Goal: Communication & Community: Answer question/provide support

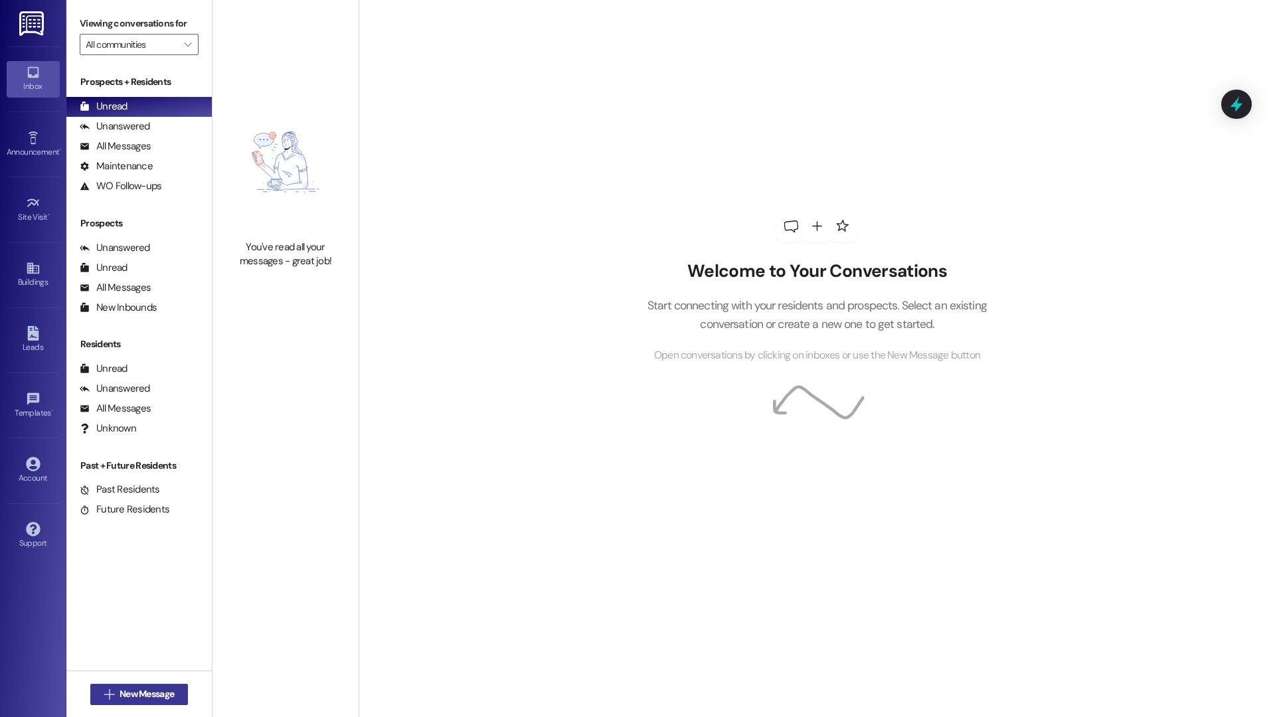
click at [145, 694] on span "New Message" at bounding box center [146, 694] width 54 height 14
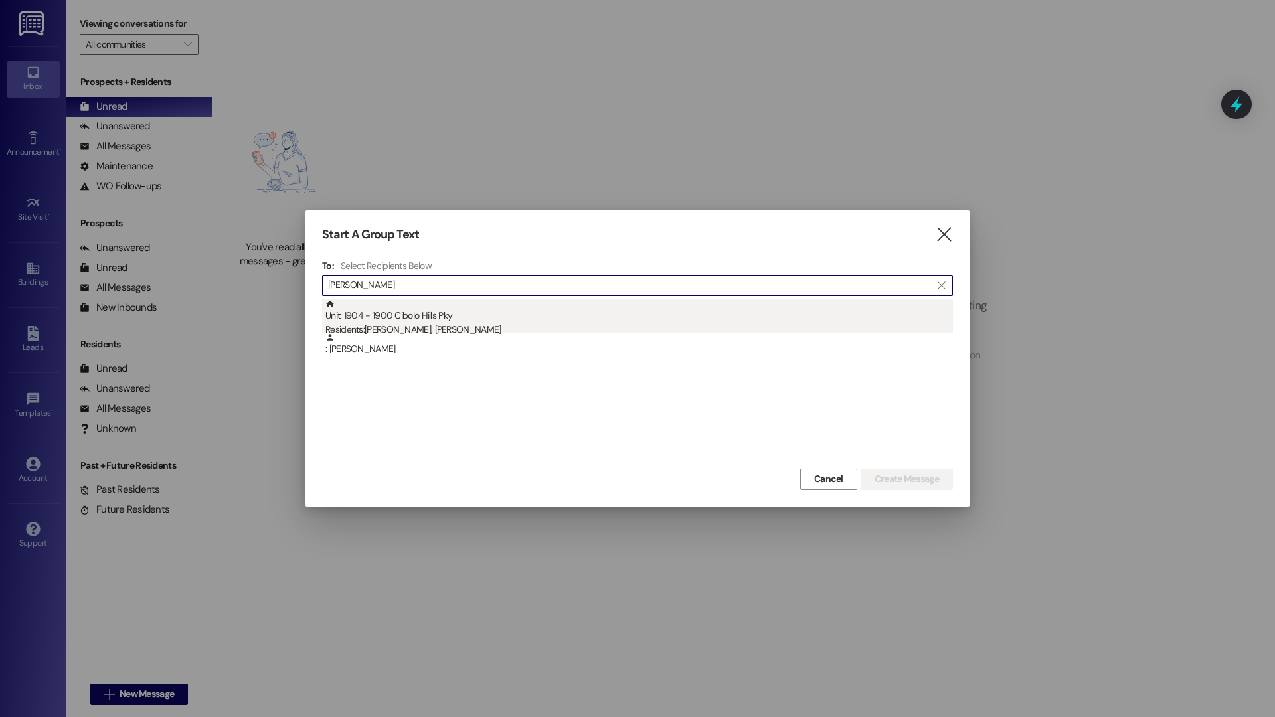
type input "[PERSON_NAME]"
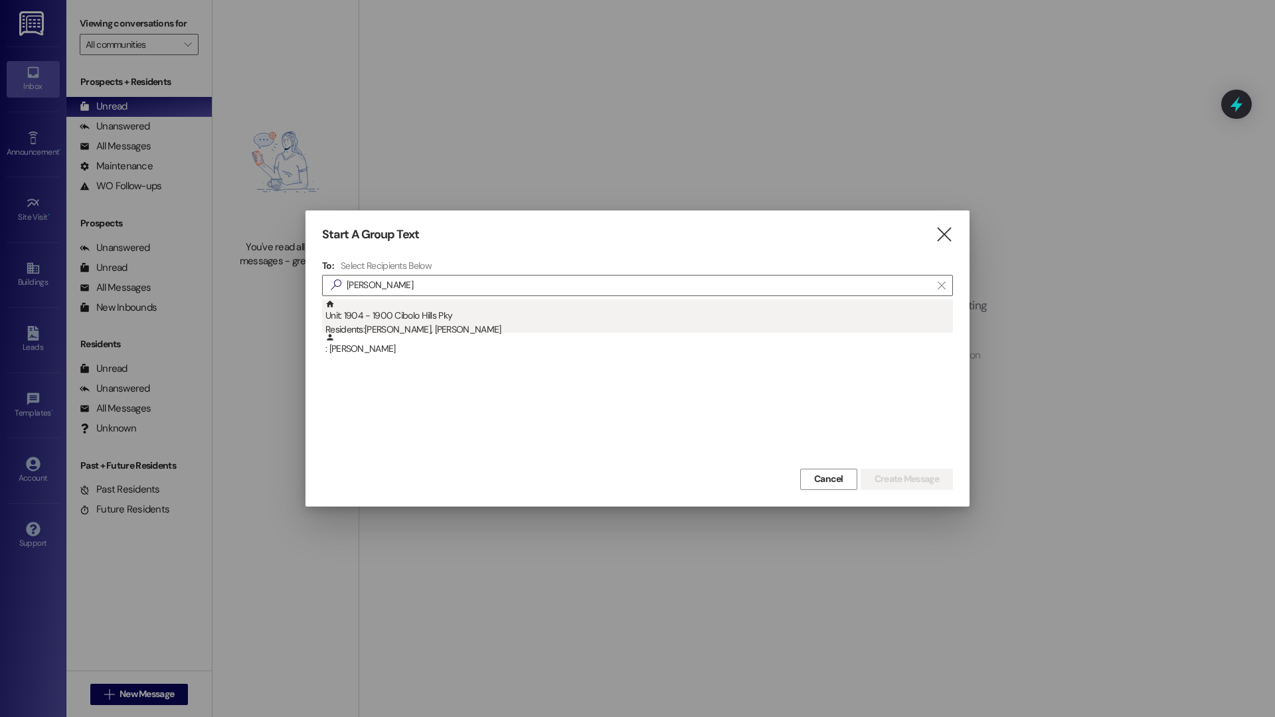
click at [509, 323] on div "Residents: [PERSON_NAME], [PERSON_NAME]" at bounding box center [638, 330] width 627 height 14
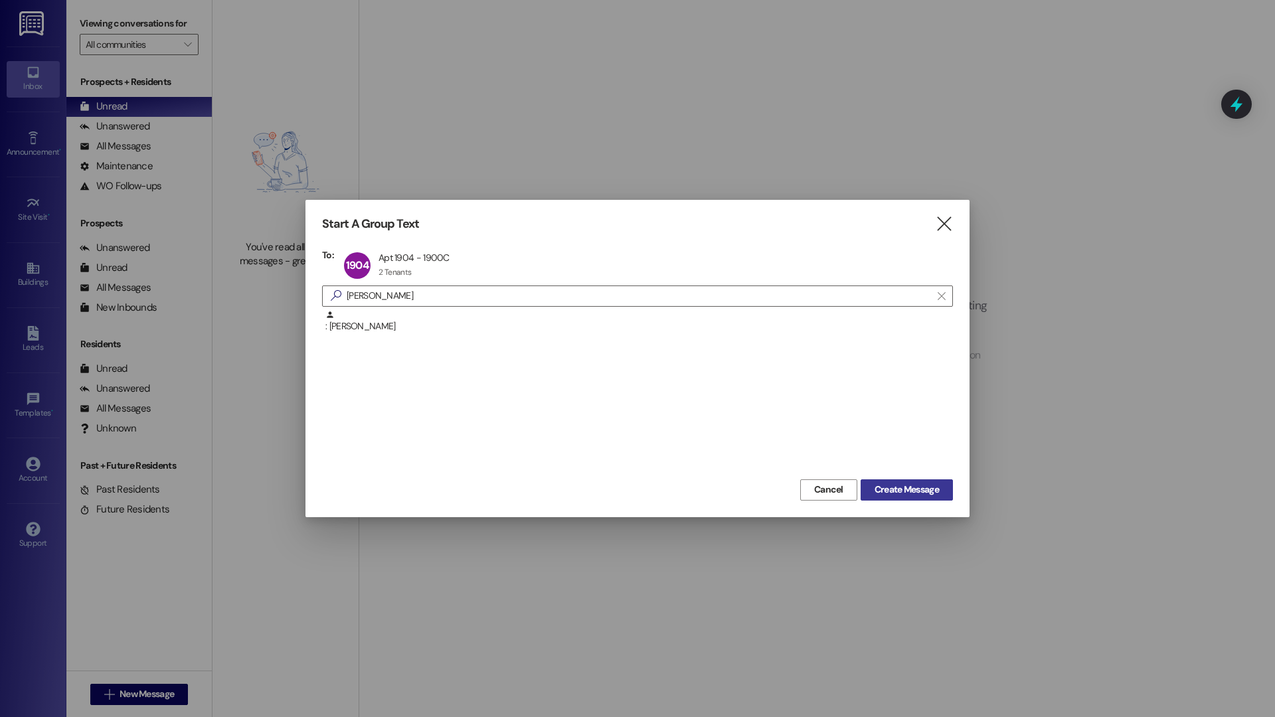
click at [875, 497] on button "Create Message" at bounding box center [906, 489] width 92 height 21
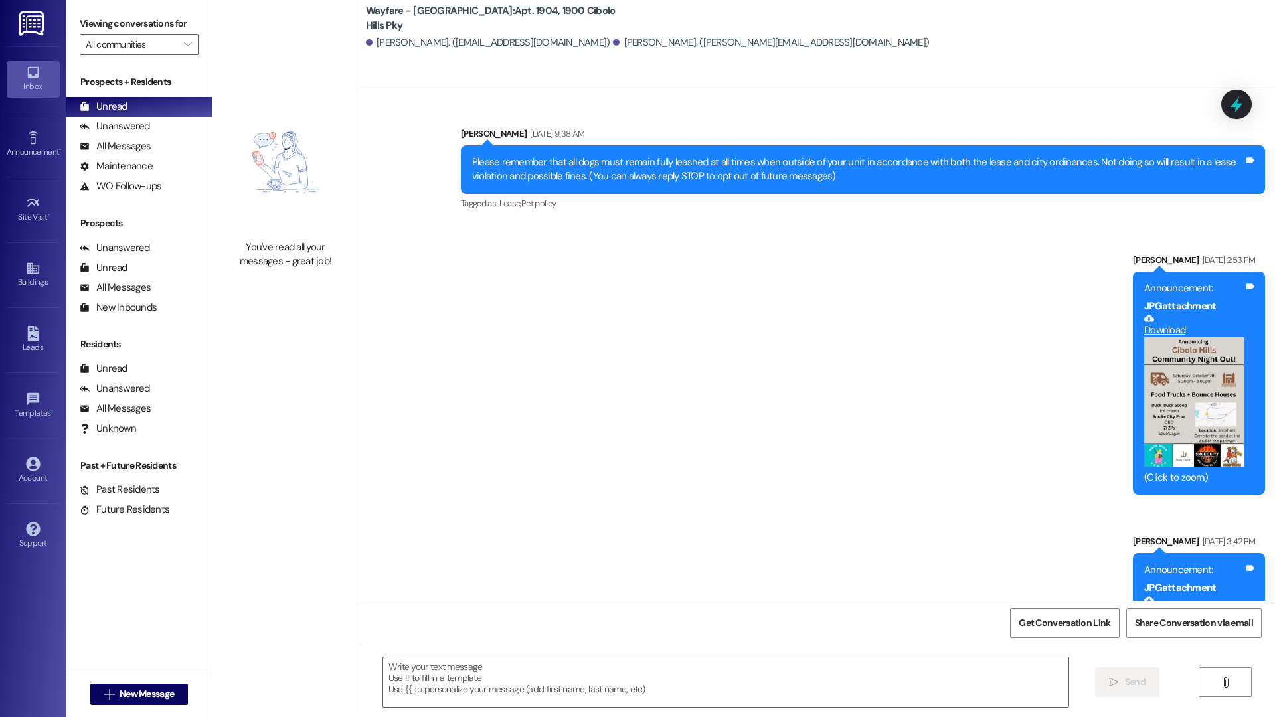
scroll to position [26227, 0]
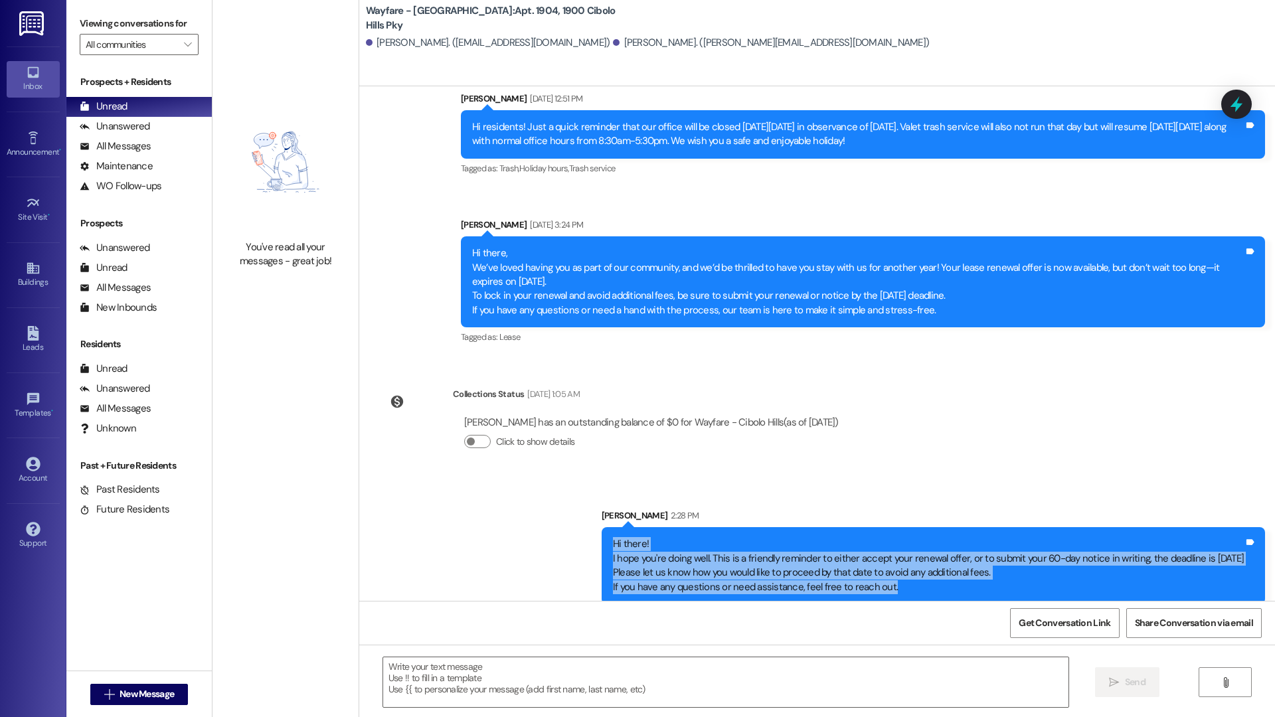
drag, startPoint x: 857, startPoint y: 574, endPoint x: 578, endPoint y: 520, distance: 284.0
click at [613, 537] on div "Hi there! I hope you're doing well. This is a friendly reminder to either accep…" at bounding box center [928, 565] width 631 height 57
copy div "Hi there! I hope you're doing well. This is a friendly reminder to either accep…"
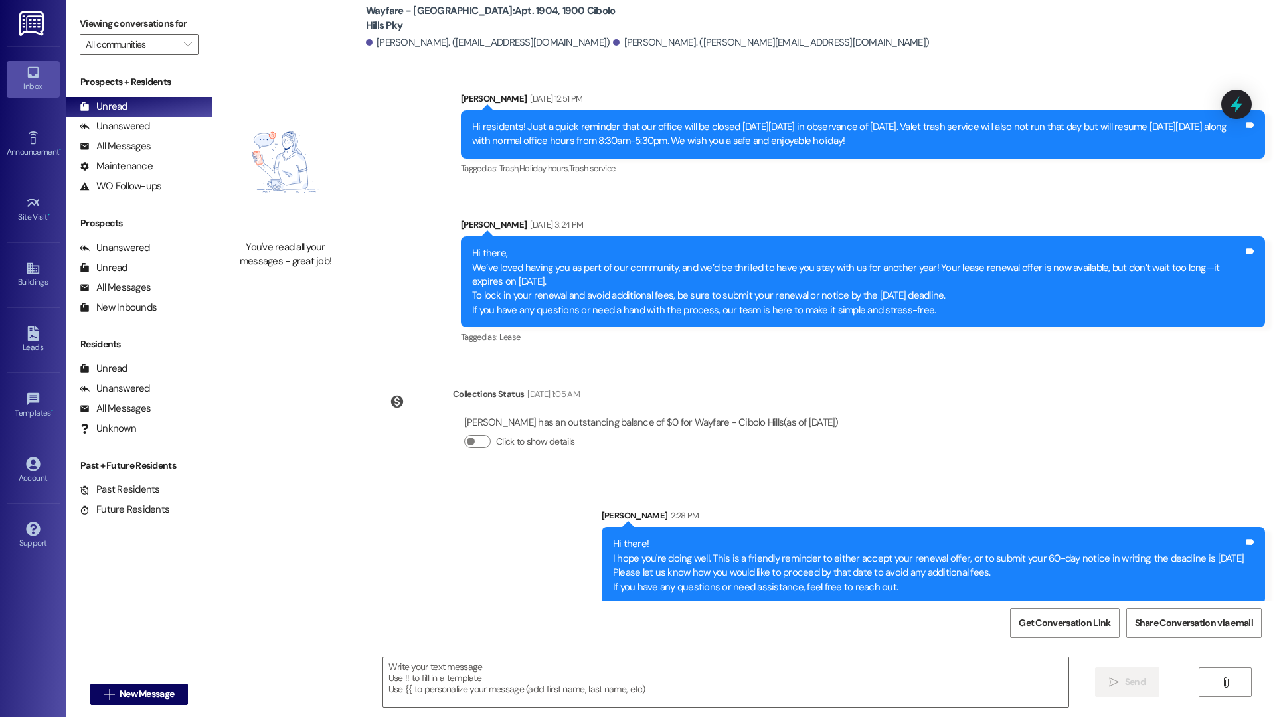
click at [505, 479] on div "Sent via SMS [PERSON_NAME] 2:28 PM Hi there! I hope you're doing well. This is …" at bounding box center [816, 546] width 915 height 135
click at [483, 606] on div "Get Conversation Link Share Conversation via email" at bounding box center [816, 623] width 915 height 44
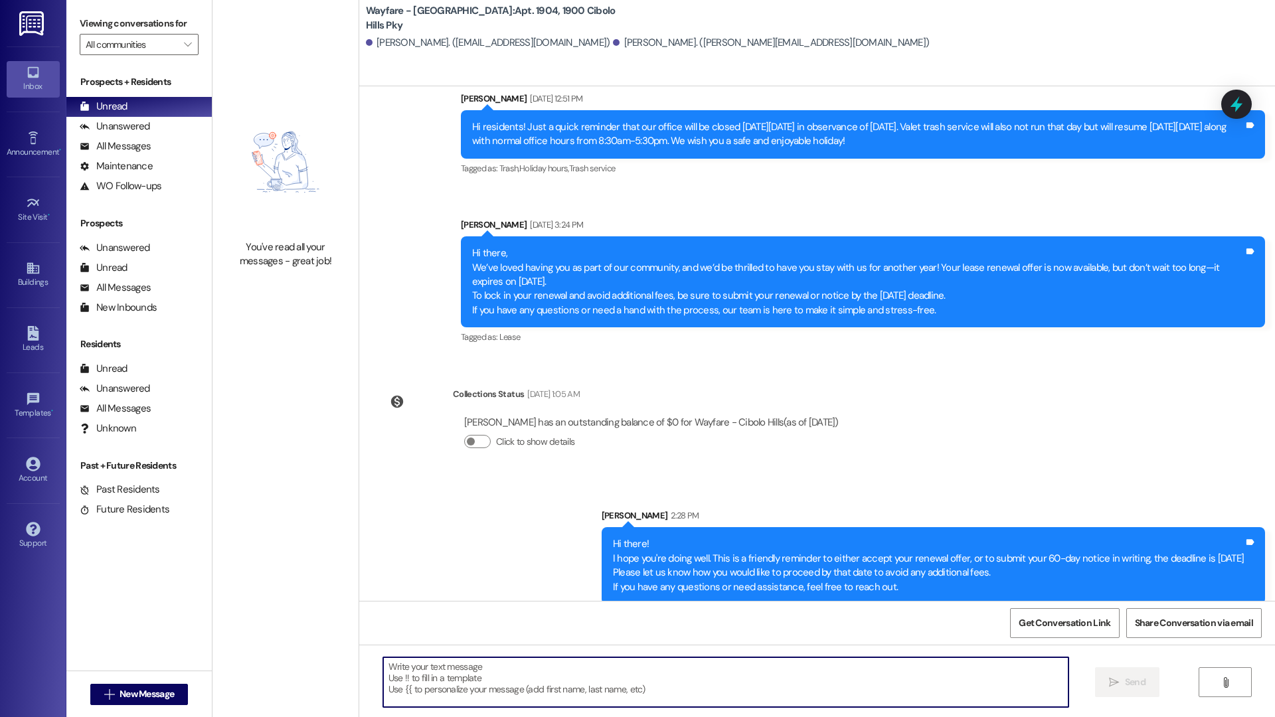
click at [479, 679] on textarea at bounding box center [725, 682] width 685 height 50
paste textarea "Hi there! Just popping in with a friendly reminder — it’s time to decide if you…"
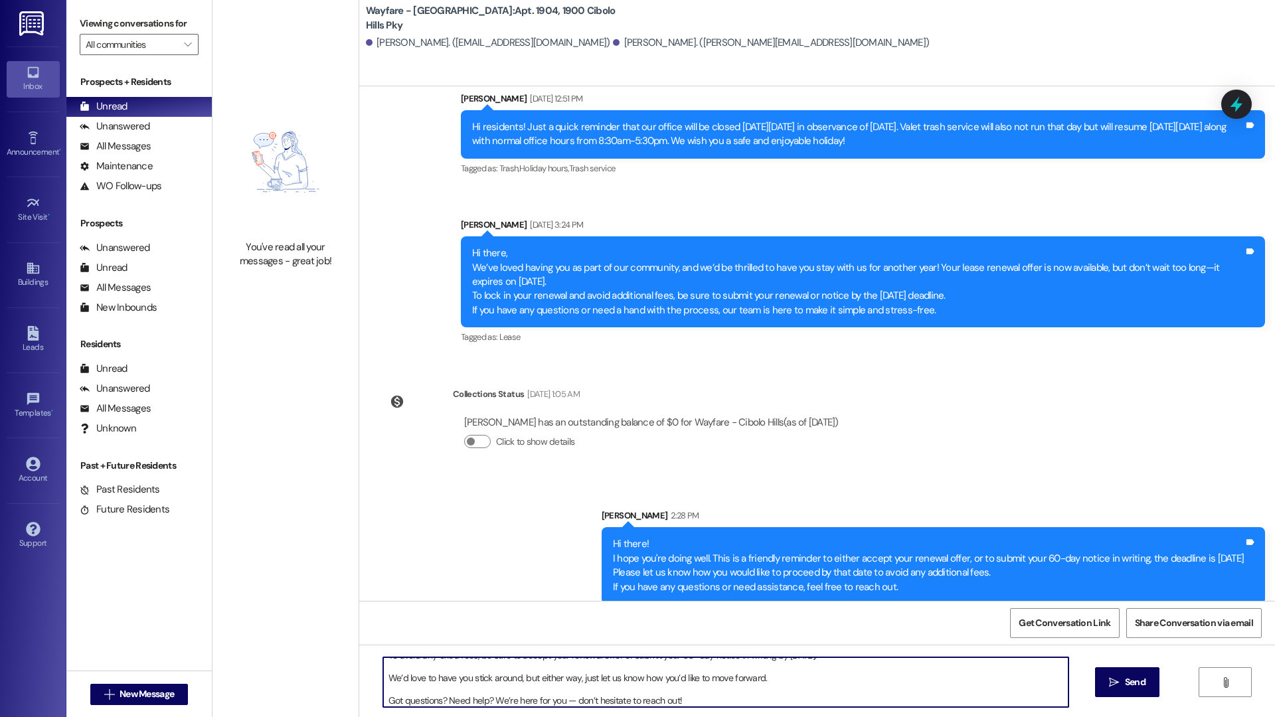
type textarea "Hi there! Just popping in with a friendly reminder — it’s time to decide if you…"
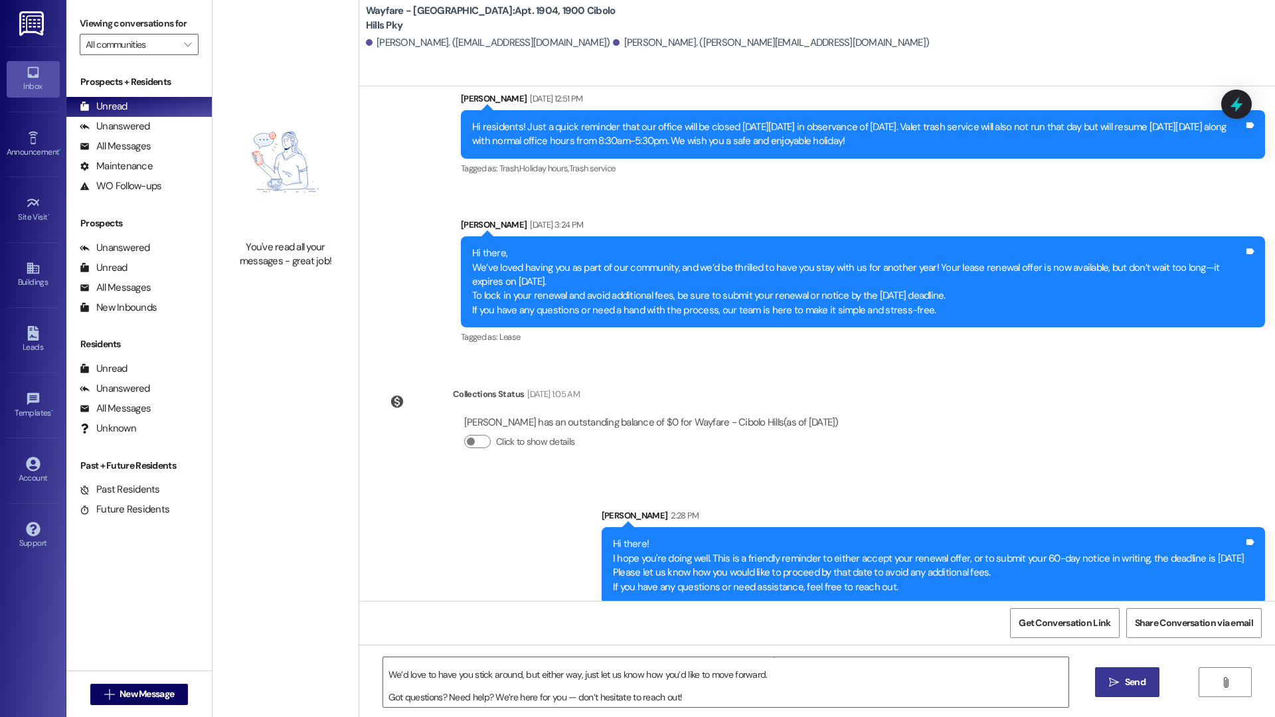
click at [1149, 688] on button " Send" at bounding box center [1127, 682] width 64 height 30
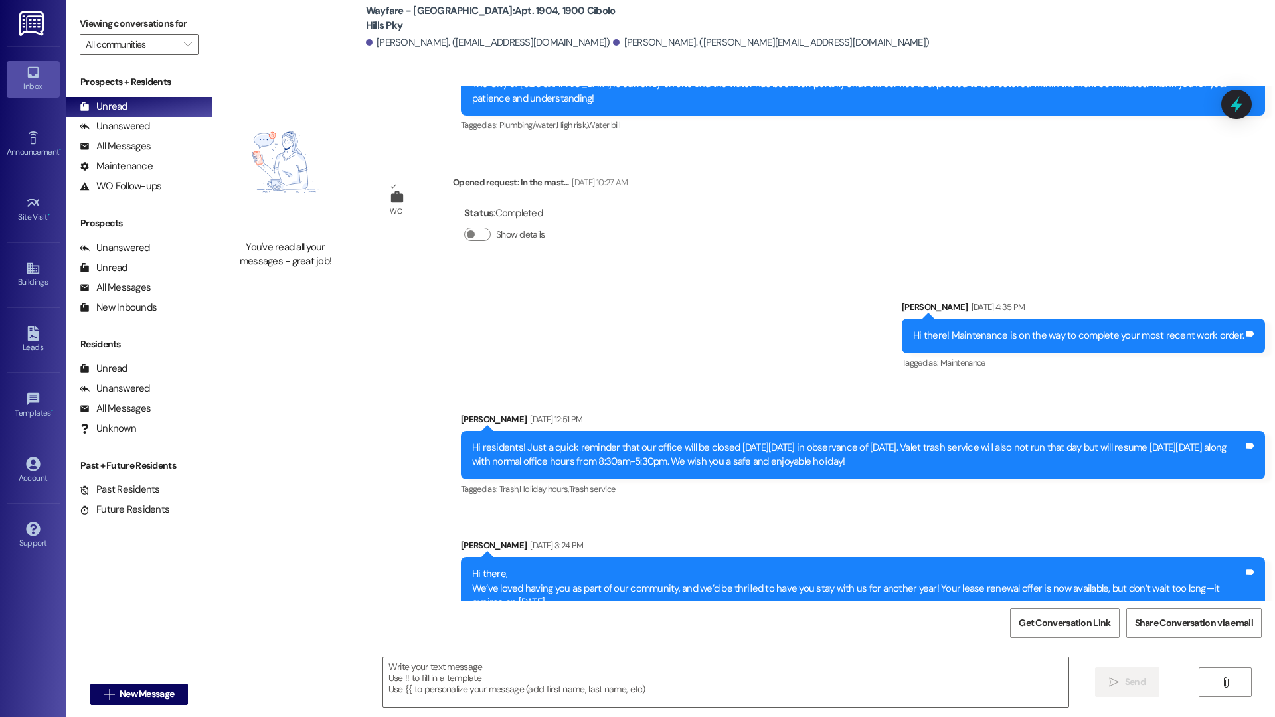
scroll to position [26433, 0]
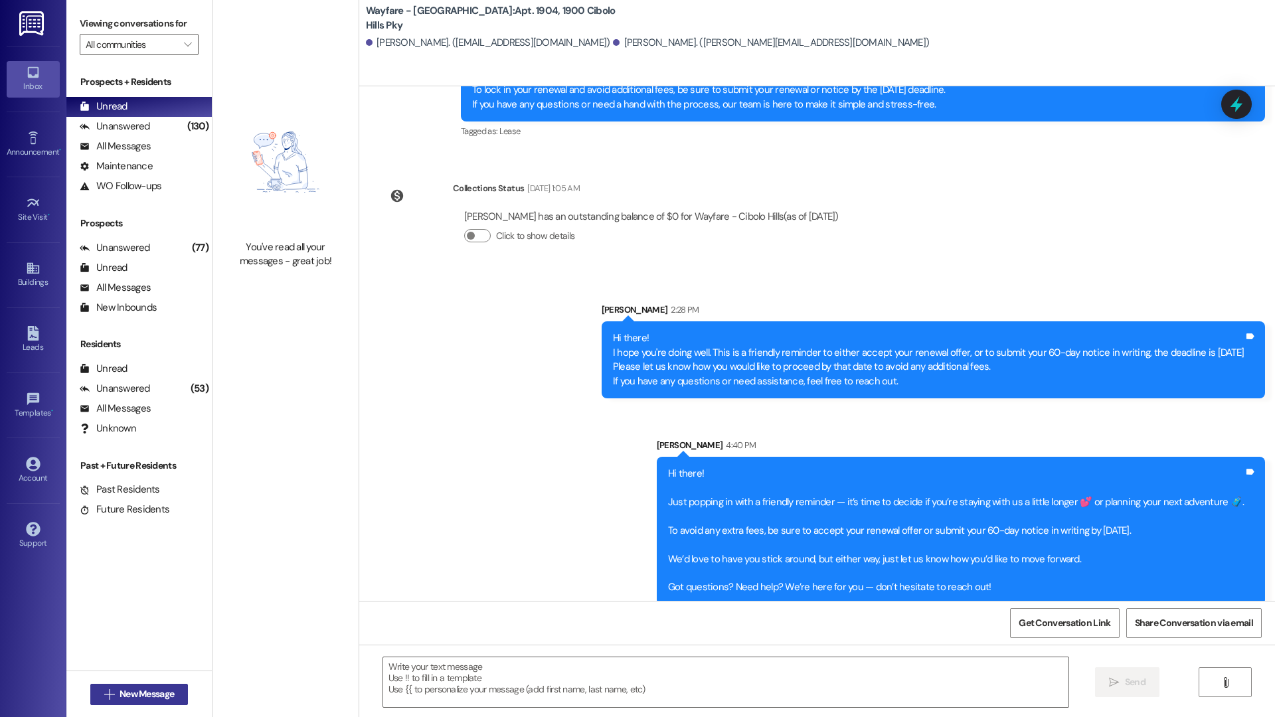
click at [133, 697] on span "New Message" at bounding box center [146, 694] width 54 height 14
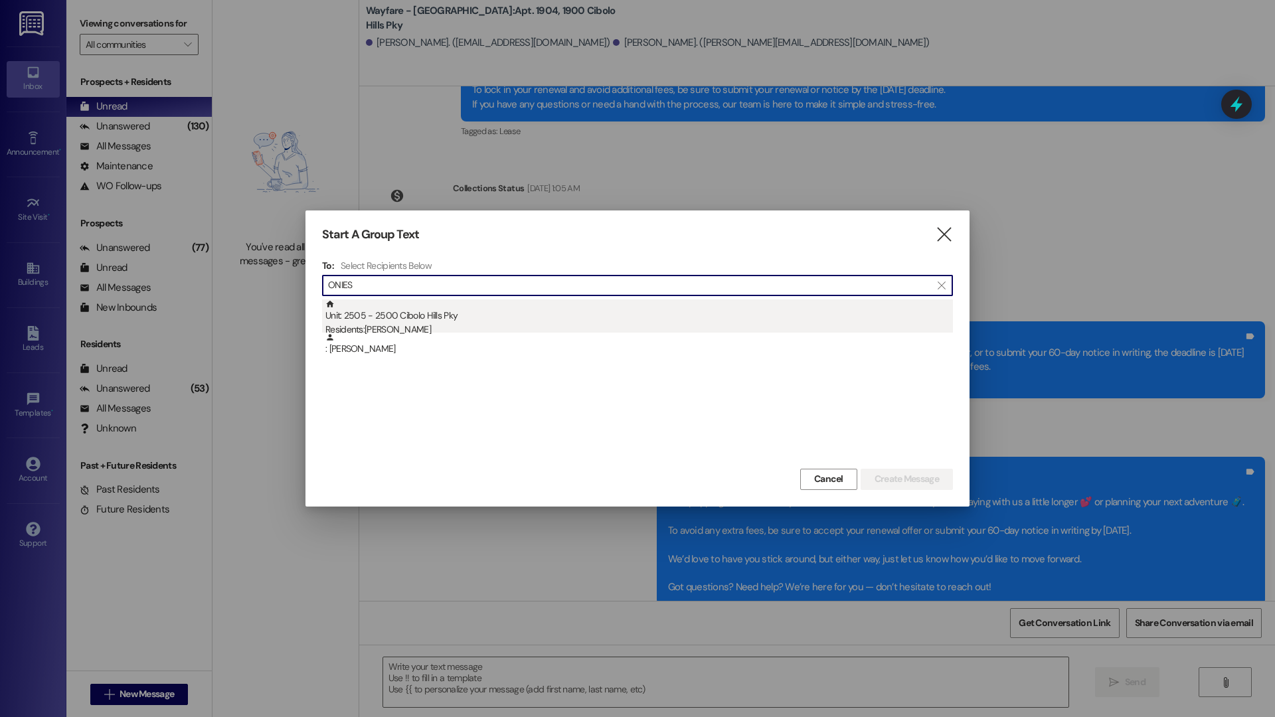
type input "ONIES"
click at [511, 326] on div "Residents: Oniesha Stevenson" at bounding box center [638, 330] width 627 height 14
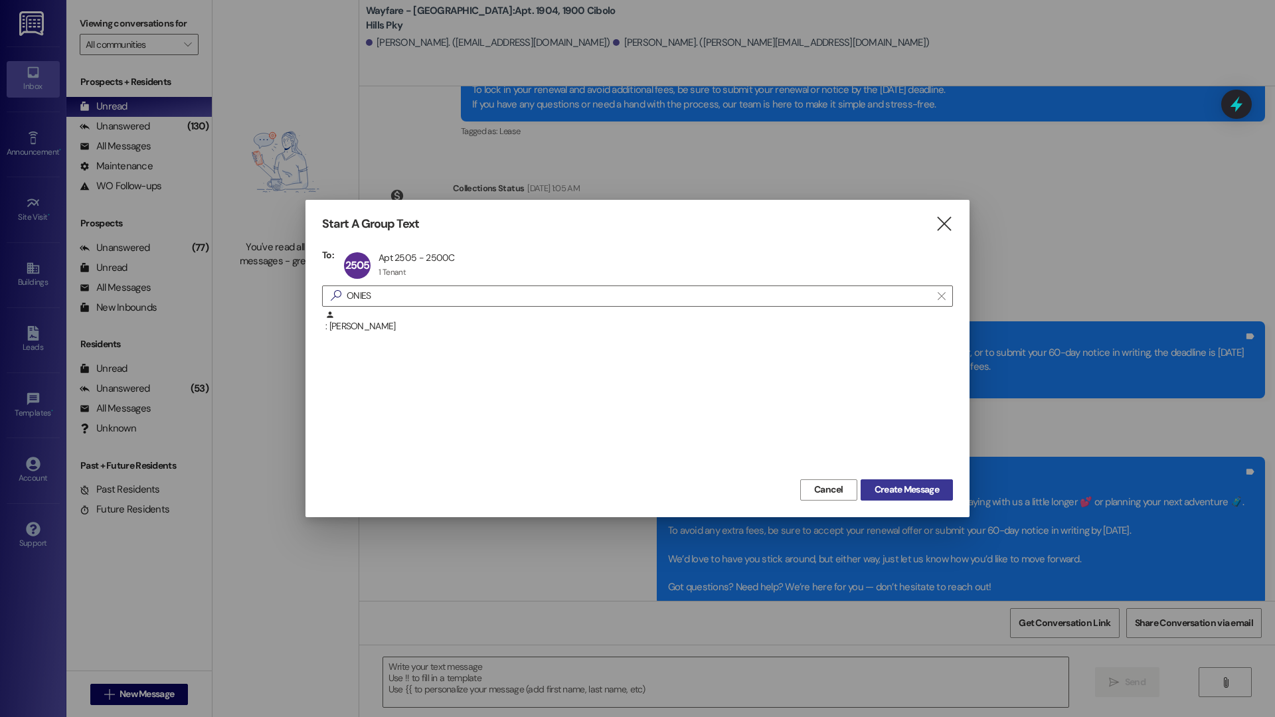
click at [900, 493] on span "Create Message" at bounding box center [906, 490] width 64 height 14
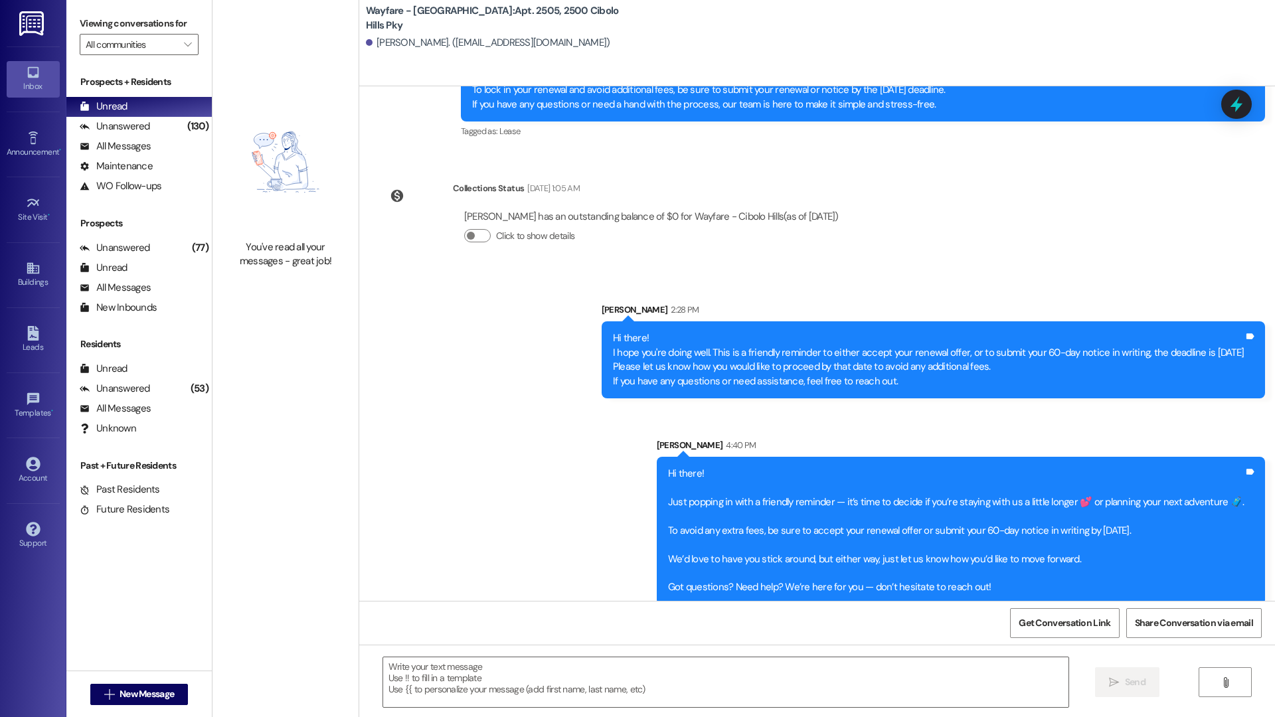
scroll to position [19077, 0]
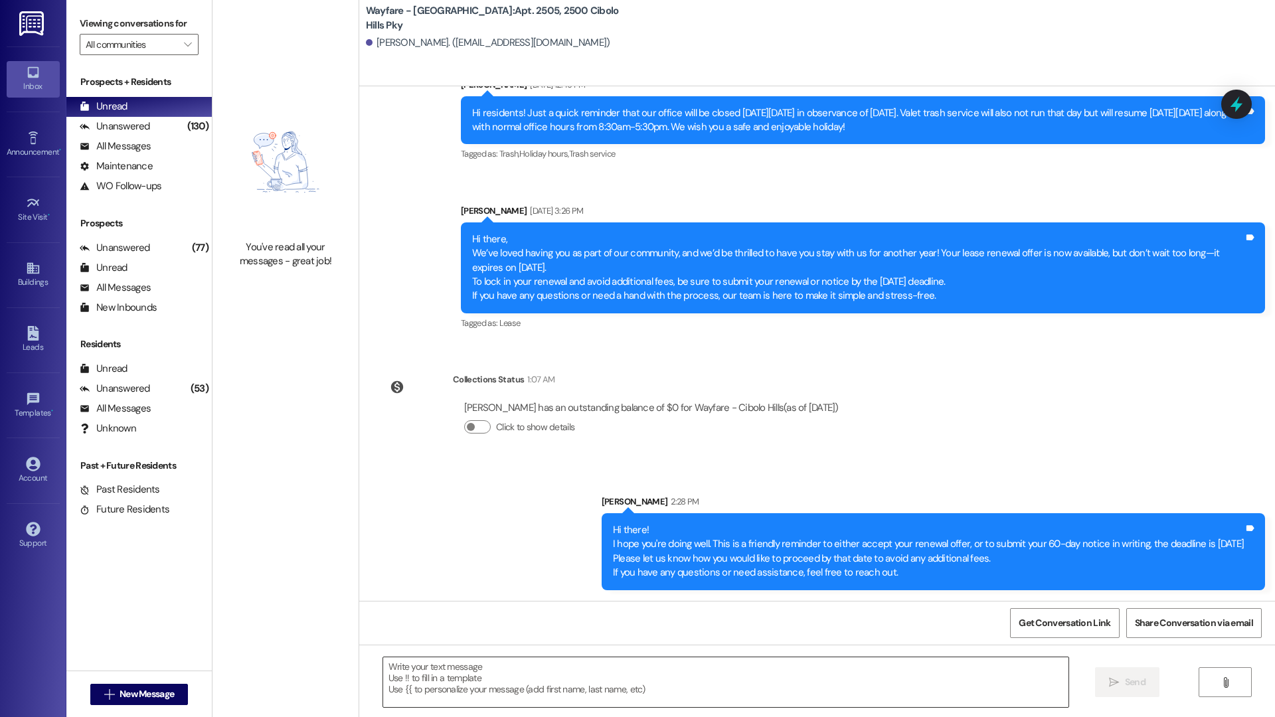
click at [436, 677] on textarea at bounding box center [725, 682] width 685 height 50
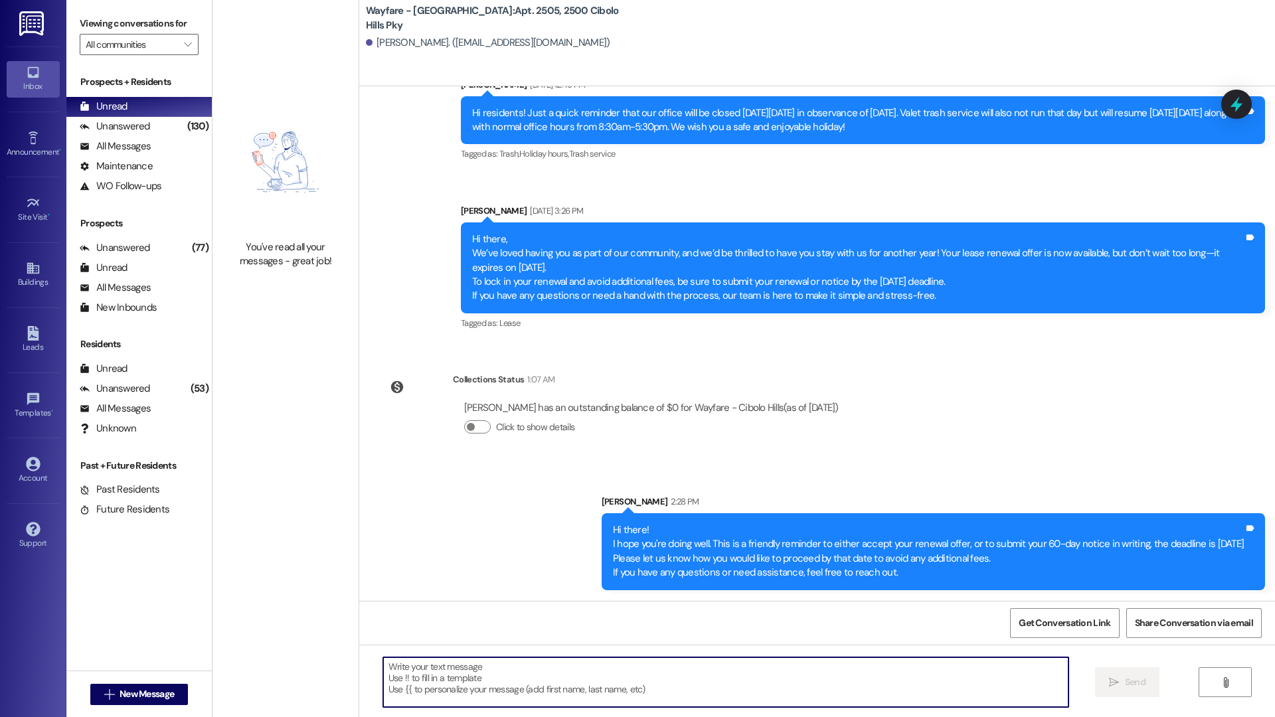
paste textarea "Hi there! Just popping in with a friendly reminder — it’s time to decide if you…"
type textarea "Hi there! Just popping in with a friendly reminder — it’s time to decide if you…"
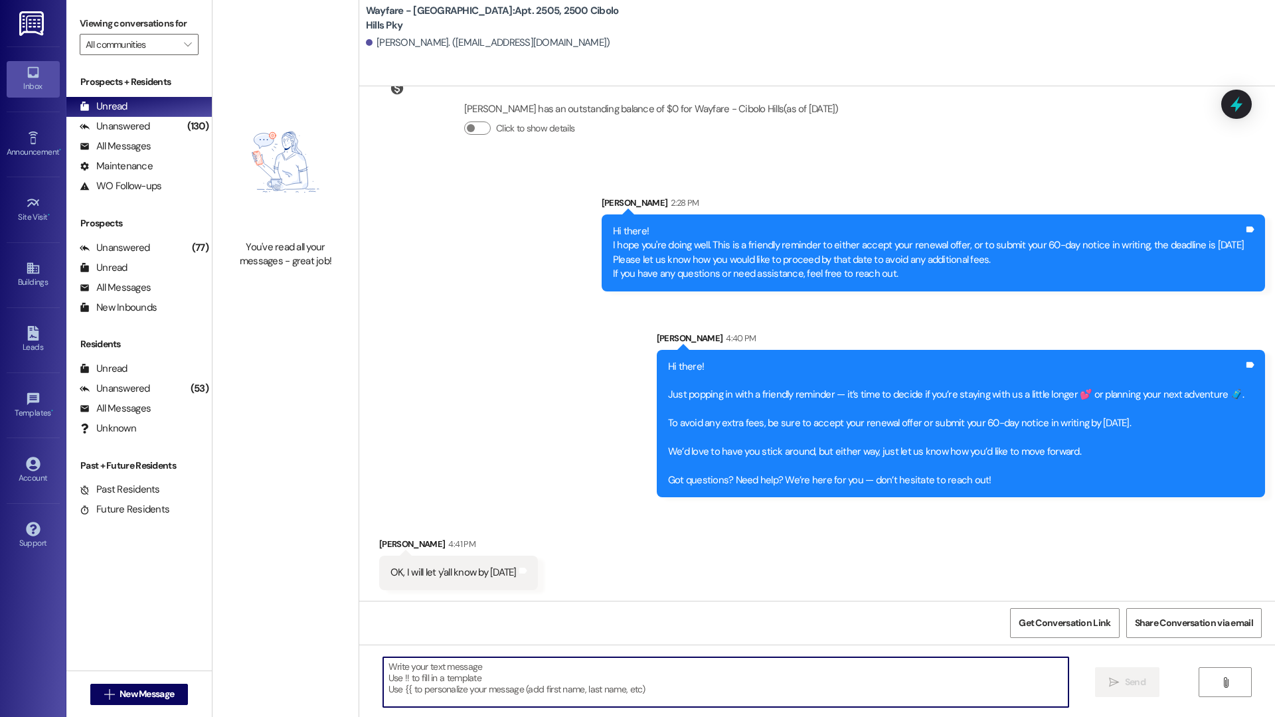
scroll to position [19377, 0]
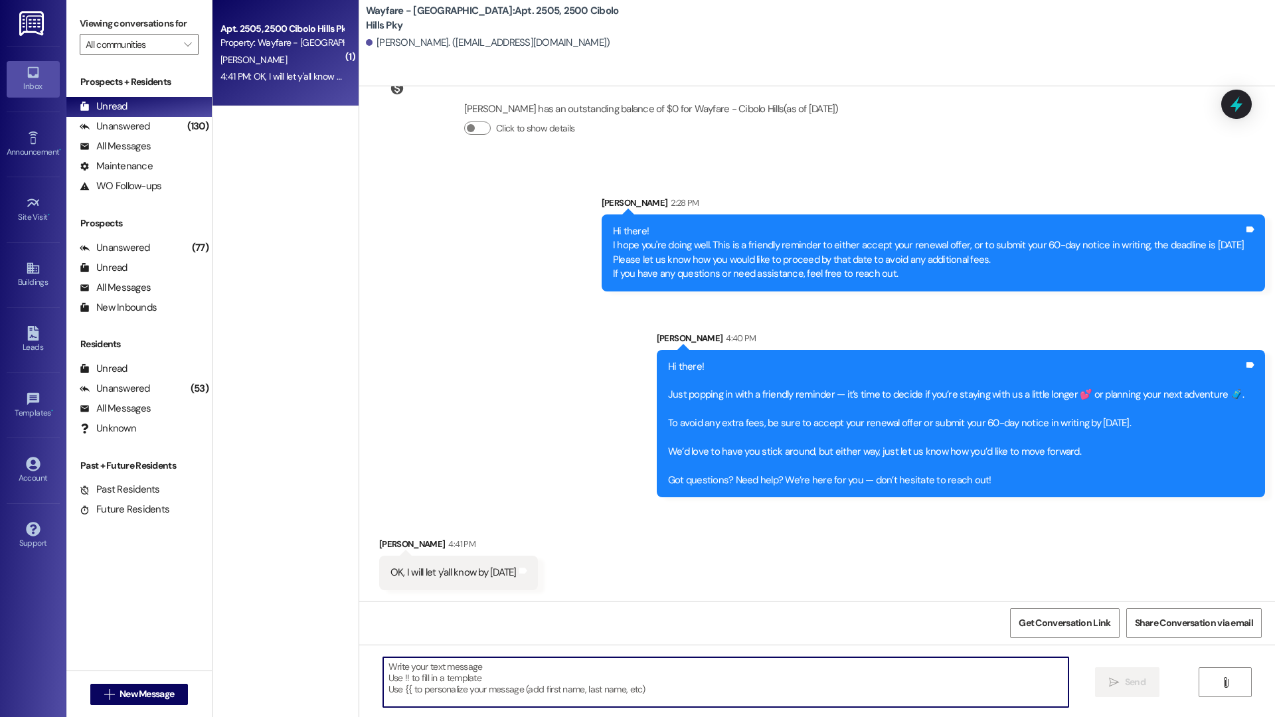
click at [482, 707] on div at bounding box center [725, 682] width 686 height 51
click at [479, 684] on textarea at bounding box center [725, 682] width 685 height 50
click at [459, 662] on textarea "Sounds good, have a hreat weekend!" at bounding box center [725, 682] width 685 height 50
click at [463, 666] on textarea "Sounds good, have a hreat weekend!" at bounding box center [725, 682] width 685 height 50
type textarea "Sounds good, have a great weekend!"
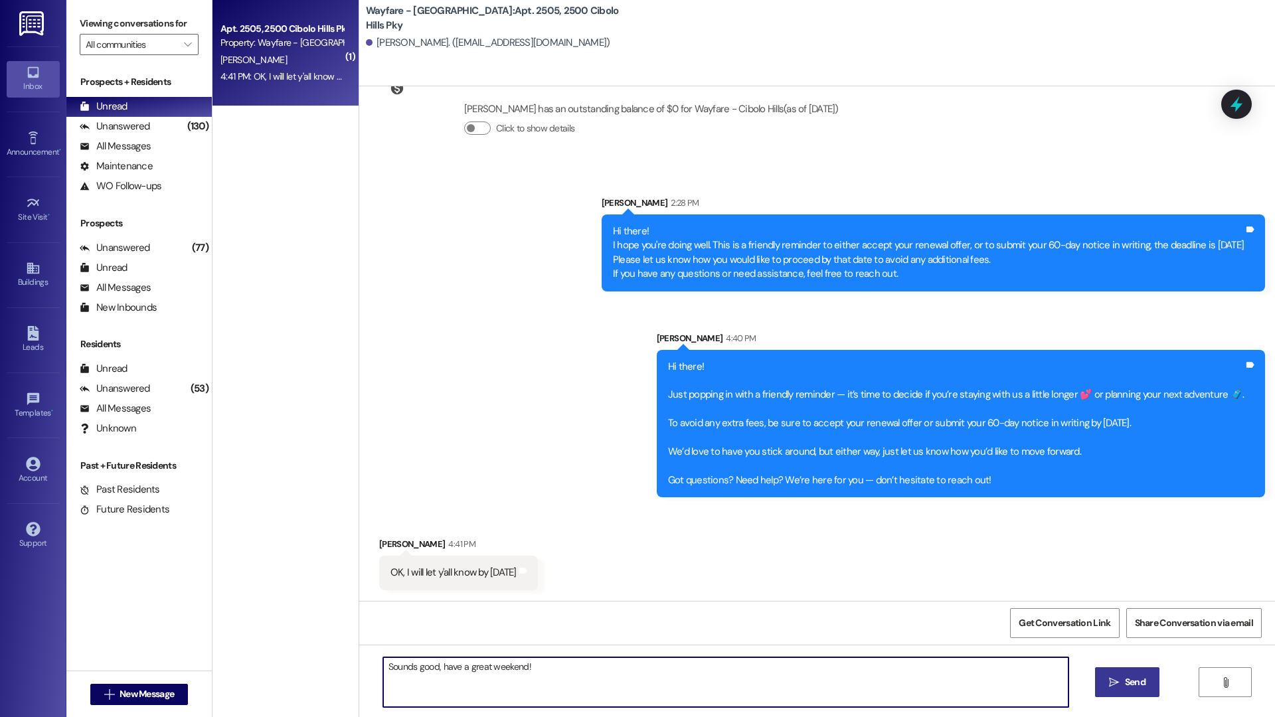
click at [1102, 682] on button " Send" at bounding box center [1127, 682] width 64 height 30
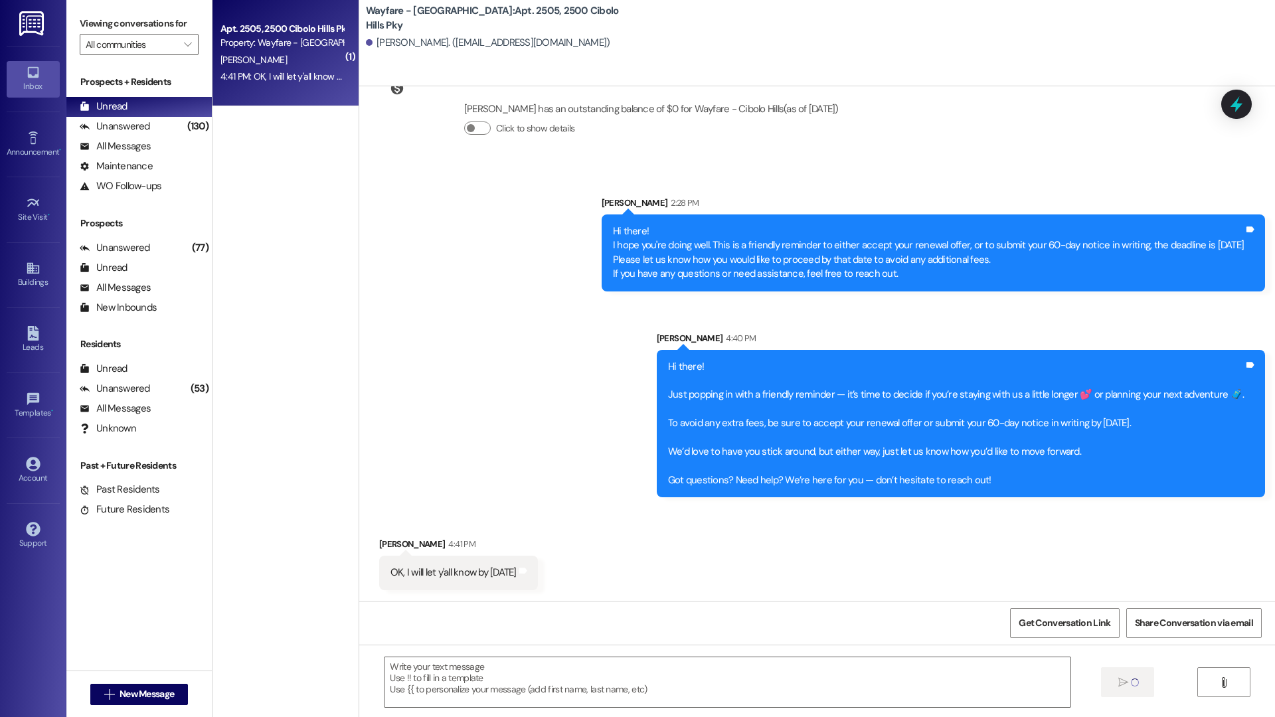
scroll to position [19376, 0]
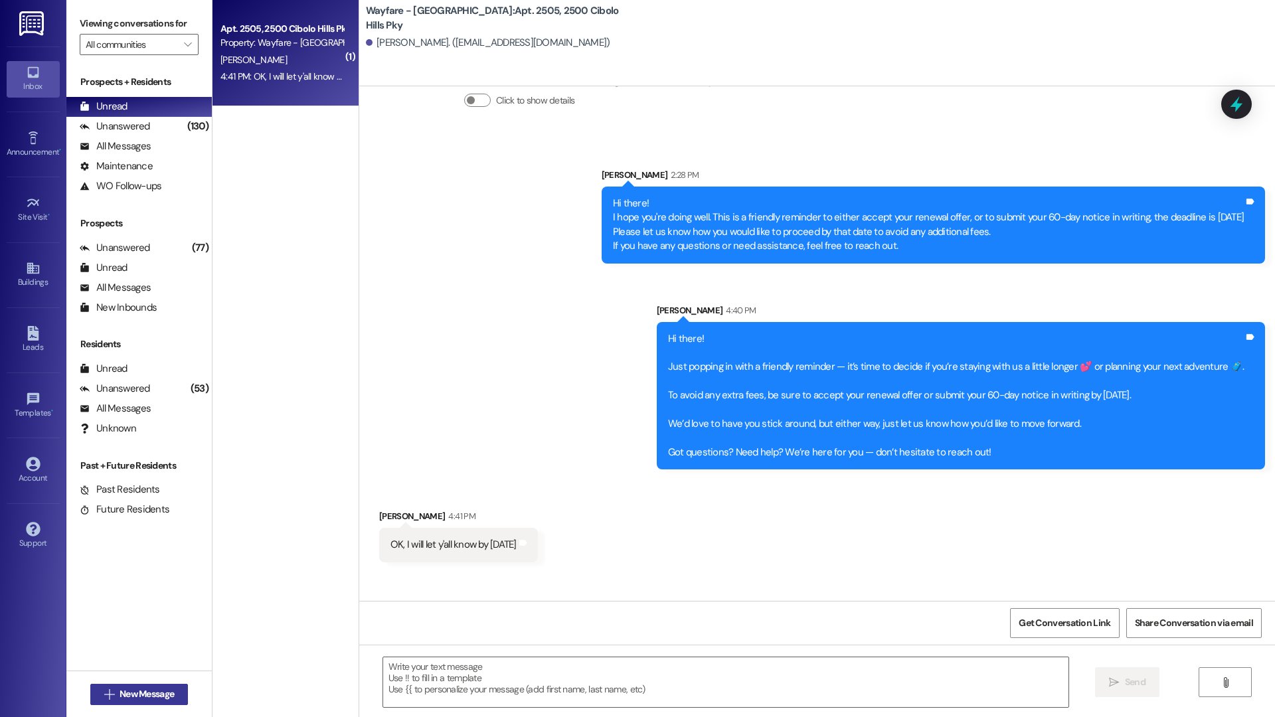
click at [136, 695] on span "New Message" at bounding box center [146, 694] width 54 height 14
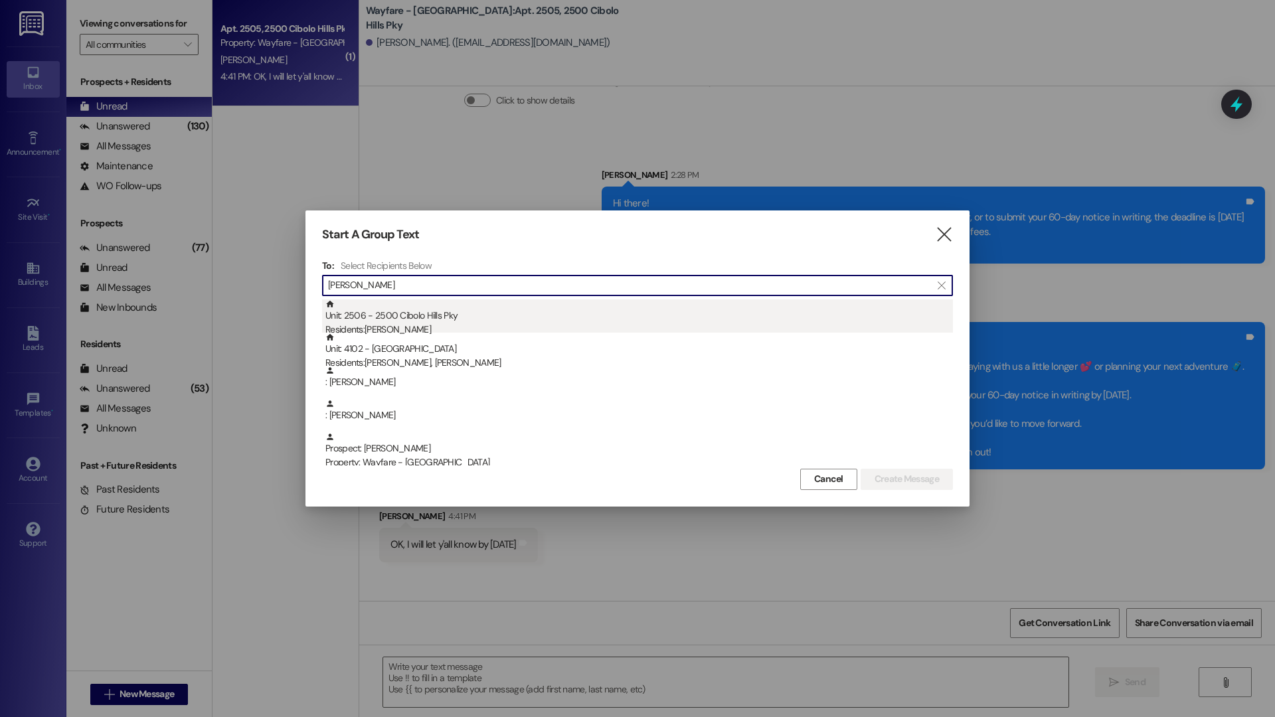
type input "dana"
click at [403, 323] on div "Residents: Dana Stobaugh" at bounding box center [638, 330] width 627 height 14
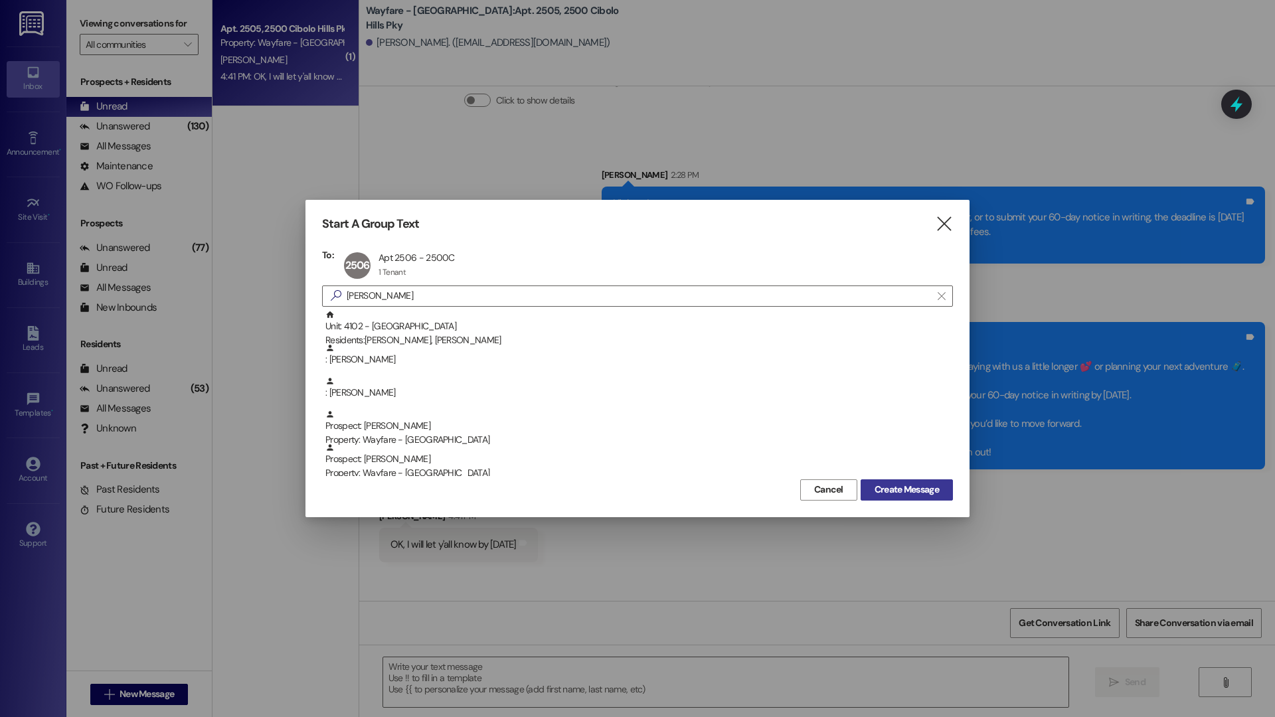
click at [902, 487] on span "Create Message" at bounding box center [906, 490] width 64 height 14
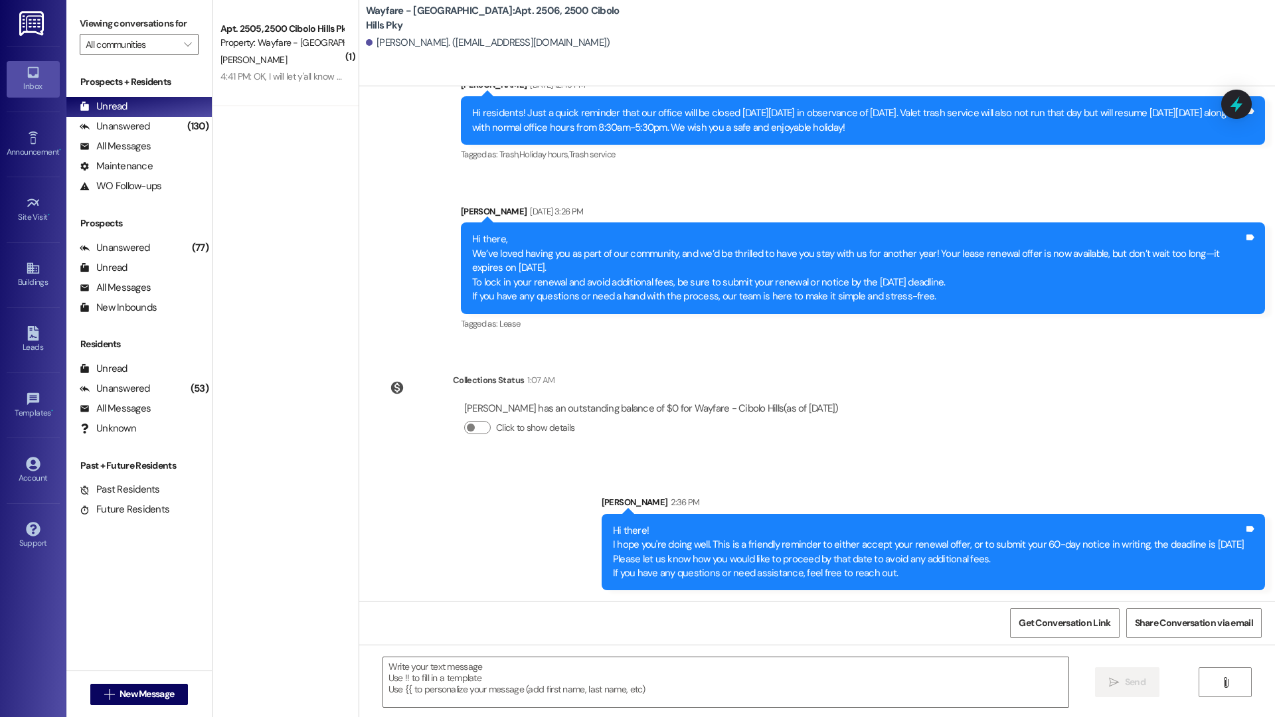
scroll to position [28800, 0]
click at [424, 667] on textarea at bounding box center [725, 682] width 685 height 50
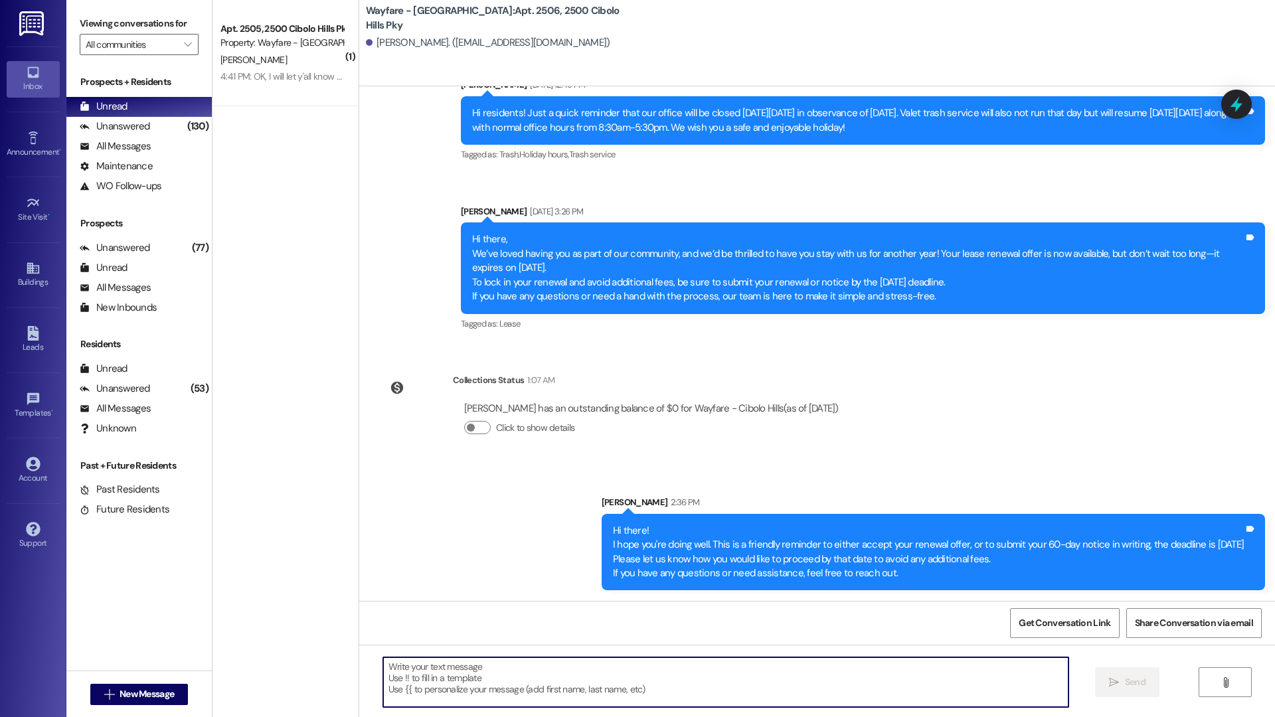
paste textarea "Hi there! Just popping in with a friendly reminder — it’s time to decide if you…"
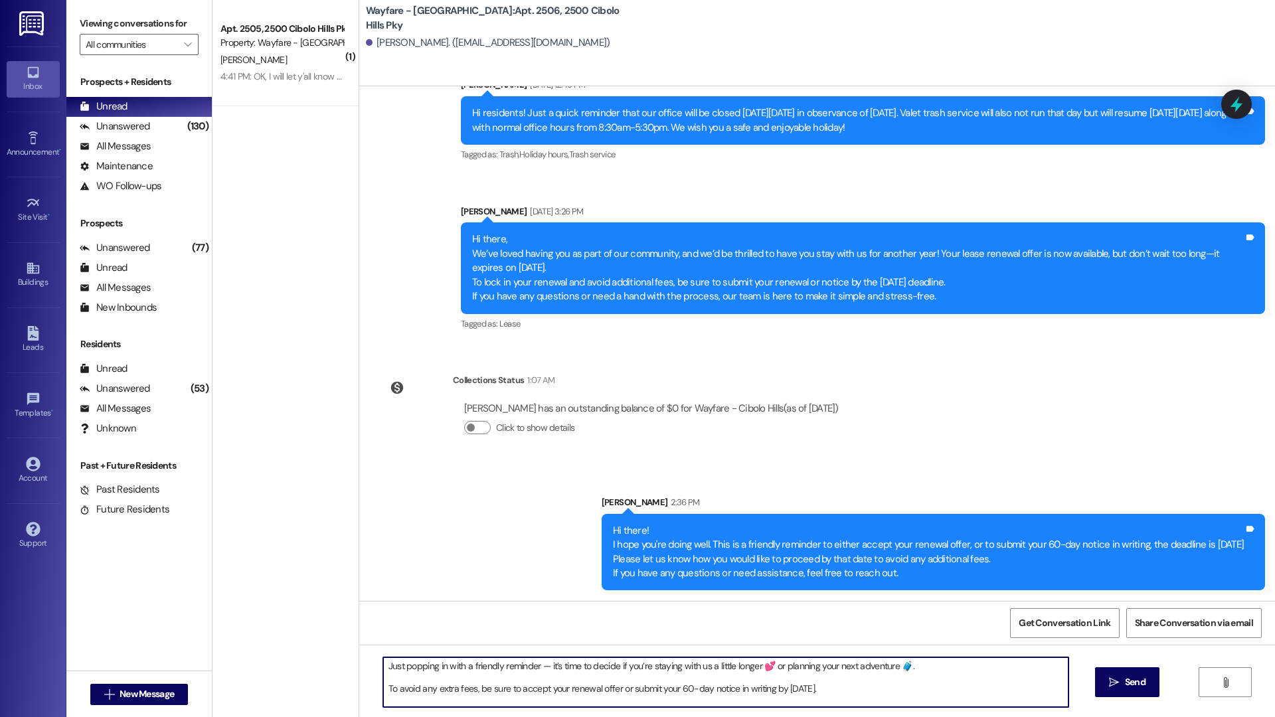
scroll to position [0, 0]
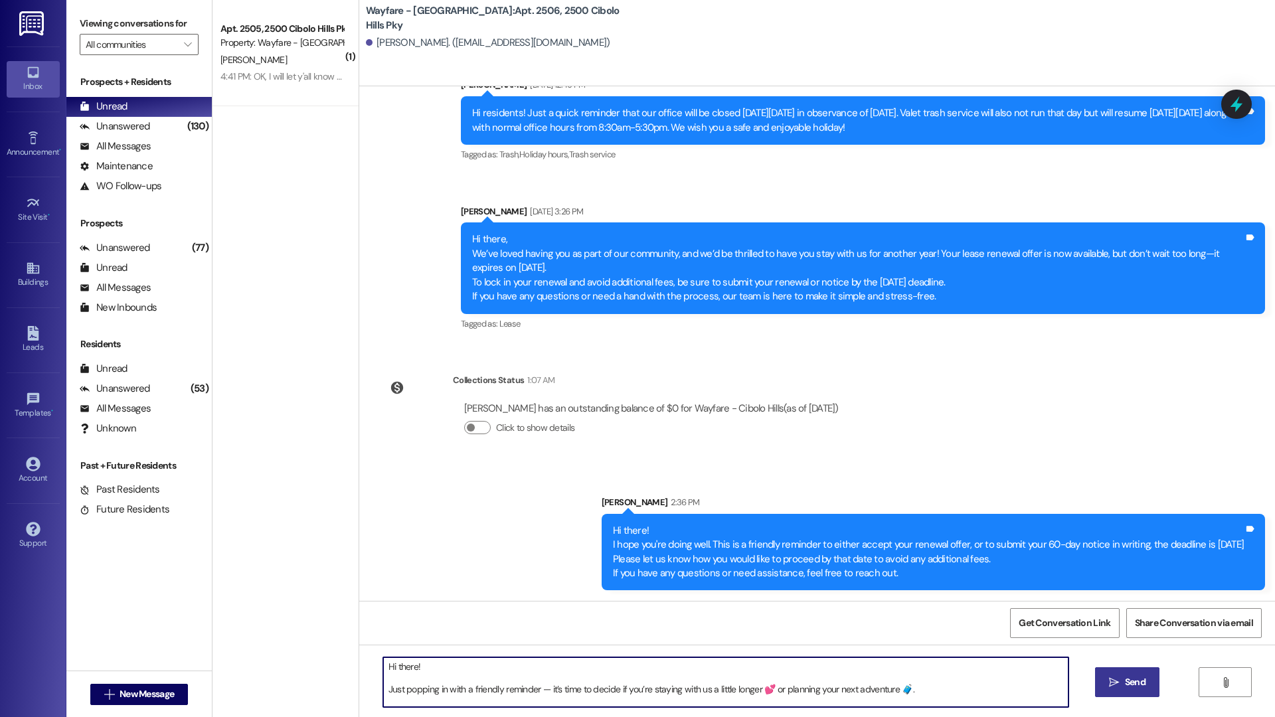
type textarea "Hi there! Just popping in with a friendly reminder — it’s time to decide if you…"
click at [1143, 676] on span "Send" at bounding box center [1135, 682] width 26 height 14
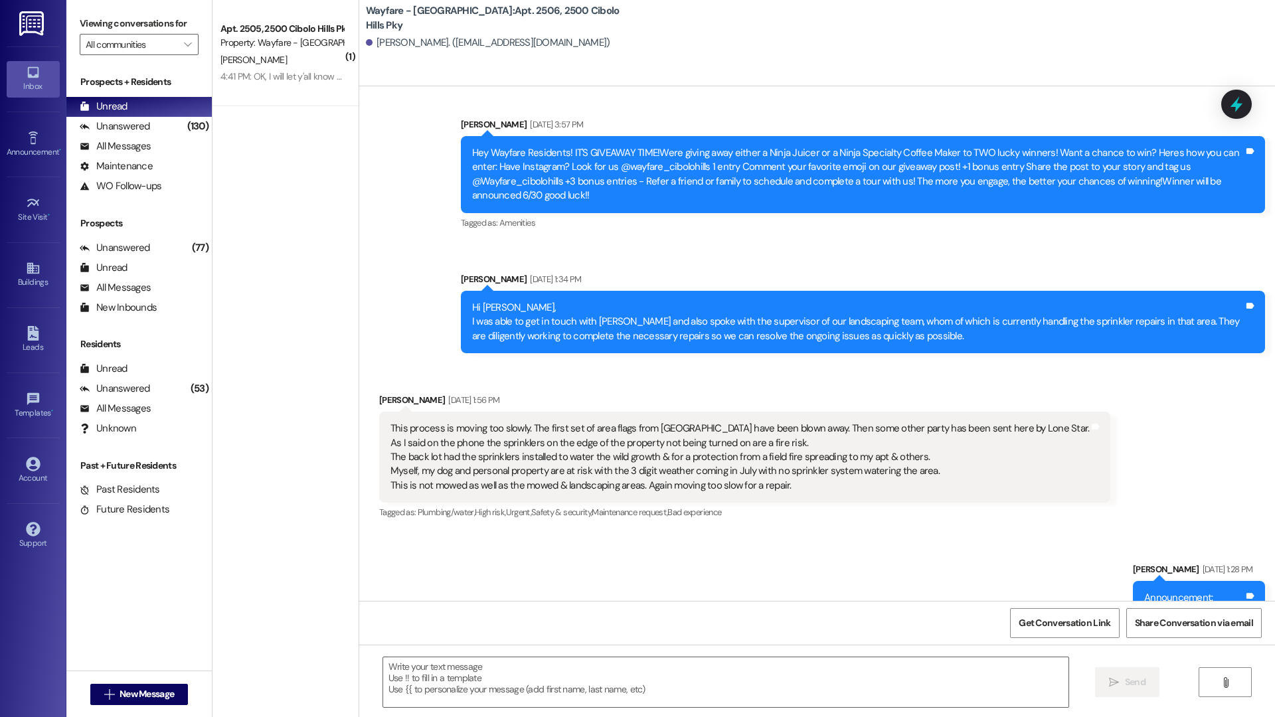
scroll to position [26044, 0]
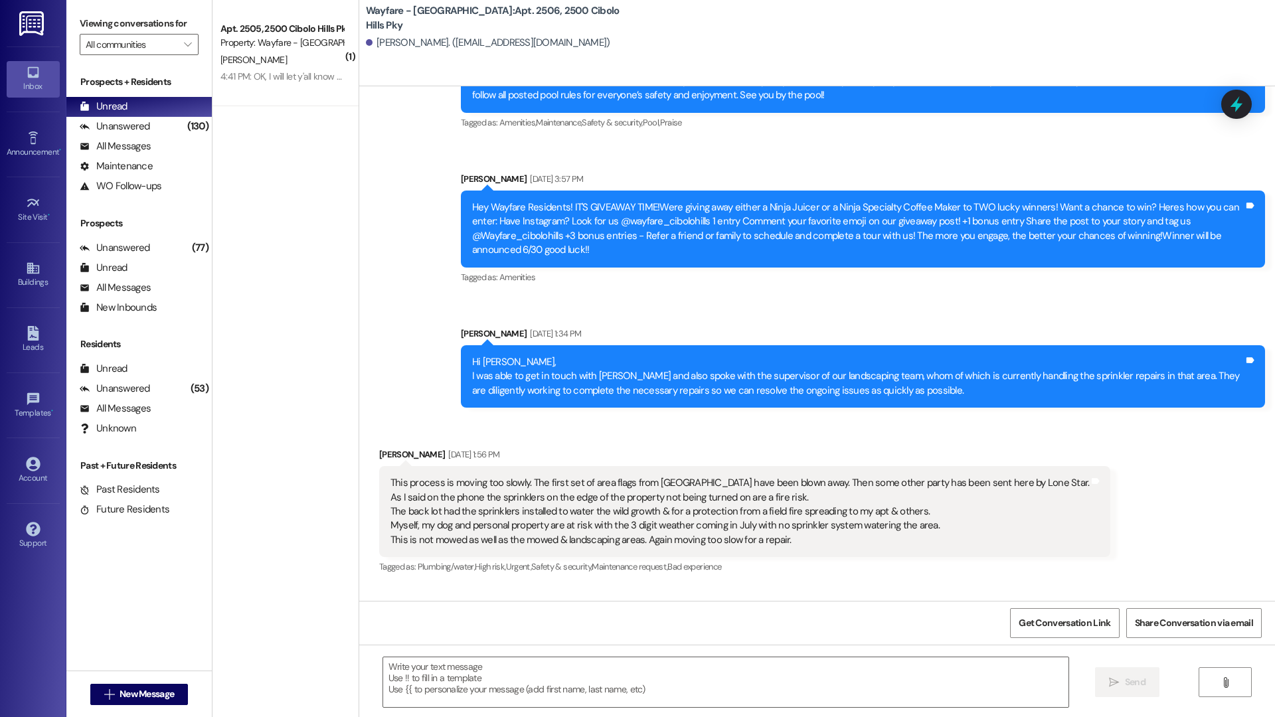
click at [142, 679] on div " New Message" at bounding box center [139, 694] width 98 height 33
click at [141, 685] on button " New Message" at bounding box center [139, 694] width 98 height 21
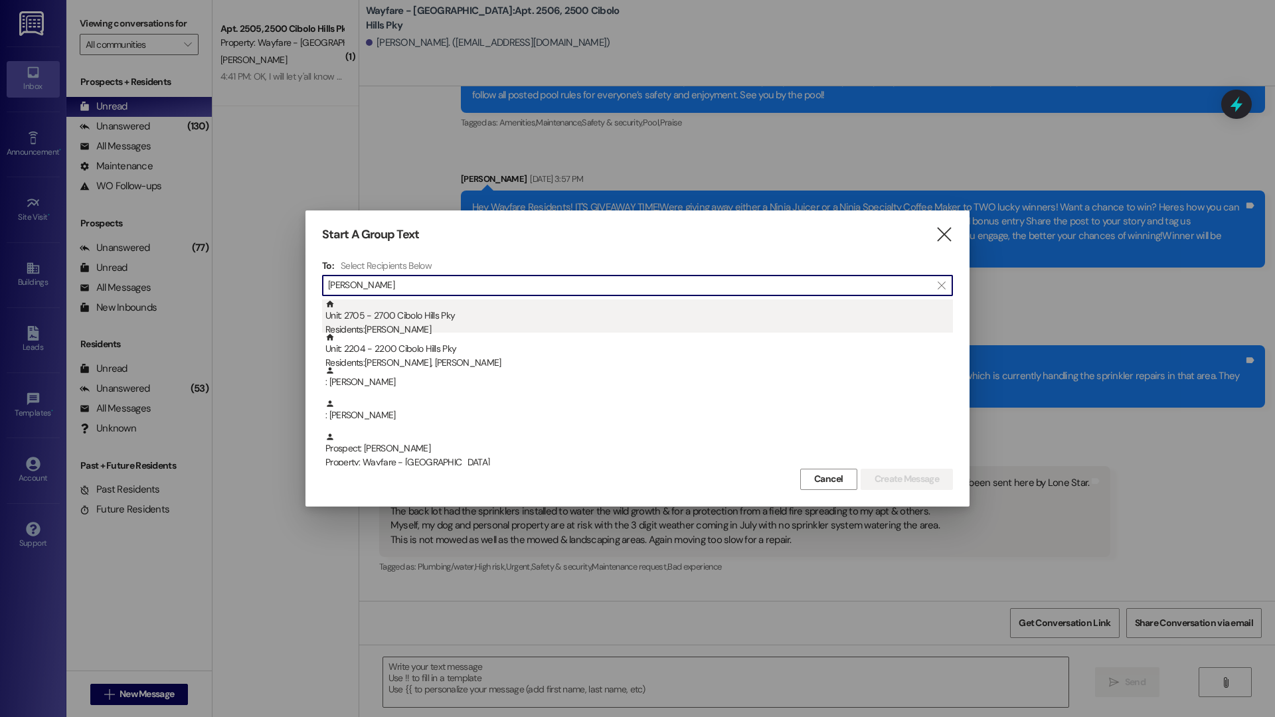
type input "heather"
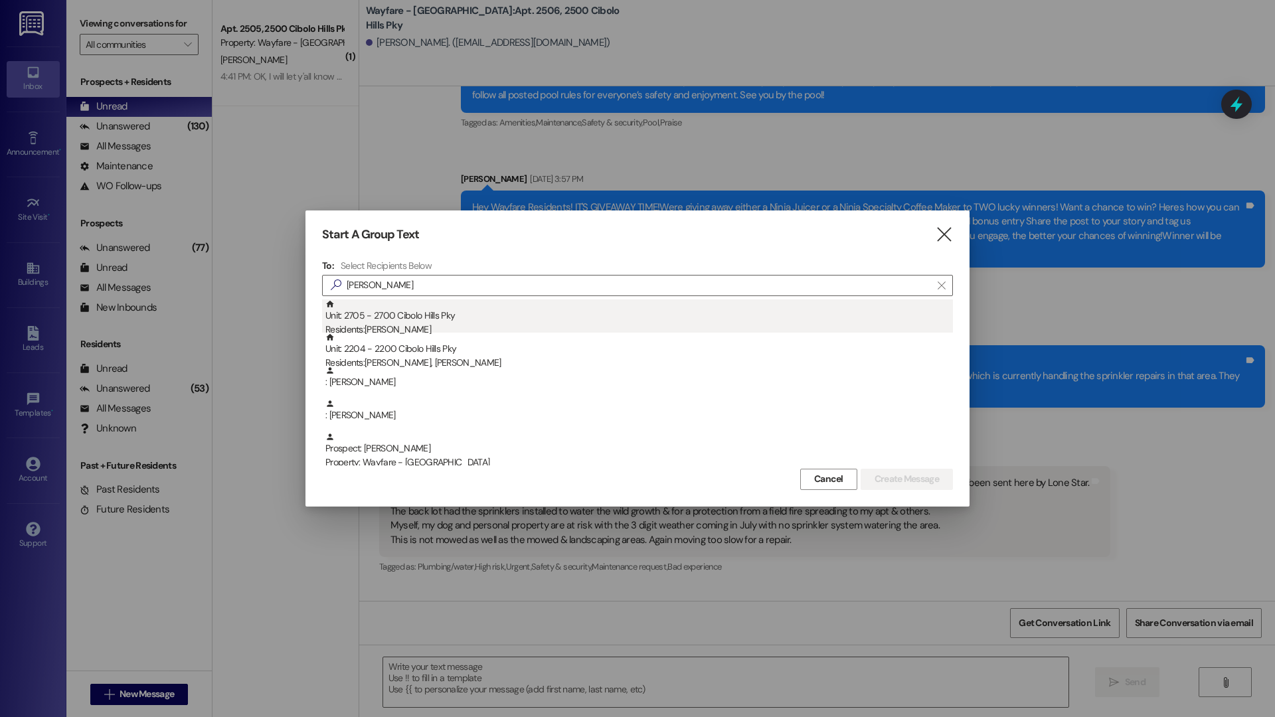
click at [406, 329] on div "Residents: Heather Carter" at bounding box center [638, 330] width 627 height 14
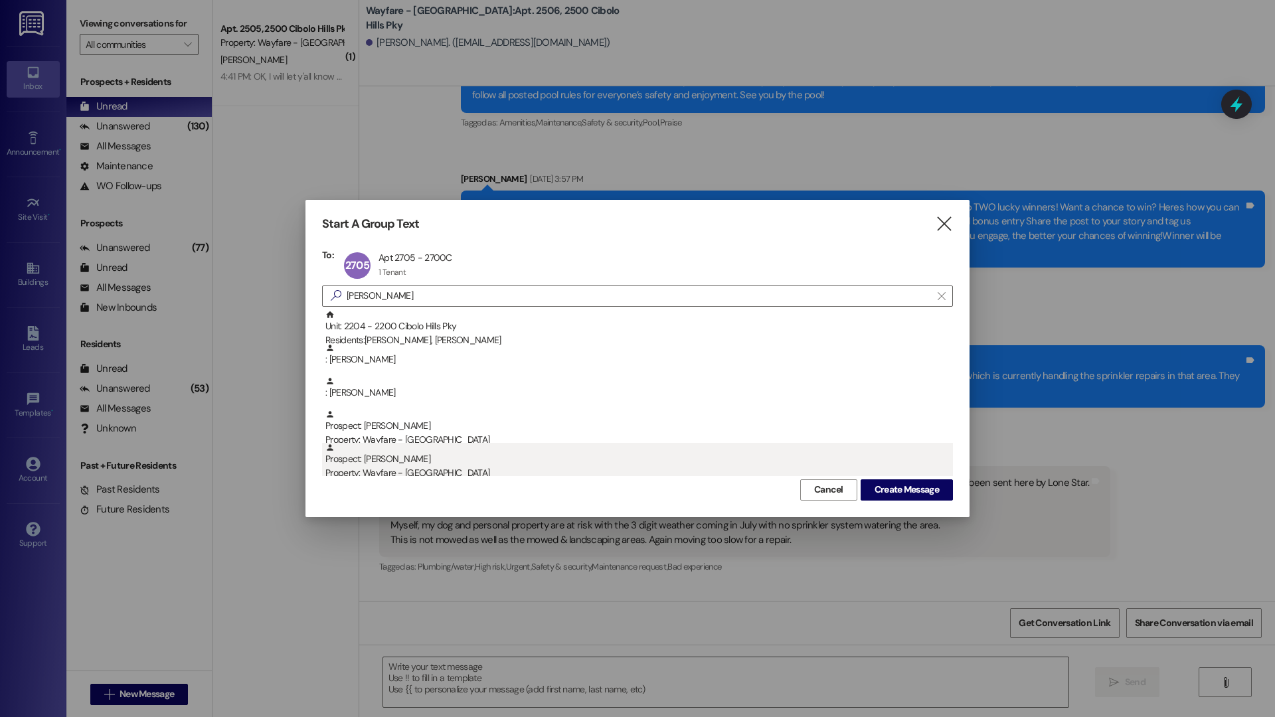
click at [876, 464] on div "Prospect: Heather Carter Property: Wayfare - Cibolo Hills" at bounding box center [638, 462] width 627 height 38
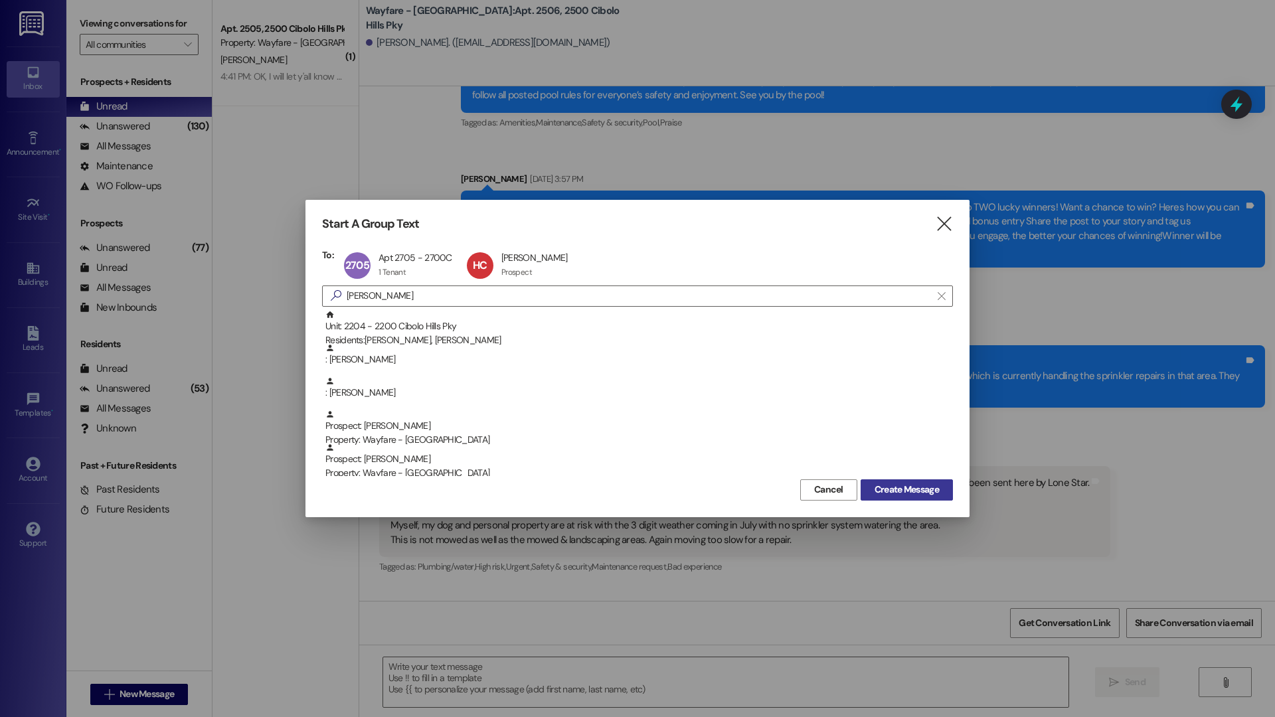
click at [904, 498] on button "Create Message" at bounding box center [906, 489] width 92 height 21
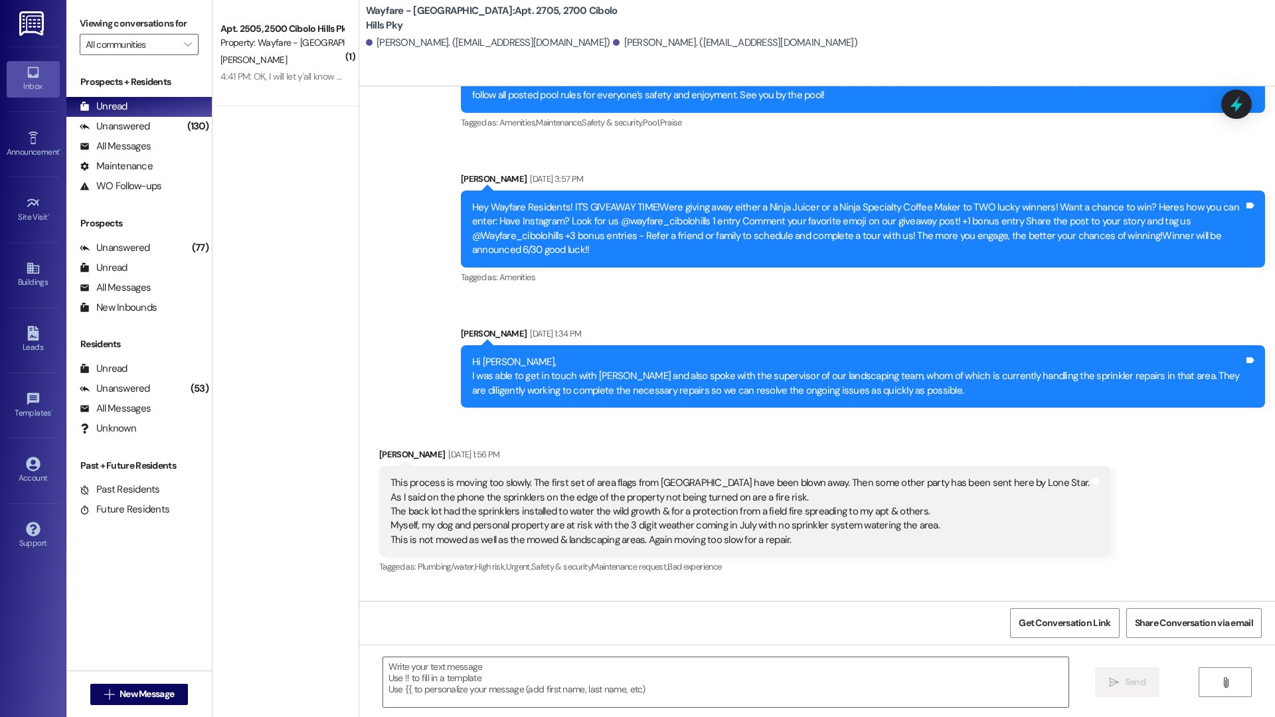
scroll to position [0, 0]
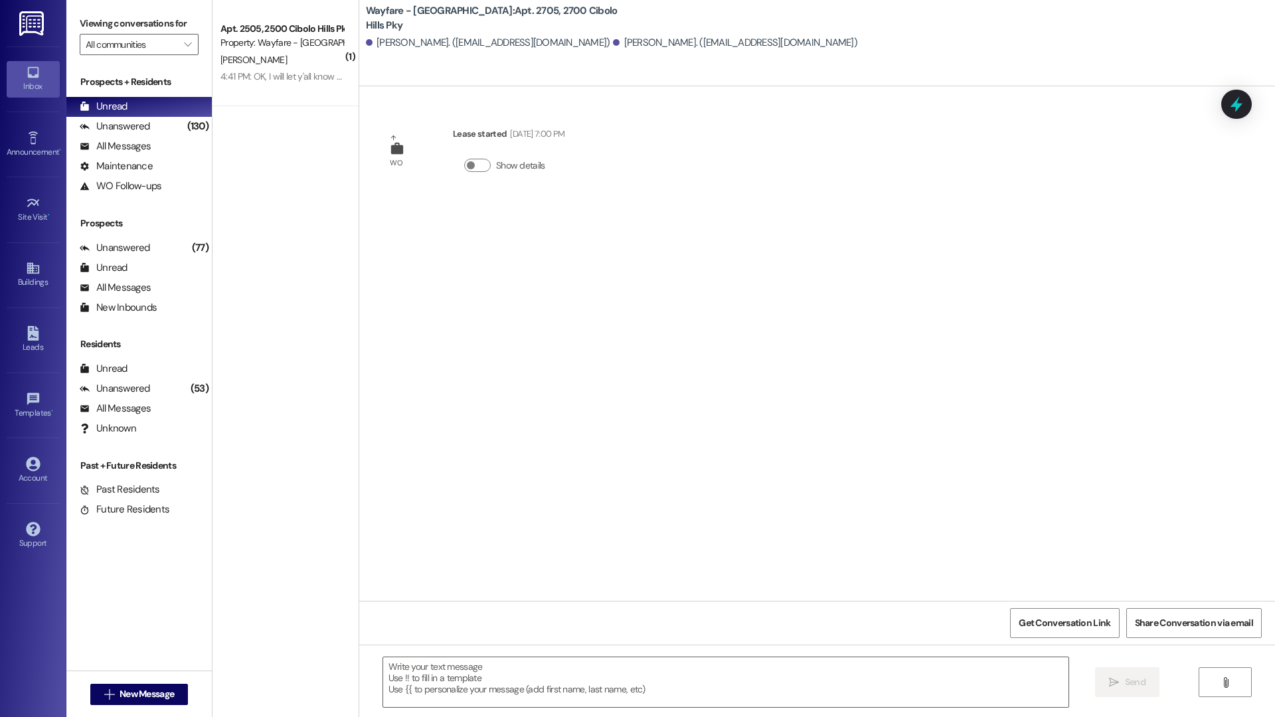
click at [124, 678] on div " New Message" at bounding box center [139, 694] width 98 height 33
click at [124, 686] on button " New Message" at bounding box center [139, 694] width 98 height 21
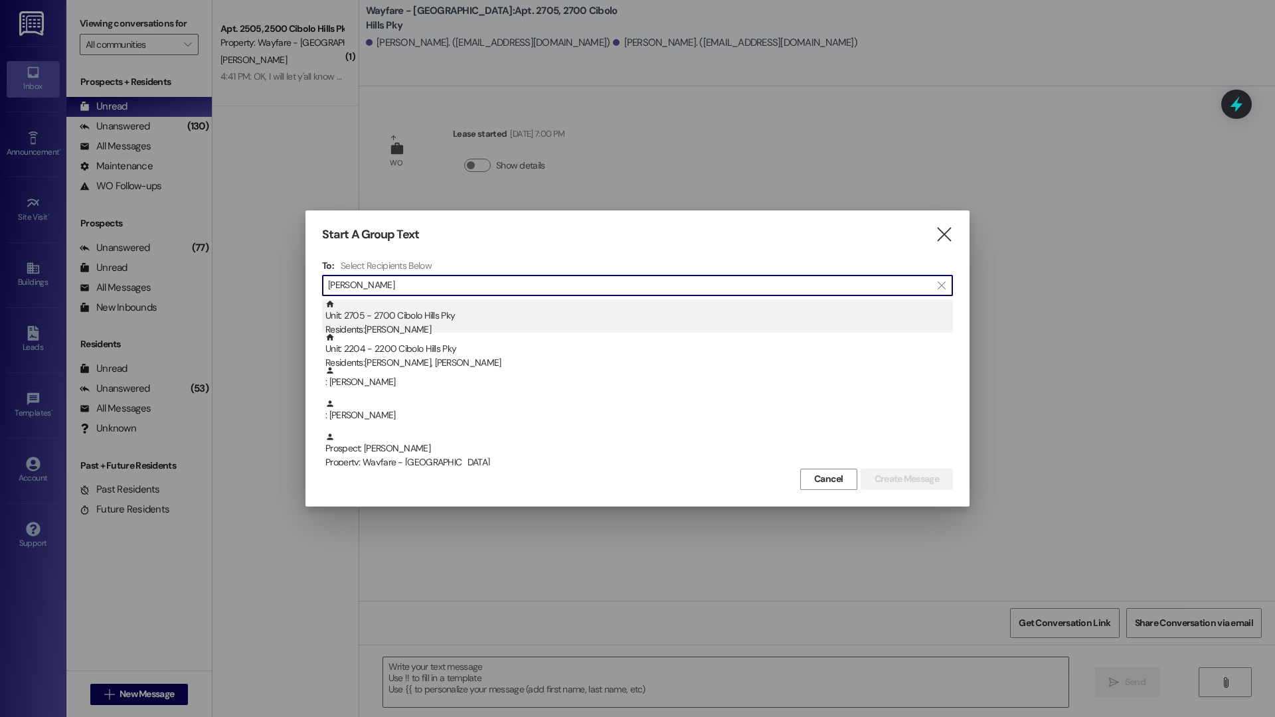
type input "heather"
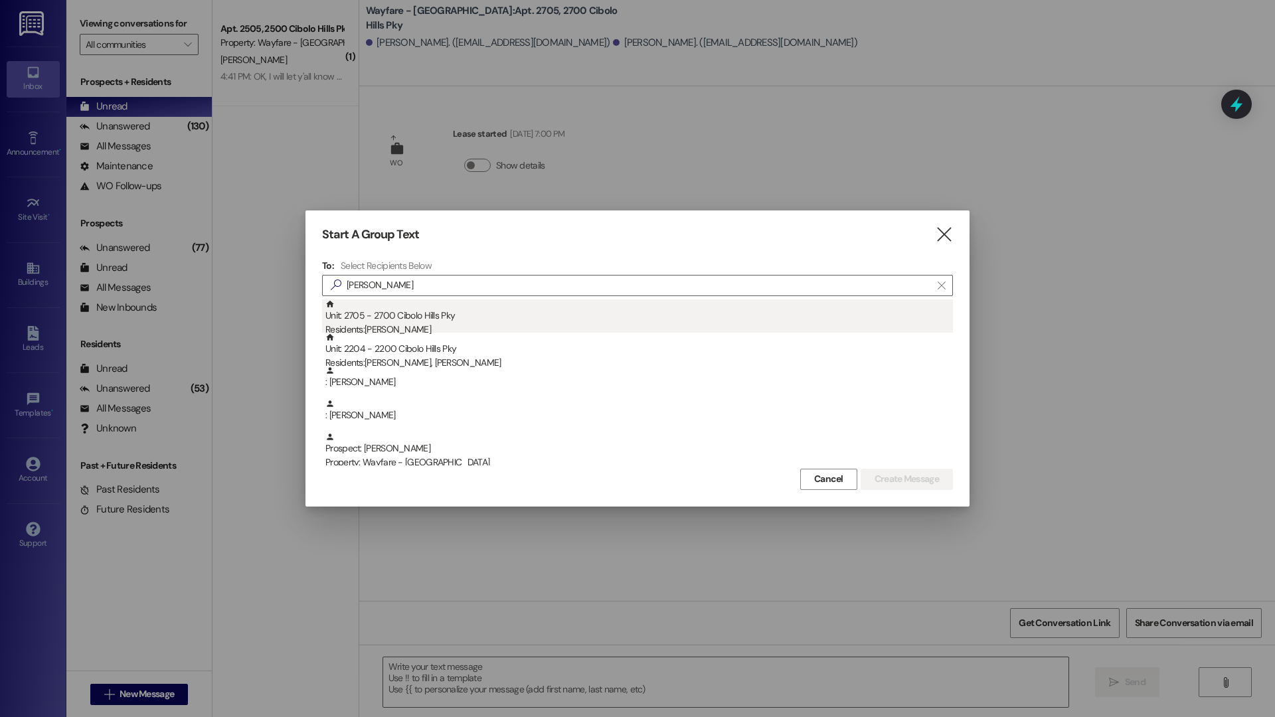
click at [392, 330] on div "Residents: Heather Carter" at bounding box center [638, 330] width 627 height 14
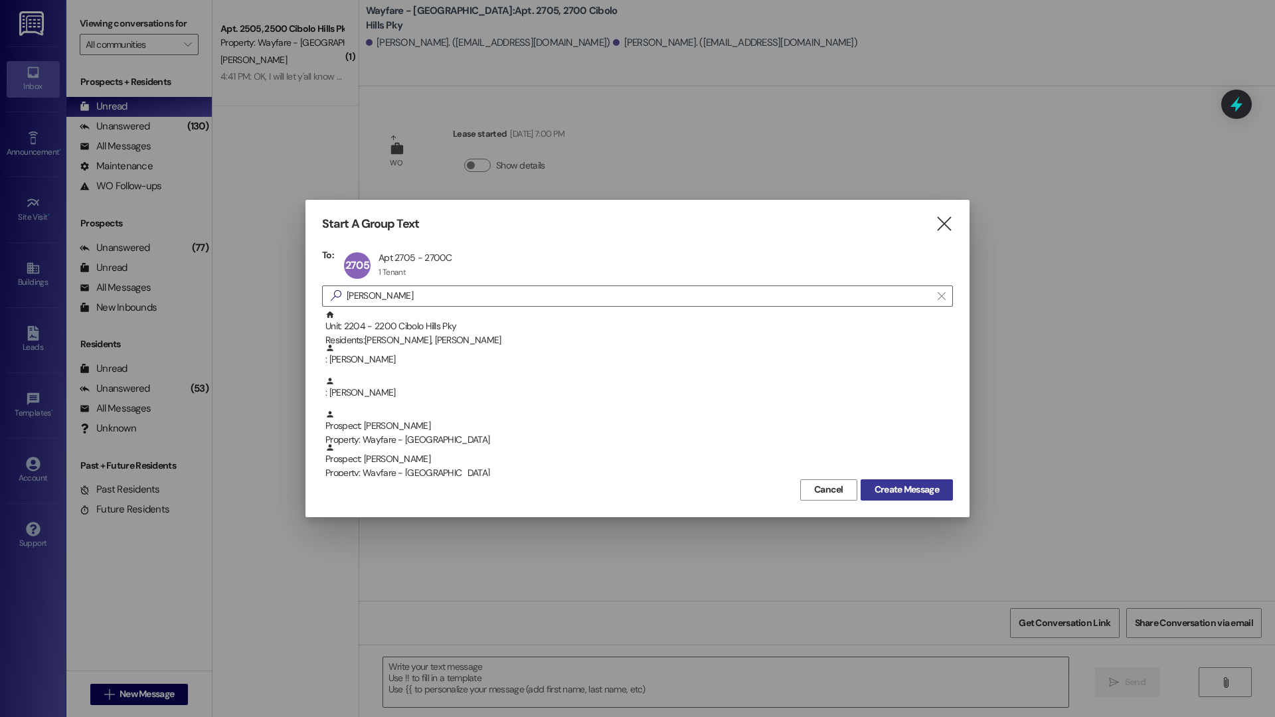
click at [903, 485] on span "Create Message" at bounding box center [906, 490] width 64 height 14
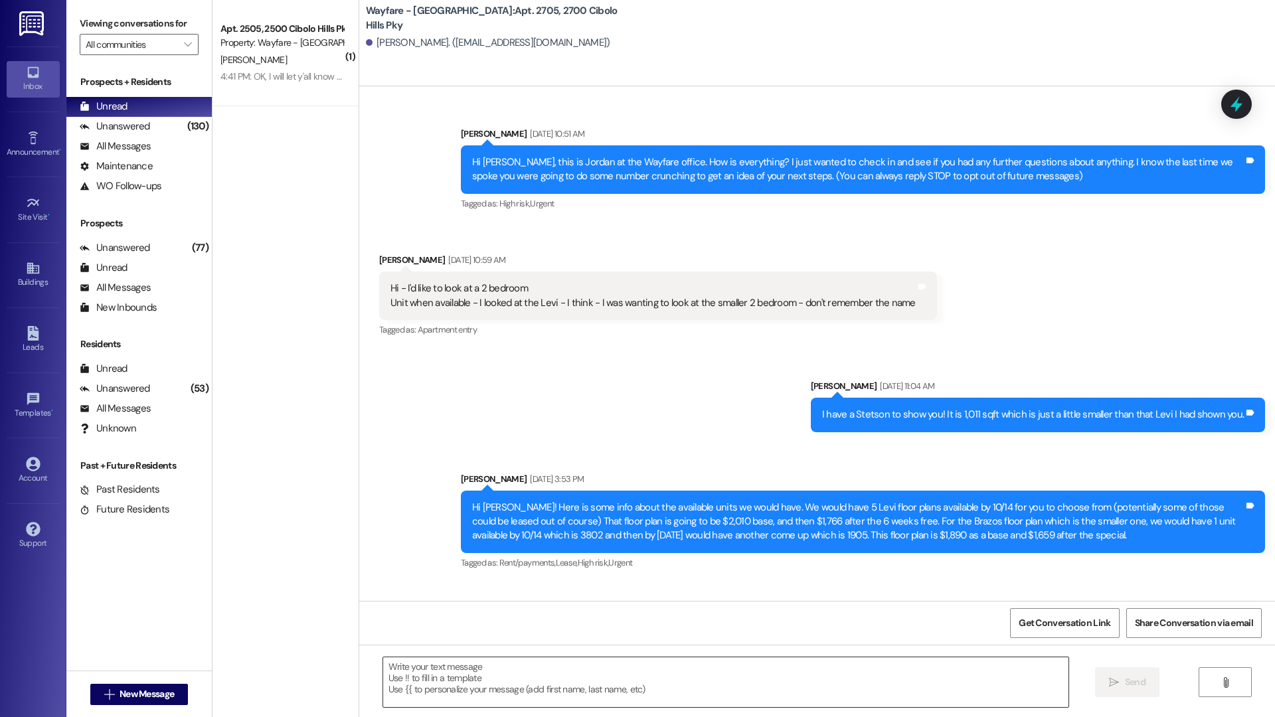
scroll to position [21809, 0]
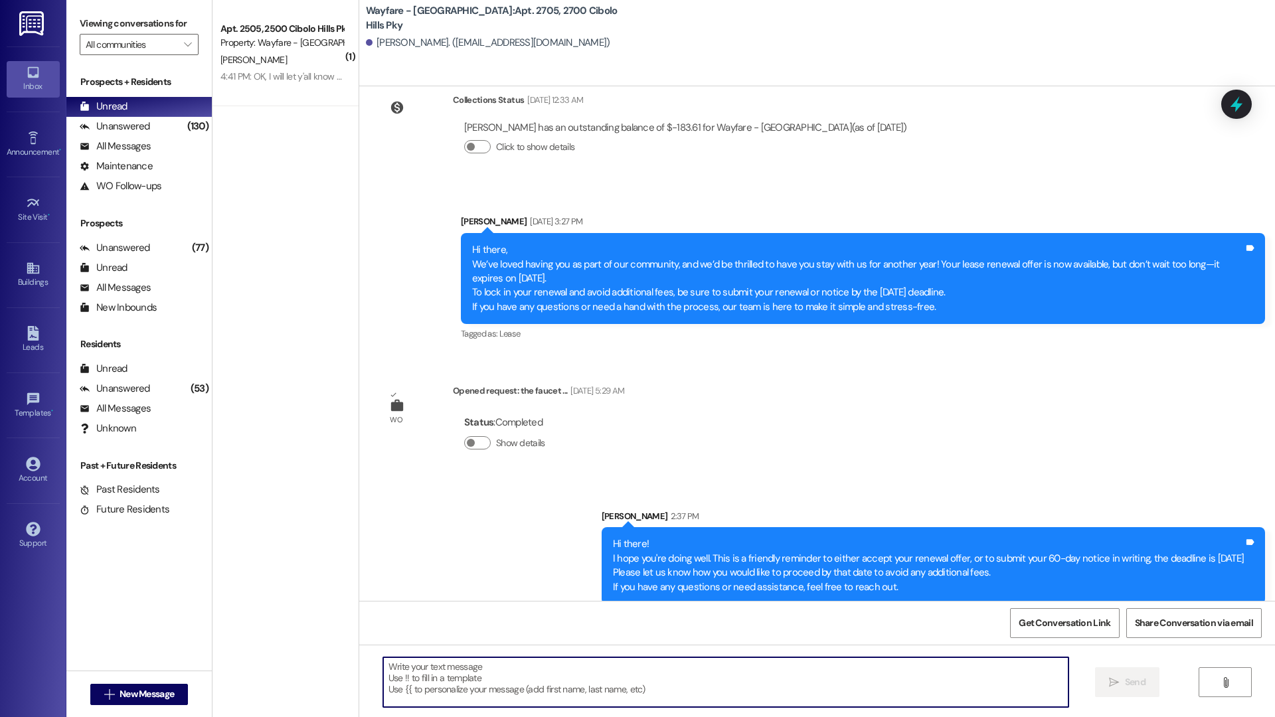
click at [509, 690] on textarea at bounding box center [725, 682] width 685 height 50
paste textarea "Hi there! Just popping in with a friendly reminder — it’s time to decide if you…"
type textarea "Hi there! Just popping in with a friendly reminder — it’s time to decide if you…"
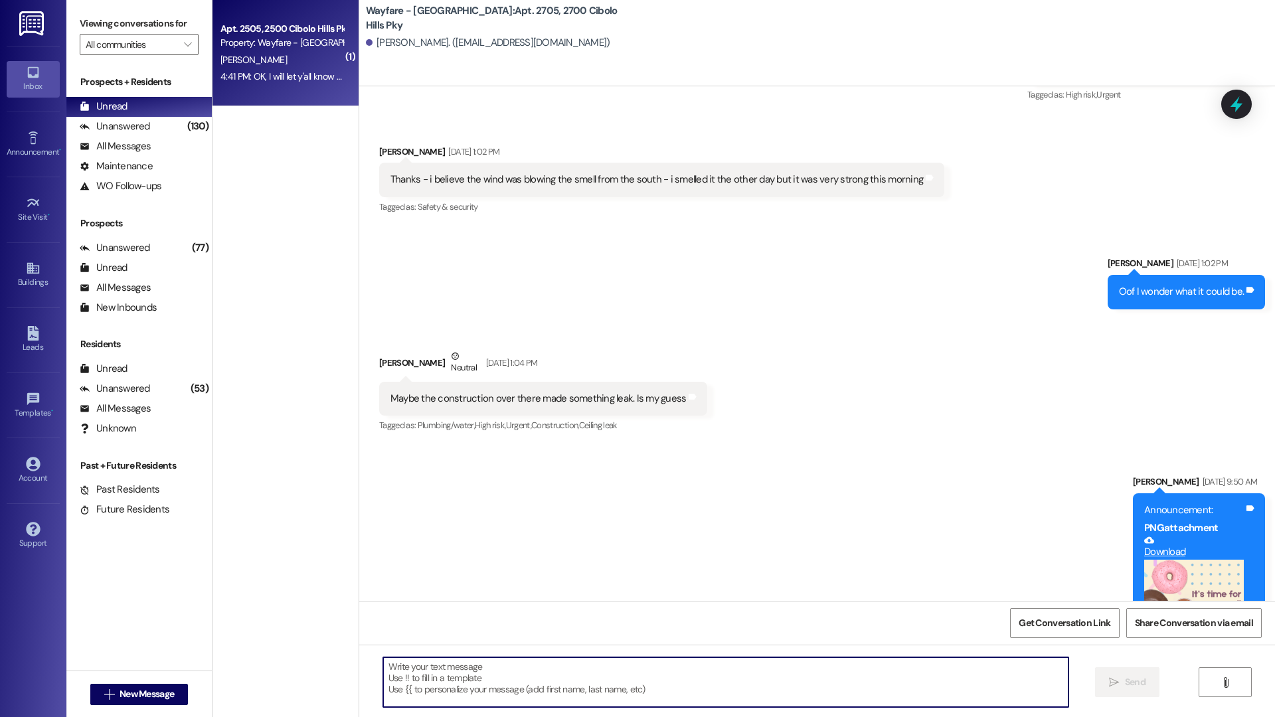
scroll to position [20689, 0]
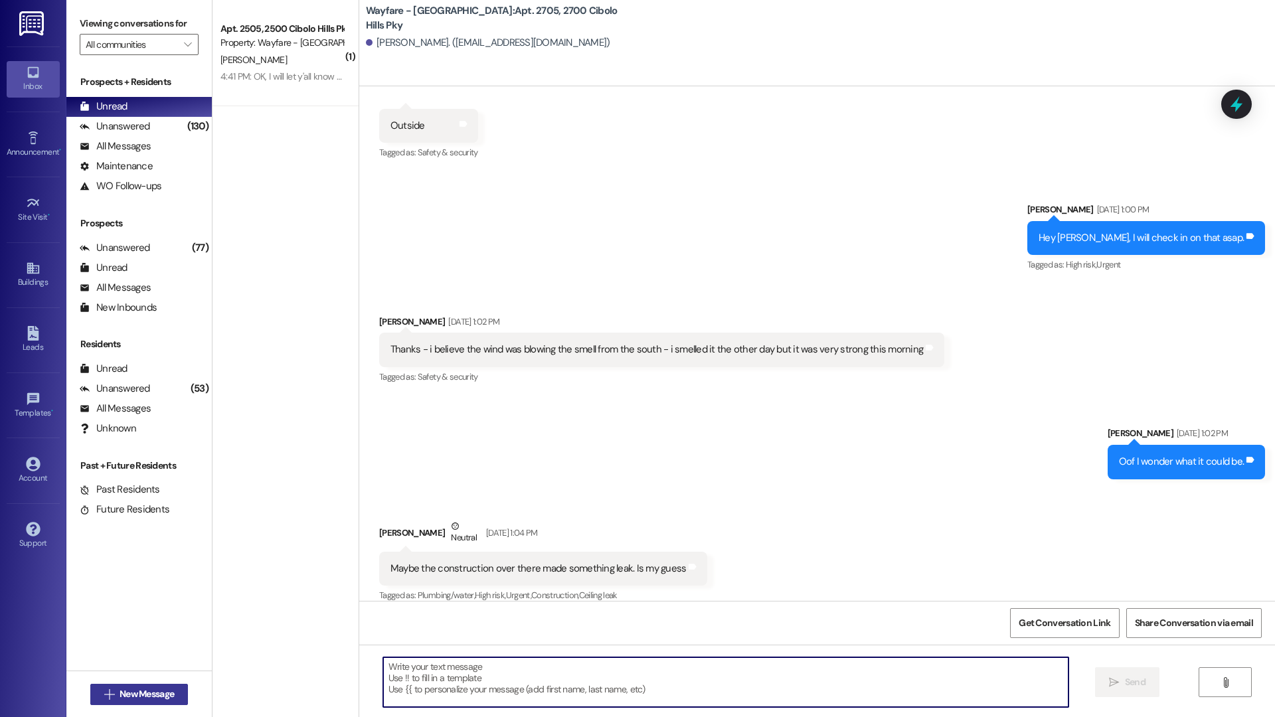
click at [167, 692] on span "New Message" at bounding box center [146, 694] width 54 height 14
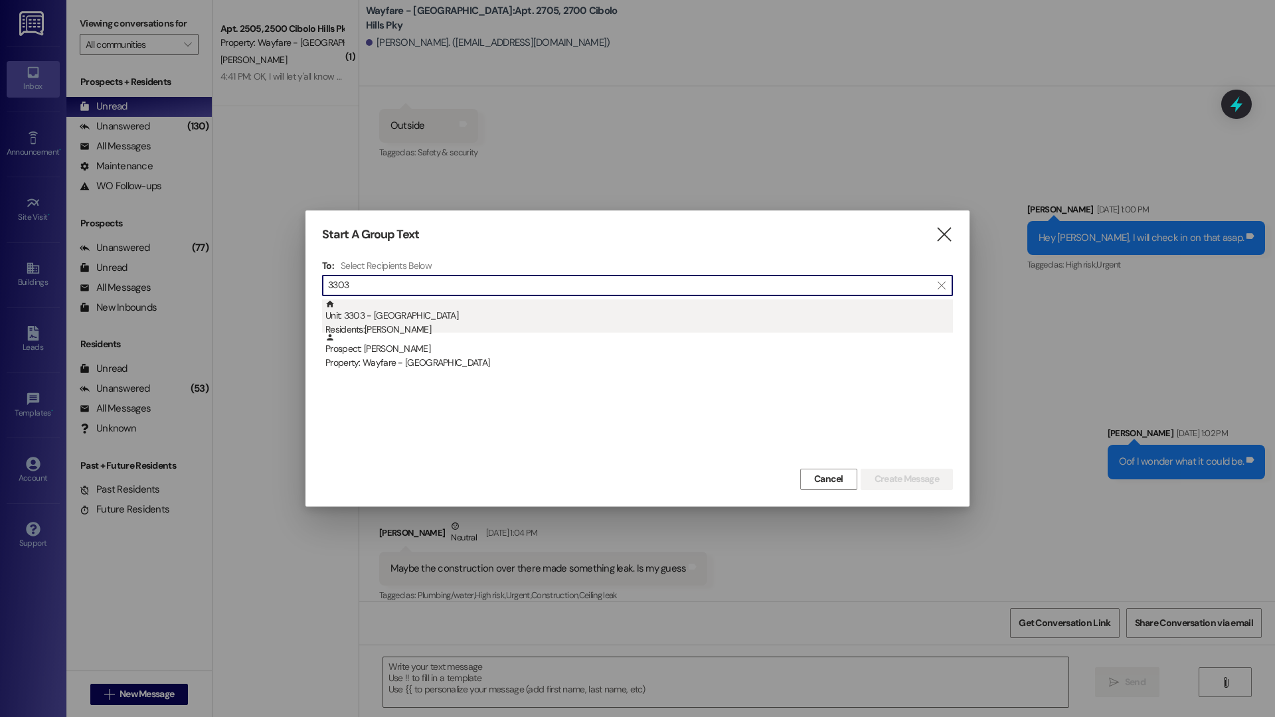
type input "3303"
click at [494, 323] on div "Residents: David Harris" at bounding box center [638, 330] width 627 height 14
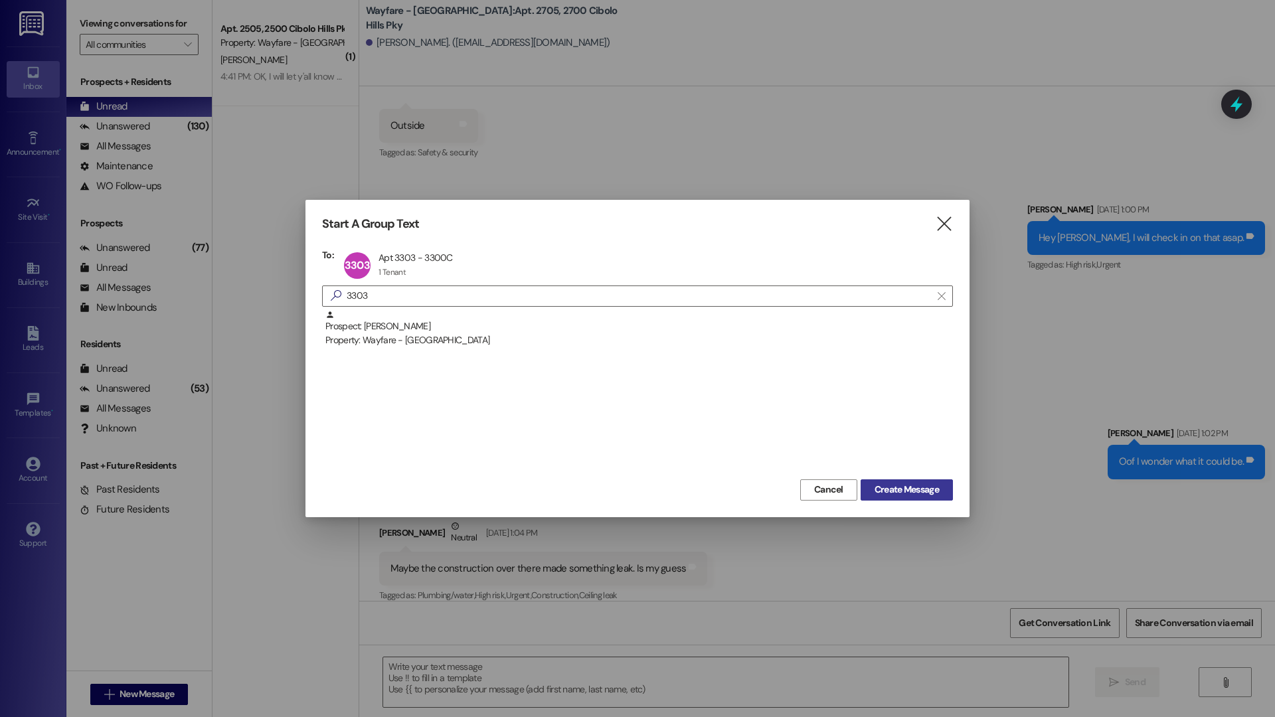
click at [892, 485] on span "Create Message" at bounding box center [906, 490] width 64 height 14
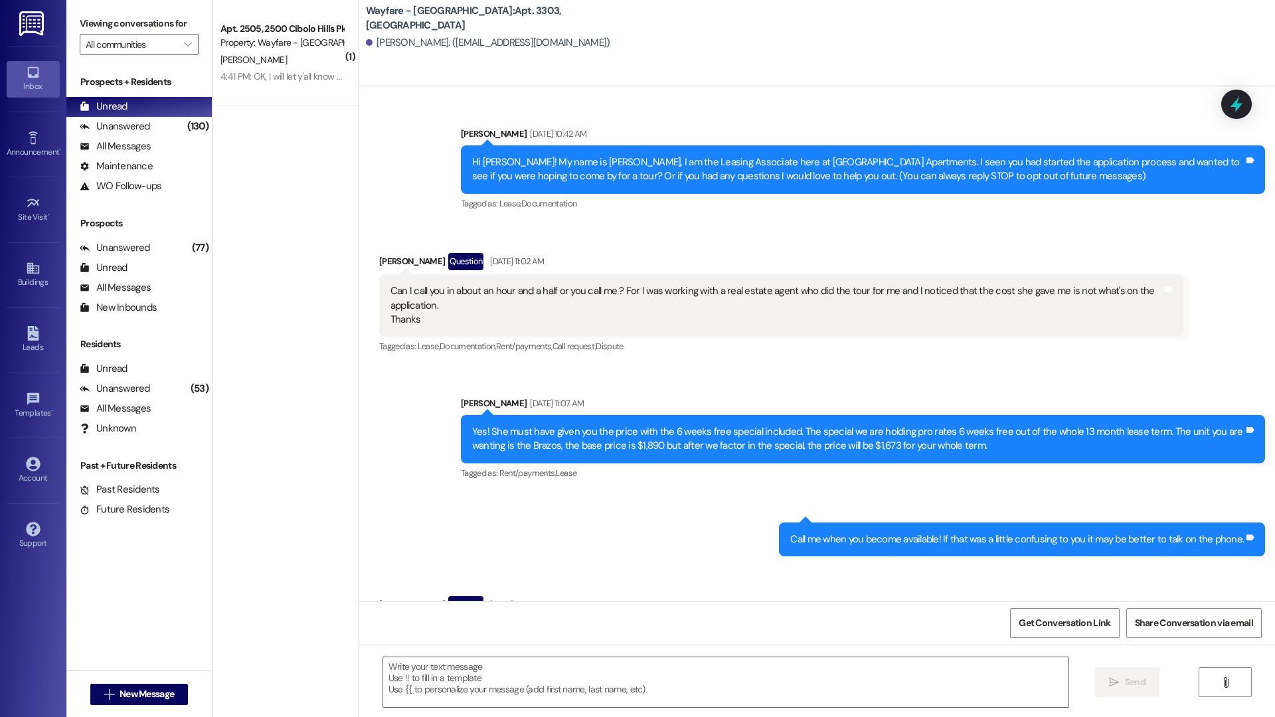
scroll to position [21987, 0]
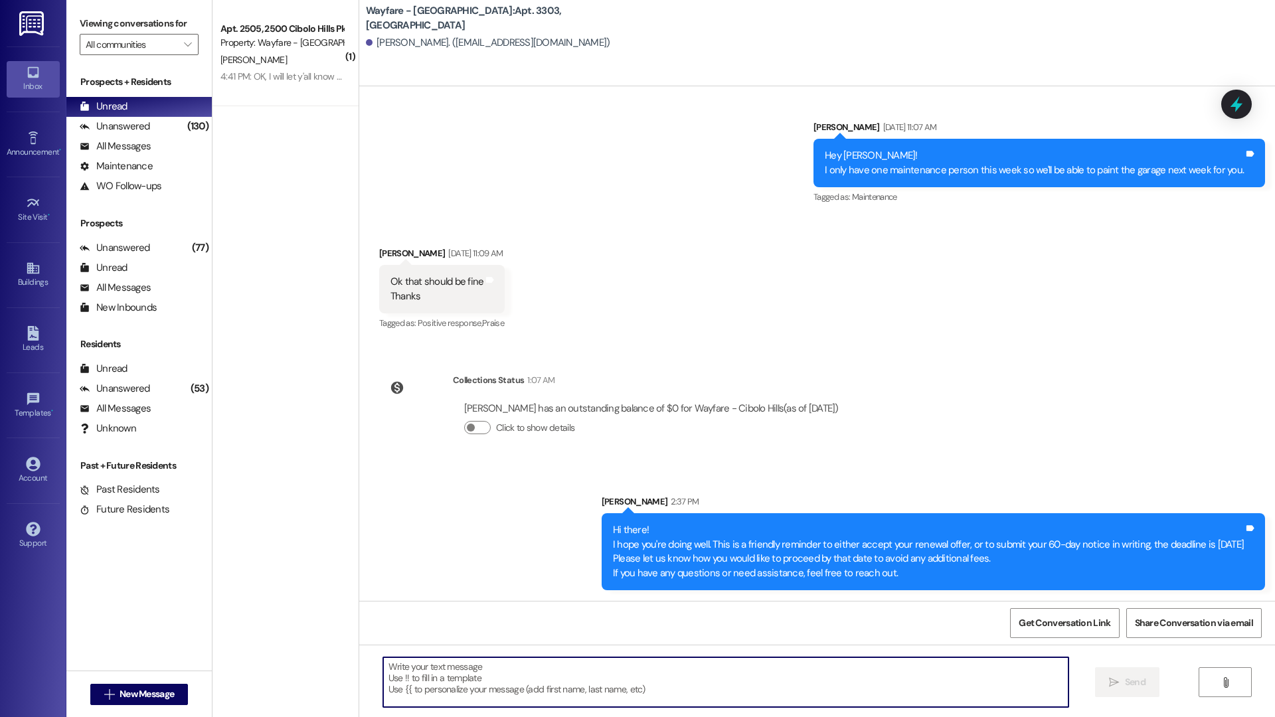
paste textarea "Hi there! Just popping in with a friendly reminder — it’s time to decide if you…"
type textarea "Hi there! Just popping in with a friendly reminder — it’s time to decide if you…"
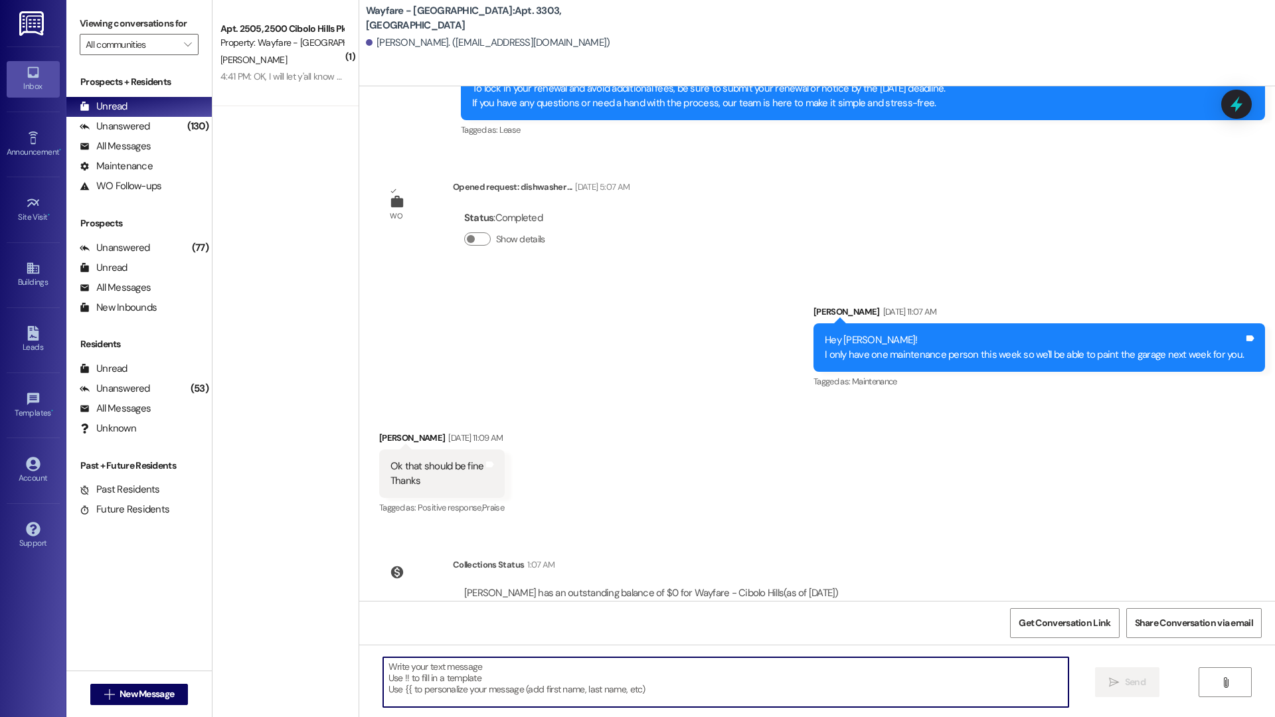
scroll to position [21730, 0]
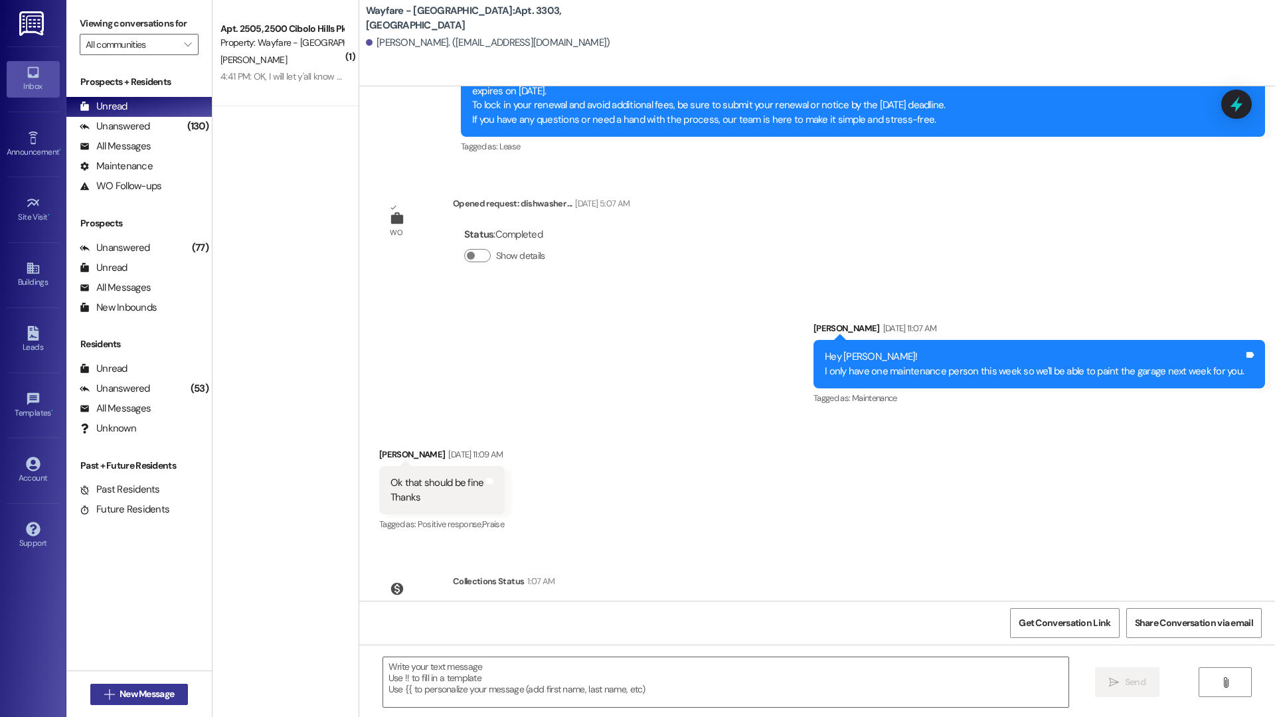
click at [173, 697] on button " New Message" at bounding box center [139, 694] width 98 height 21
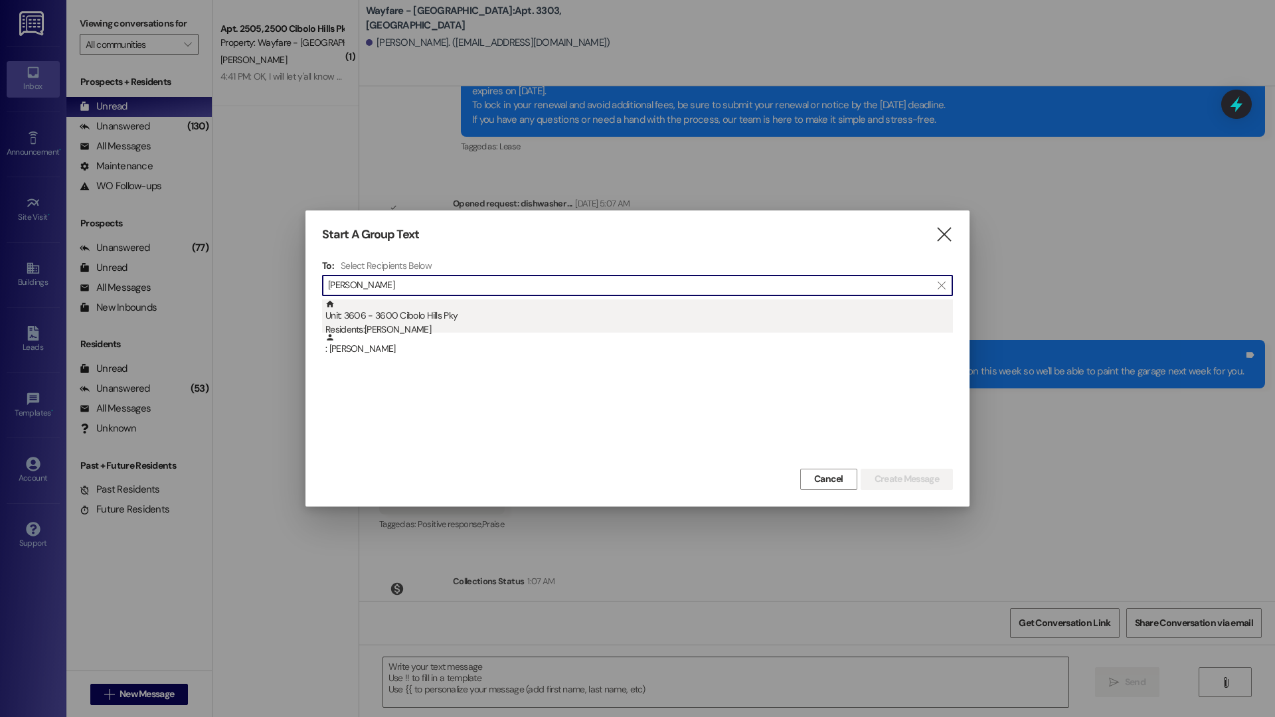
type input "terry wri"
click at [520, 306] on div "Unit: 3606 - 3600 Cibolo Hills Pky Residents: Terry Wright" at bounding box center [638, 318] width 627 height 38
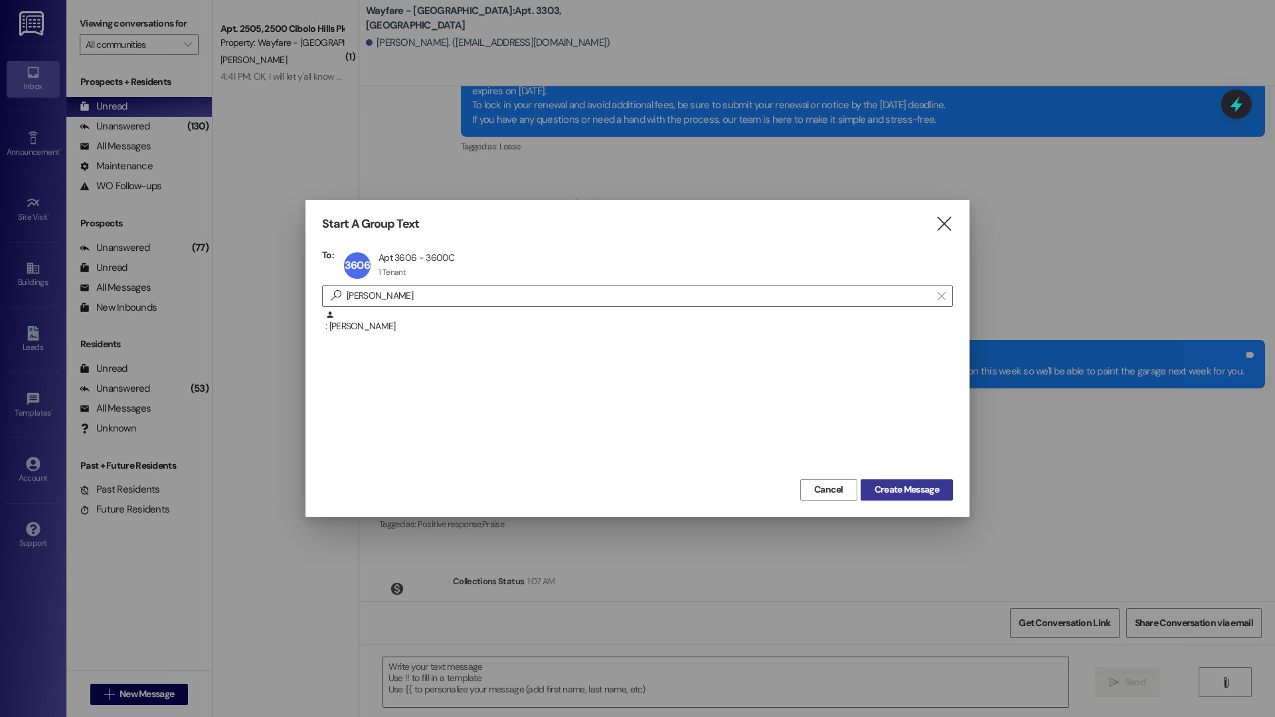
click at [927, 499] on button "Create Message" at bounding box center [906, 489] width 92 height 21
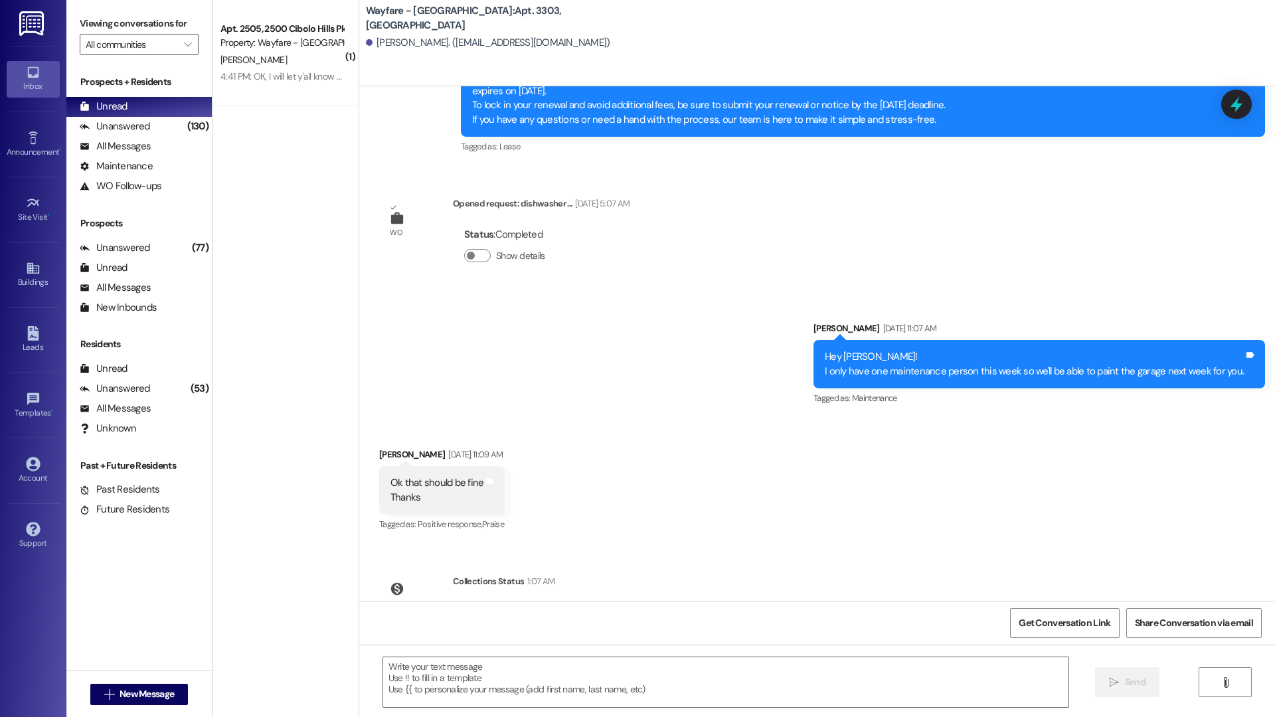
click at [923, 492] on div "Received via SMS David Harris Sep 09, 2025 at 11:09 AM Ok that should be fine T…" at bounding box center [816, 481] width 915 height 126
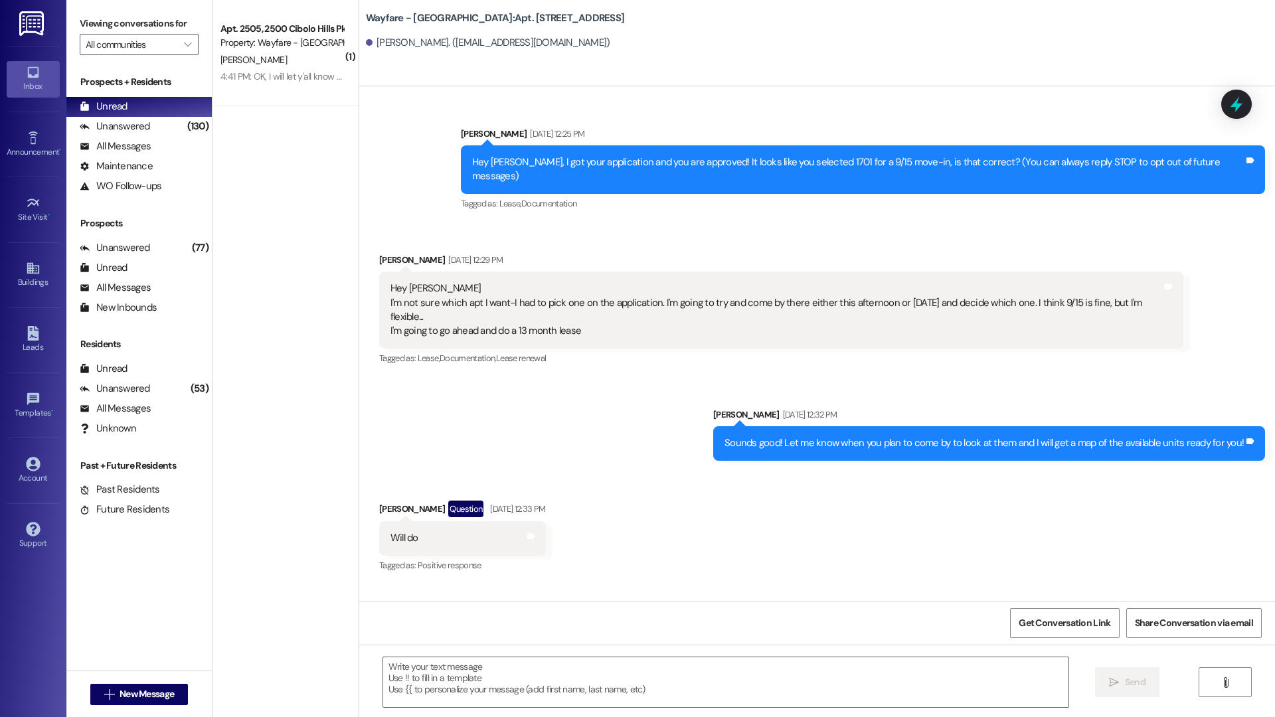
scroll to position [28560, 0]
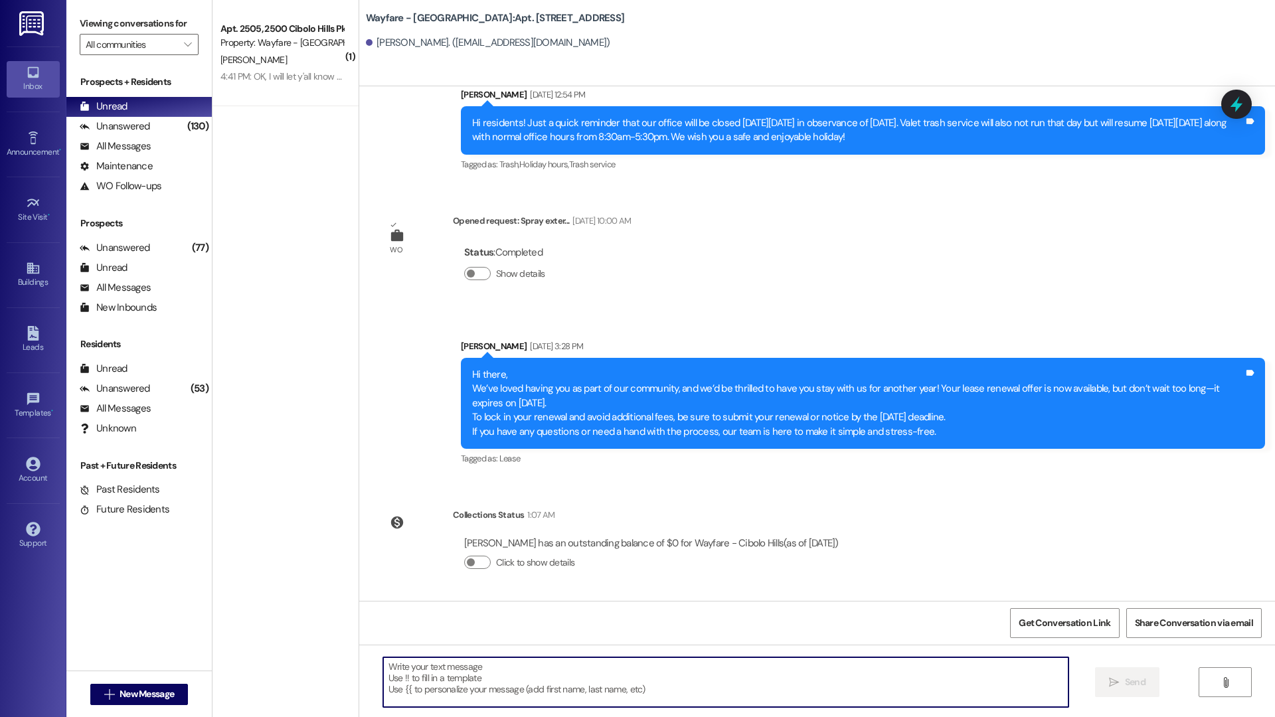
click at [582, 662] on textarea at bounding box center [725, 682] width 685 height 50
paste textarea "Hi there! Just popping in with a friendly reminder — it’s time to decide if you…"
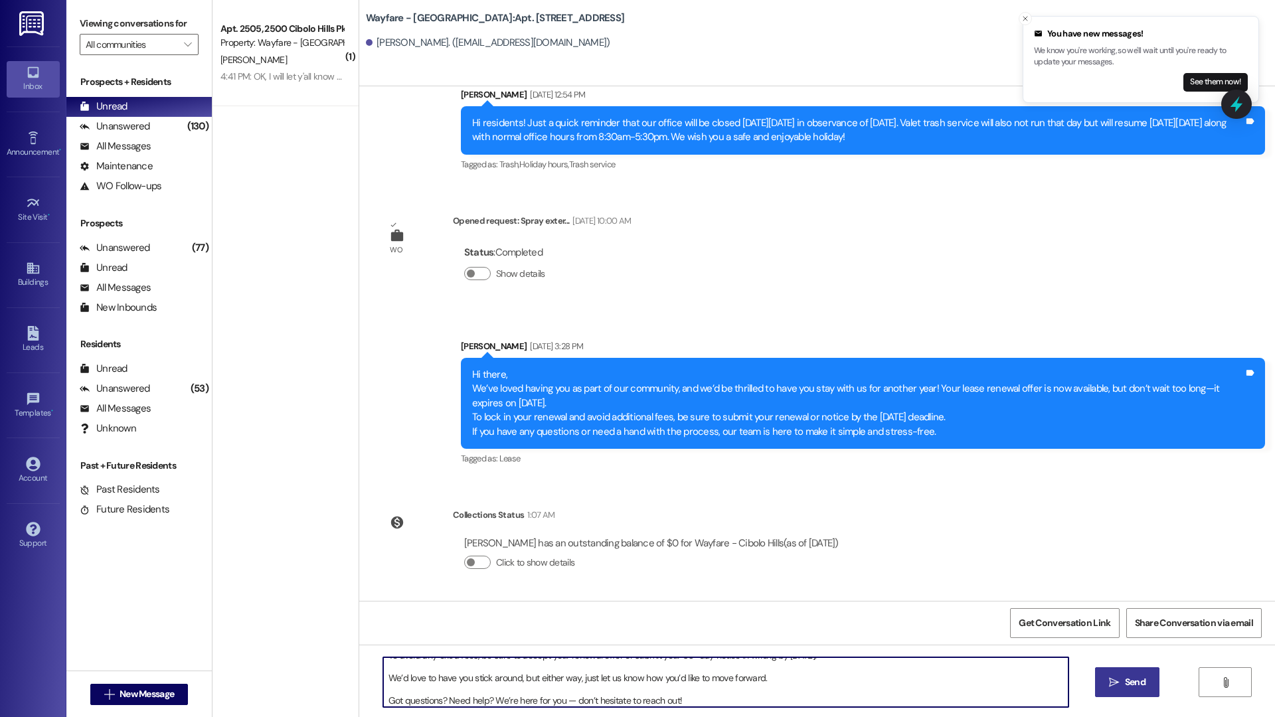
type textarea "Hi there! Just popping in with a friendly reminder — it’s time to decide if you…"
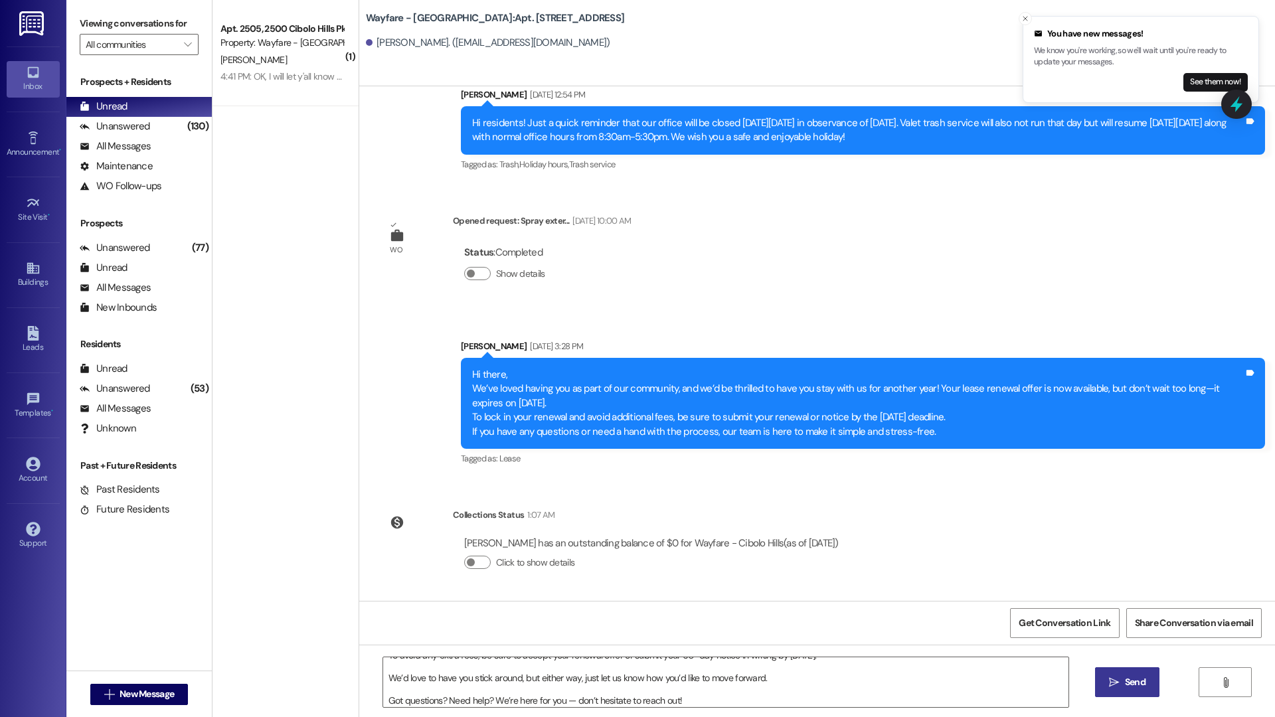
click at [1130, 690] on button " Send" at bounding box center [1127, 682] width 64 height 30
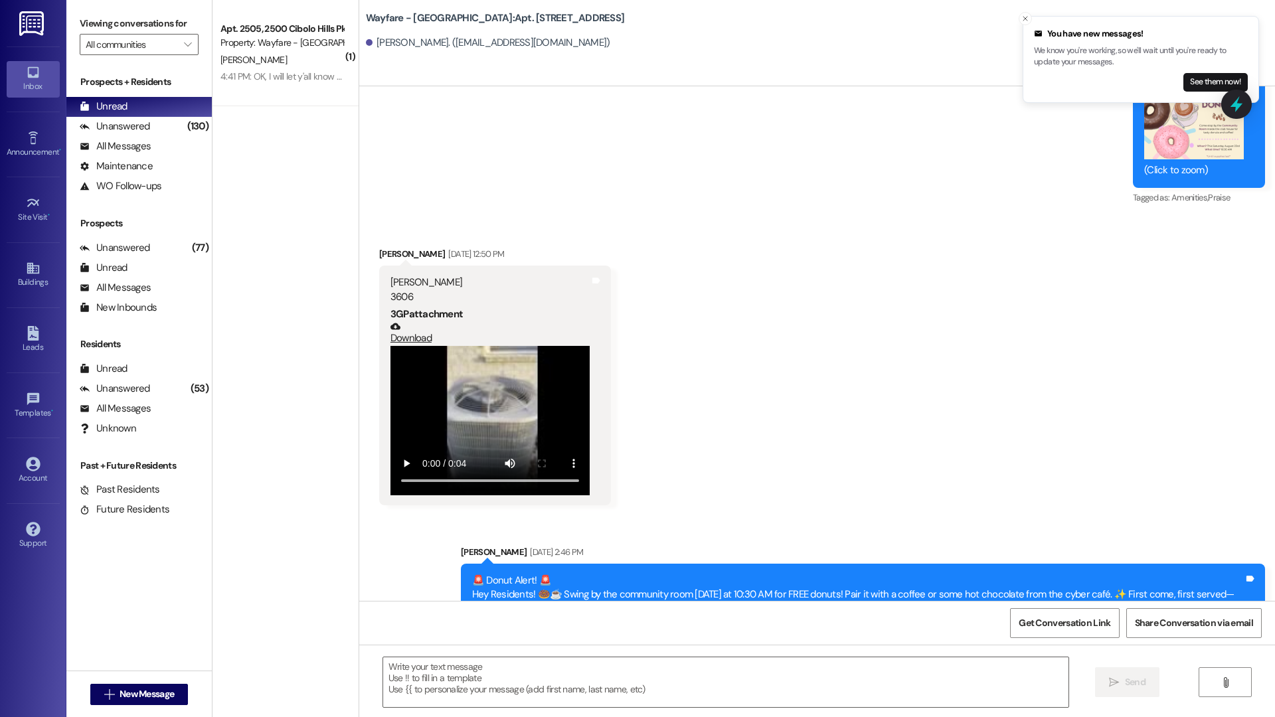
scroll to position [27723, 0]
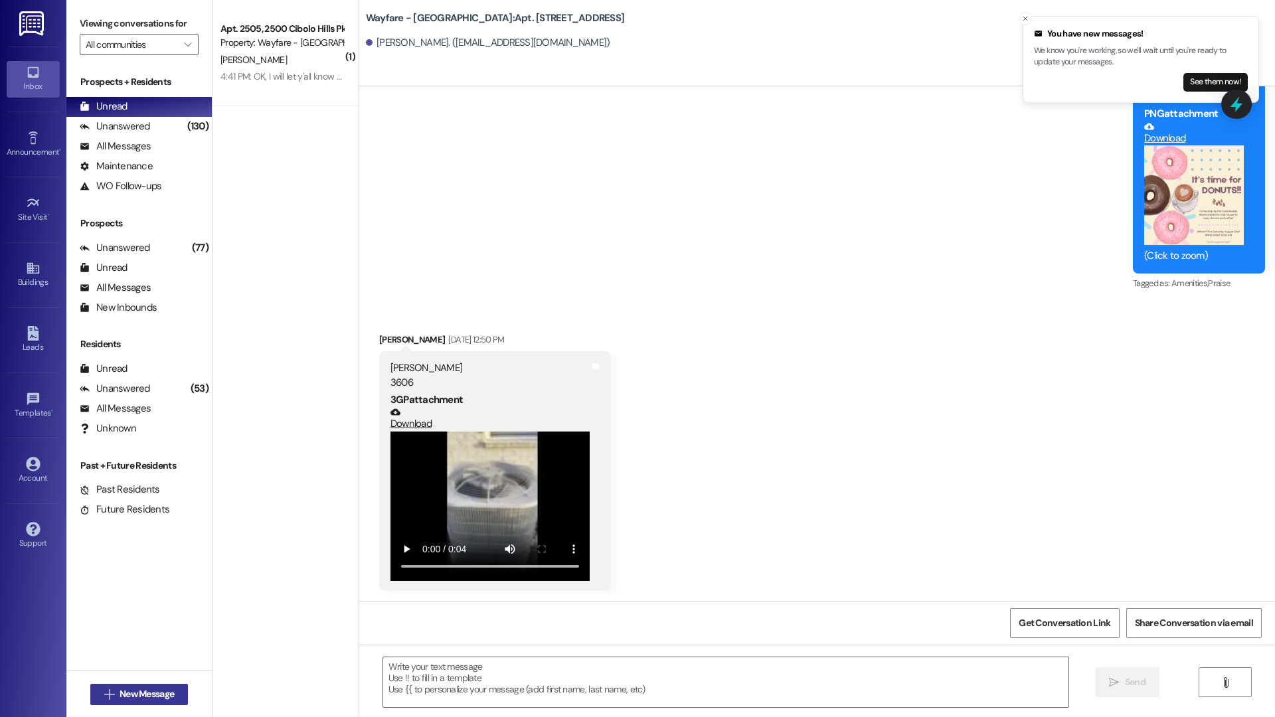
click at [142, 702] on button " New Message" at bounding box center [139, 694] width 98 height 21
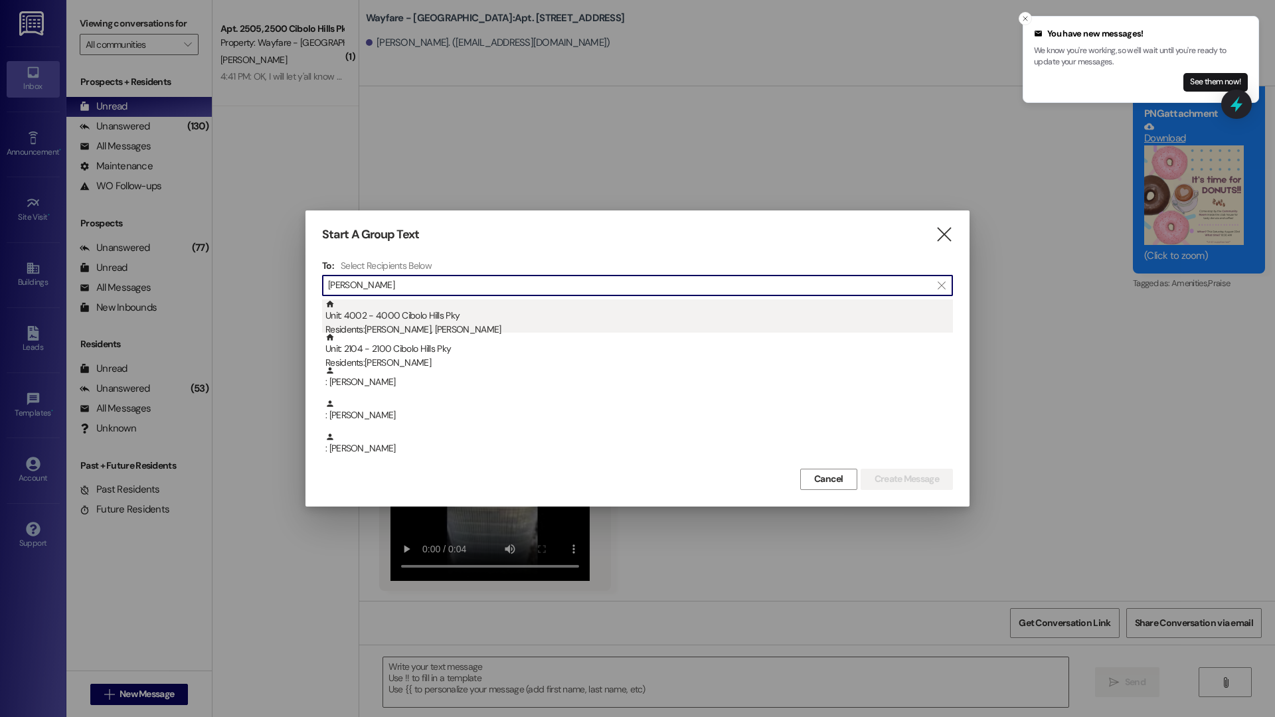
type input "cynthia"
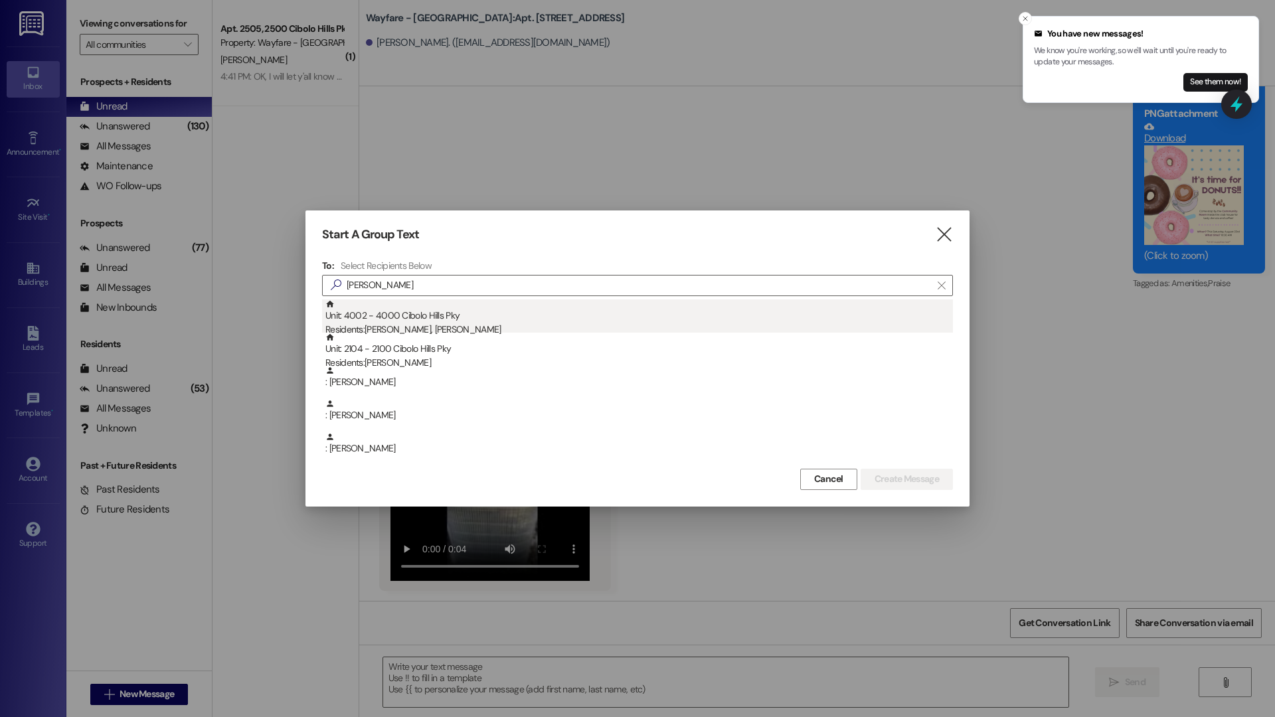
click at [497, 317] on div "Unit: 4002 - 4000 Cibolo Hills Pky Residents: Cynthia Owens, Martha Wilkinson" at bounding box center [638, 318] width 627 height 38
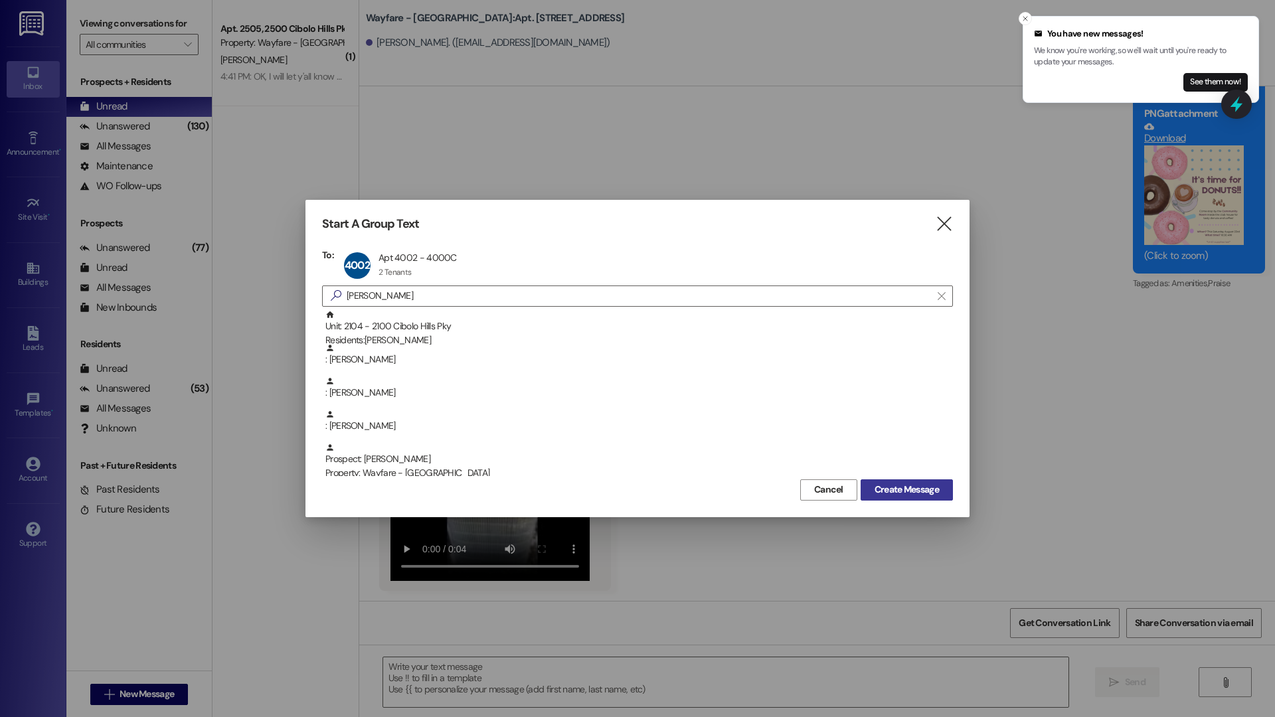
click at [933, 489] on span "Create Message" at bounding box center [906, 490] width 64 height 14
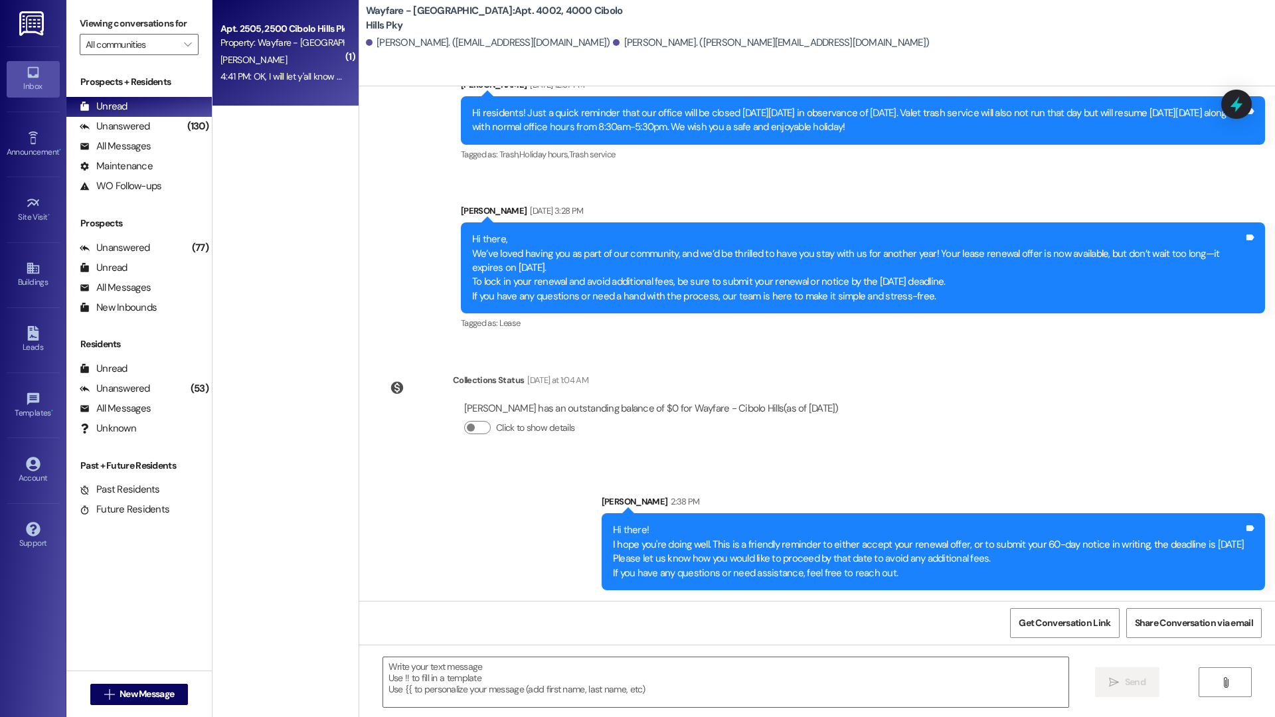
scroll to position [10330, 0]
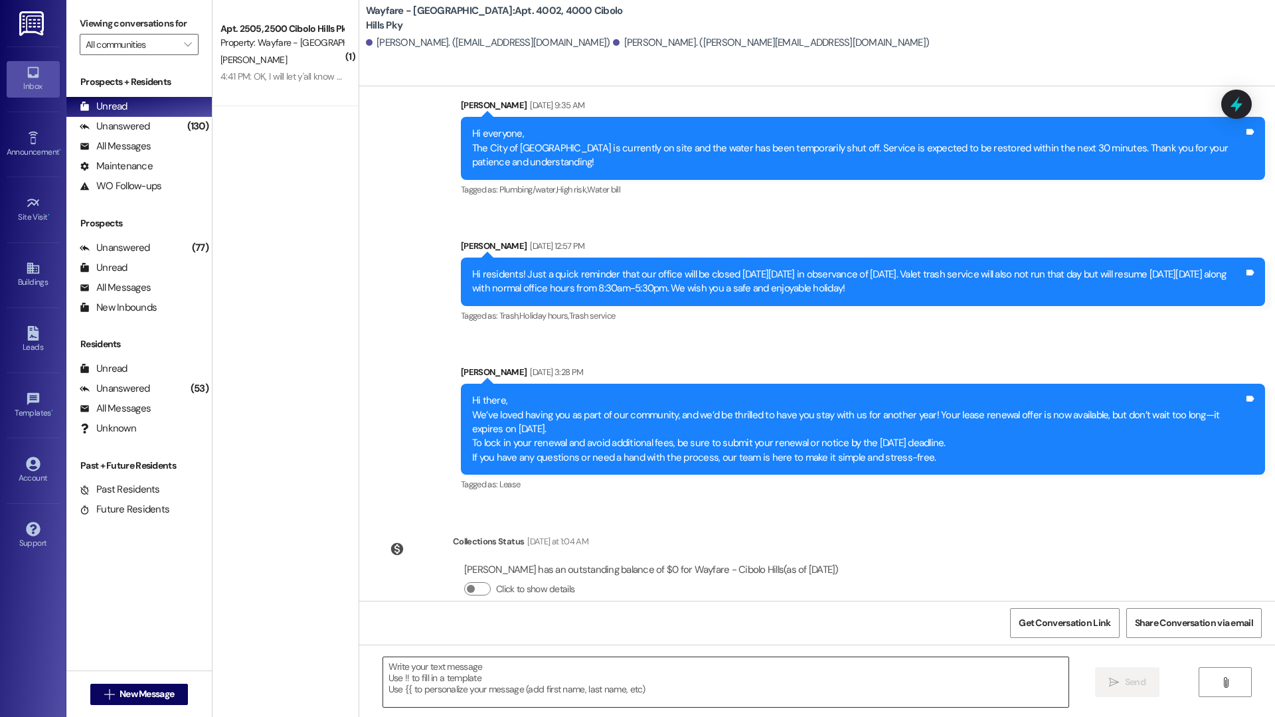
click at [463, 667] on textarea at bounding box center [725, 682] width 685 height 50
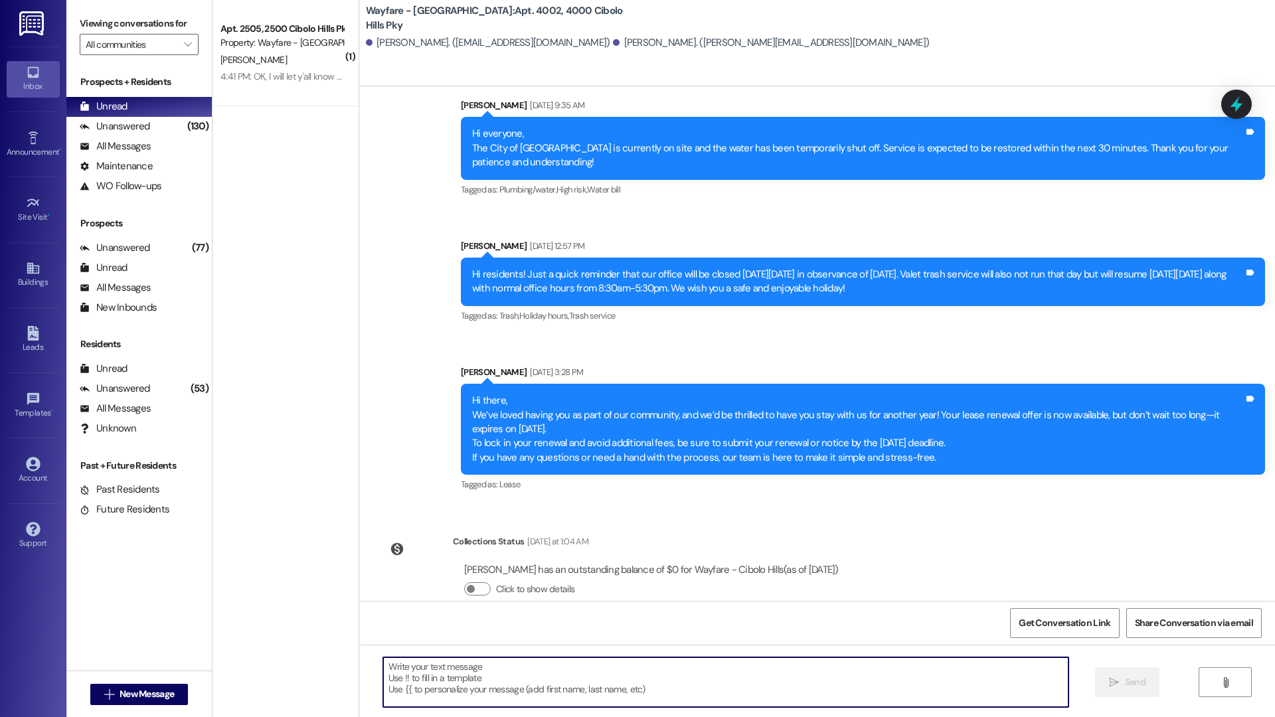
paste textarea "Hi there! Just popping in with a friendly reminder — it’s time to decide if you…"
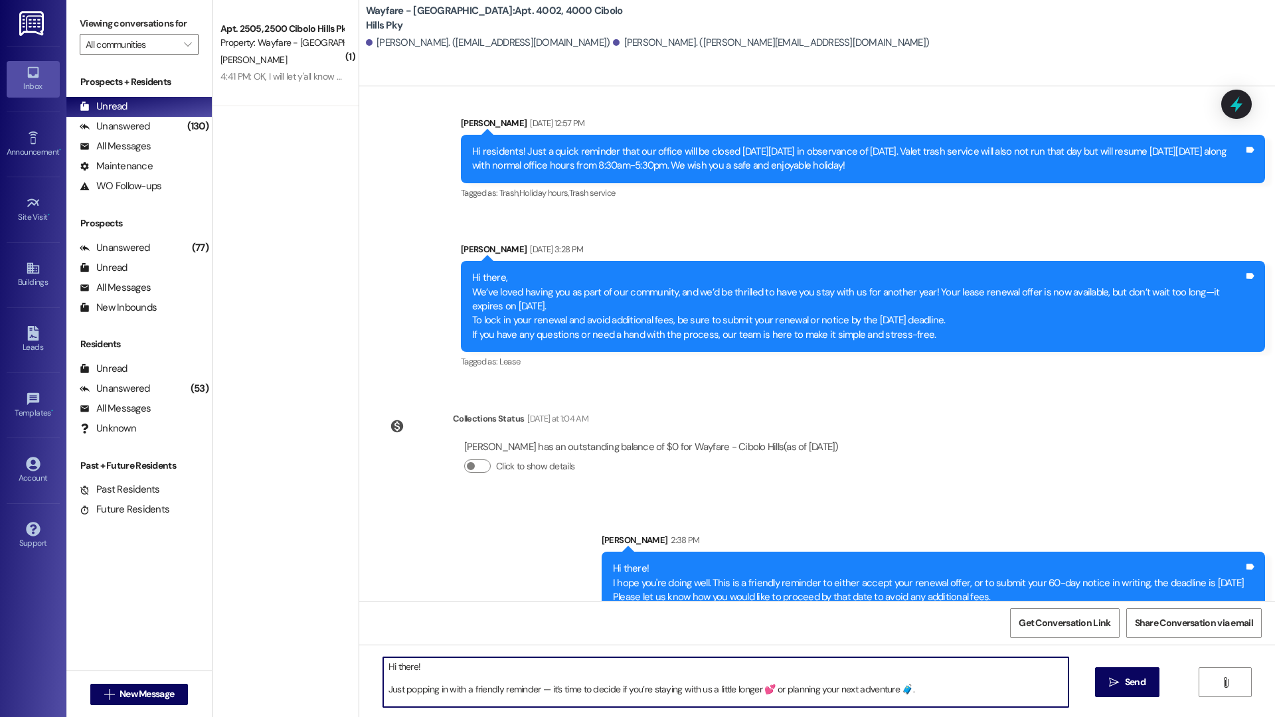
scroll to position [10491, 0]
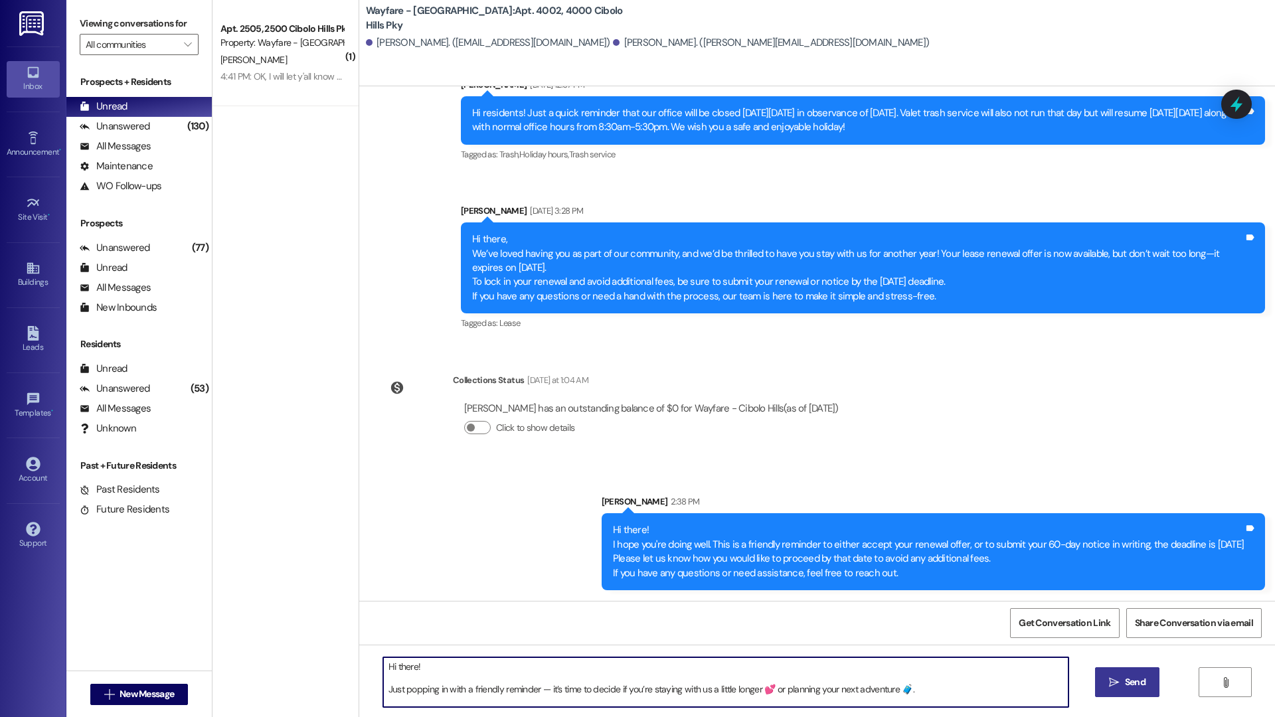
type textarea "Hi there! Just popping in with a friendly reminder — it’s time to decide if you…"
click at [1136, 696] on button " Send" at bounding box center [1127, 682] width 64 height 30
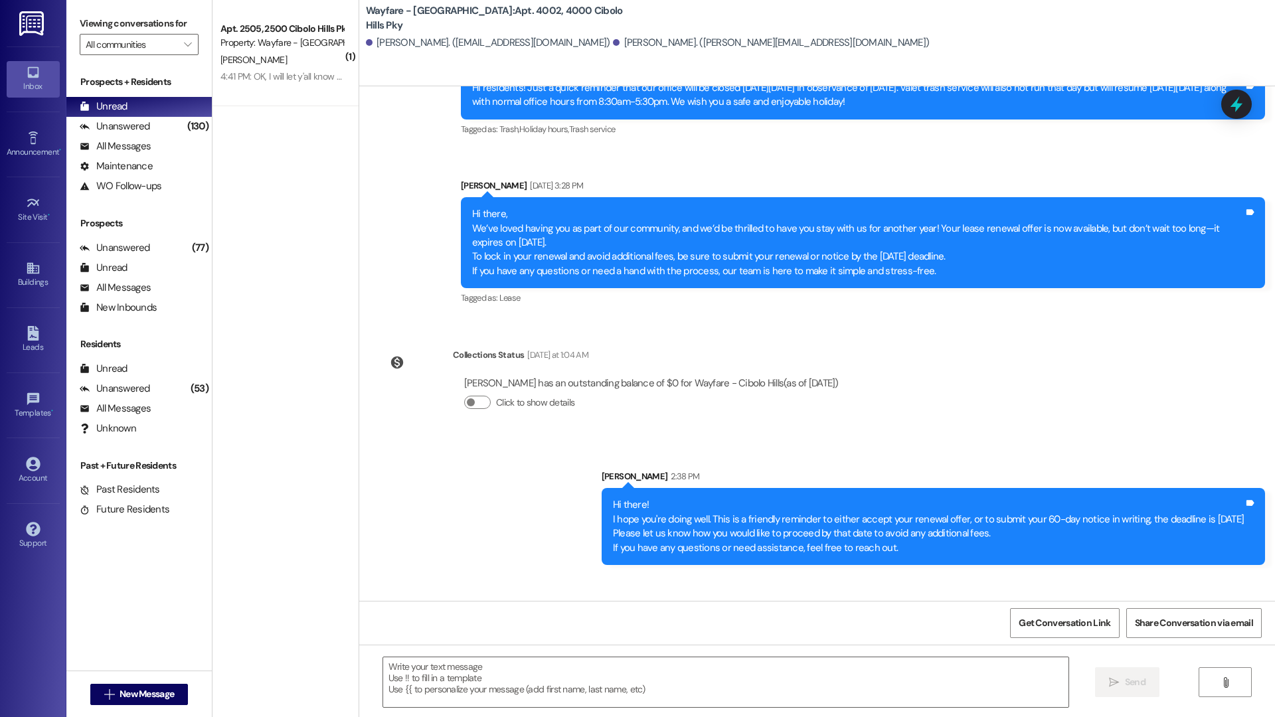
scroll to position [10698, 0]
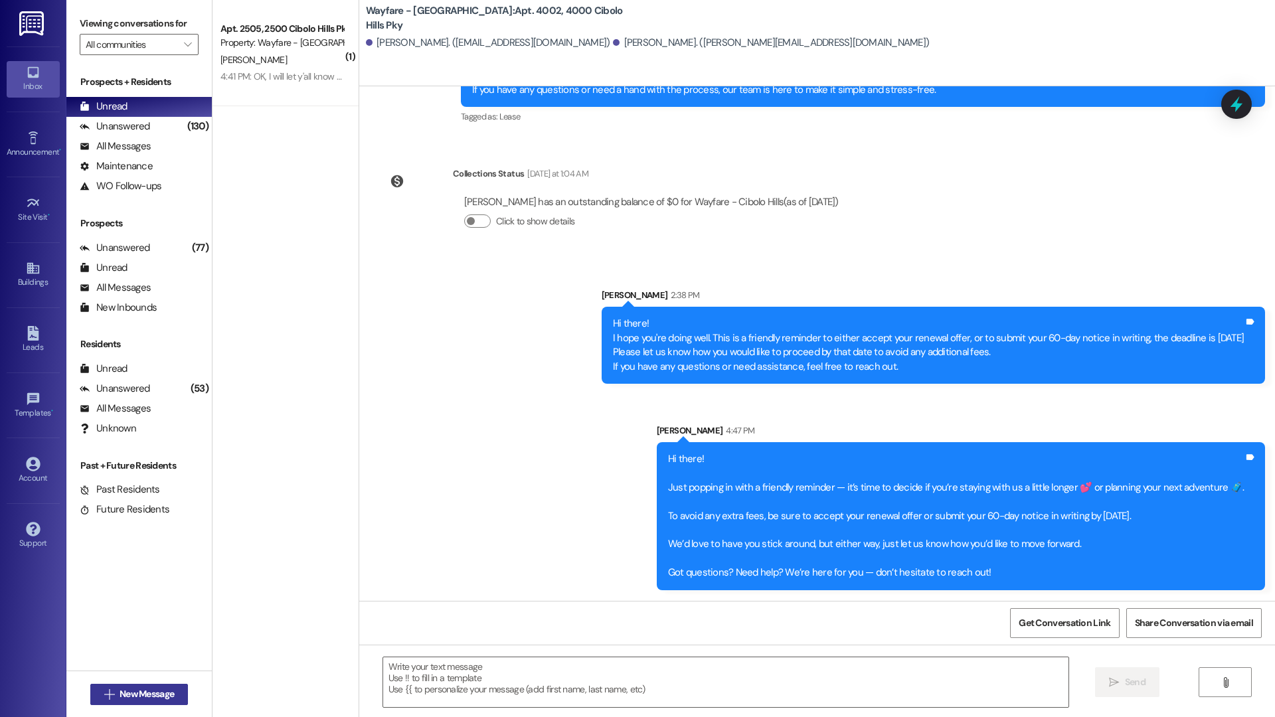
click at [149, 691] on span "New Message" at bounding box center [146, 694] width 54 height 14
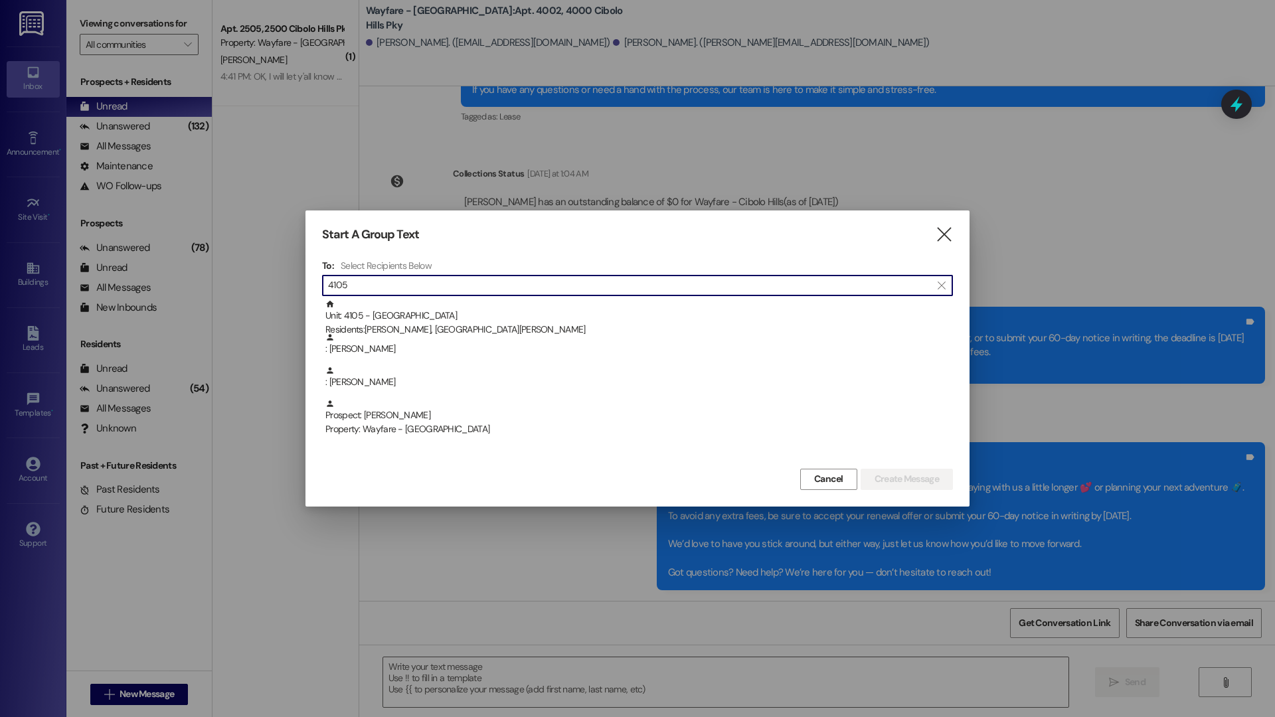
type input "4105"
click at [479, 302] on div "Unit: 4105 - 4100 Cibolo Hills Pky Residents: Blanca Nieto, Israel Nunez" at bounding box center [638, 318] width 627 height 38
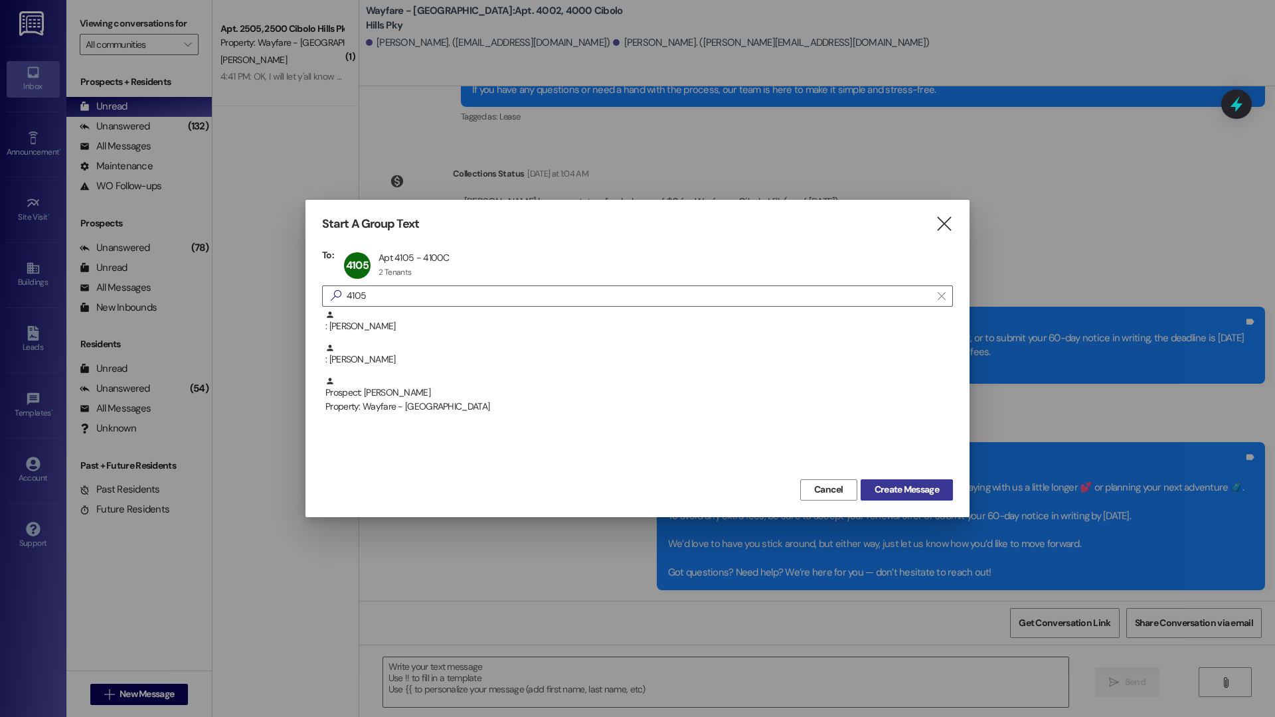
click at [938, 489] on span "Create Message" at bounding box center [906, 490] width 64 height 14
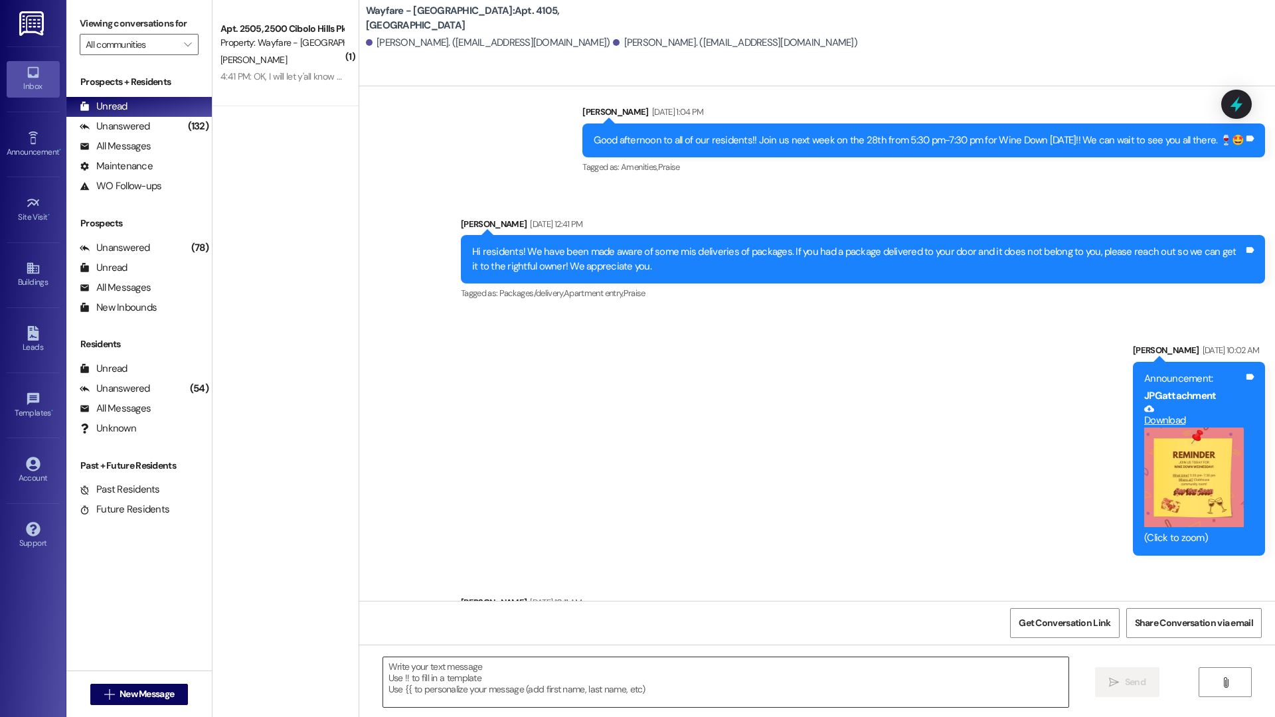
scroll to position [24483, 0]
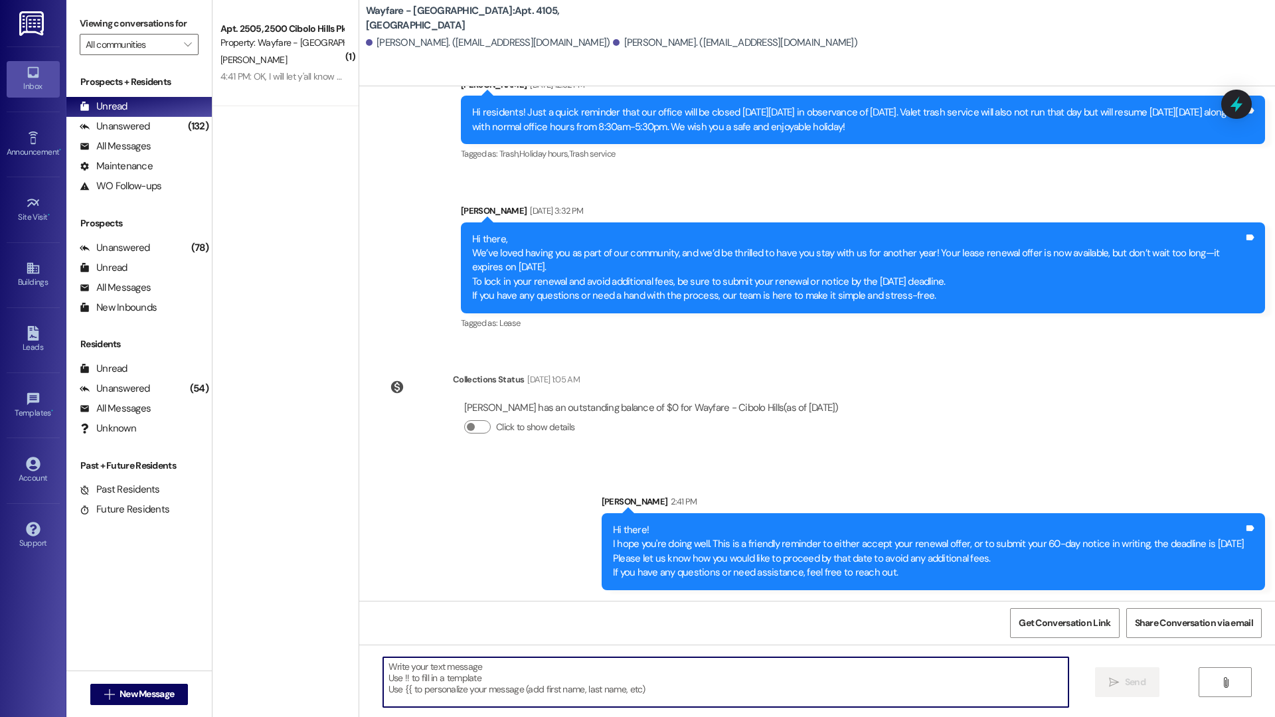
click at [485, 671] on textarea at bounding box center [725, 682] width 685 height 50
paste textarea "Hi there! Just popping in with a friendly reminder — it’s time to decide if you…"
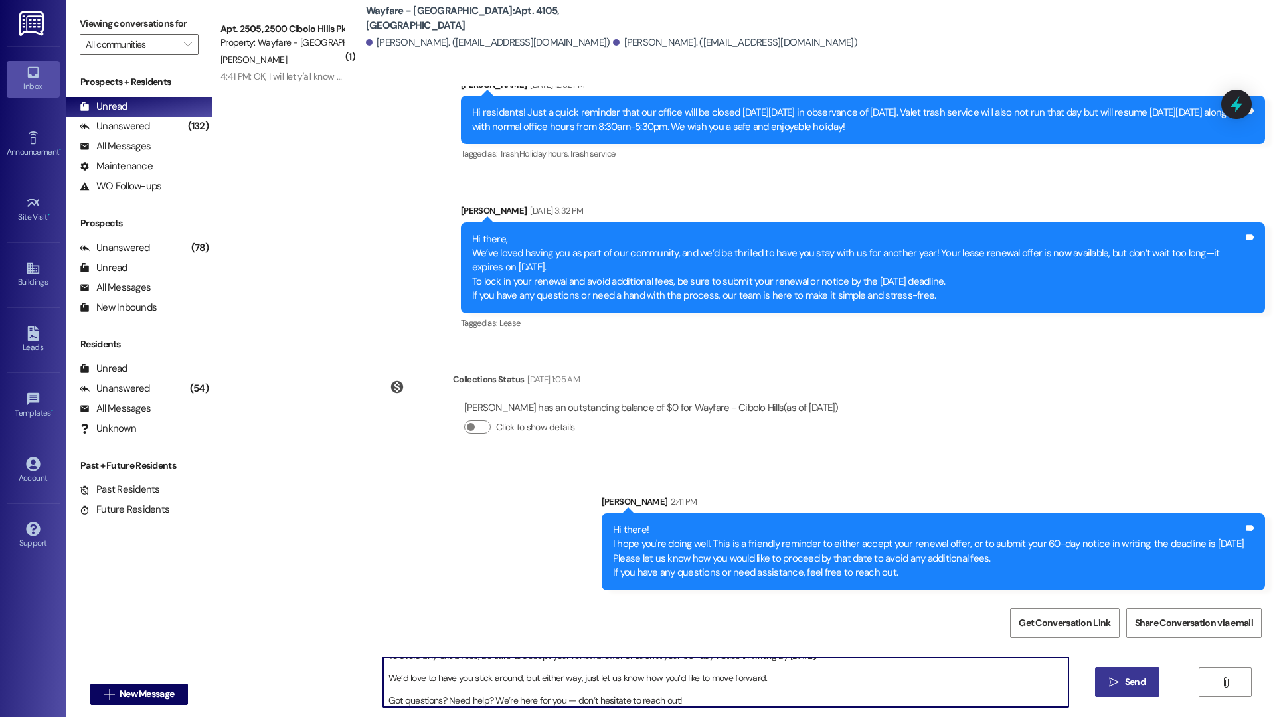
type textarea "Hi there! Just popping in with a friendly reminder — it’s time to decide if you…"
click at [1115, 681] on icon "" at bounding box center [1114, 682] width 10 height 11
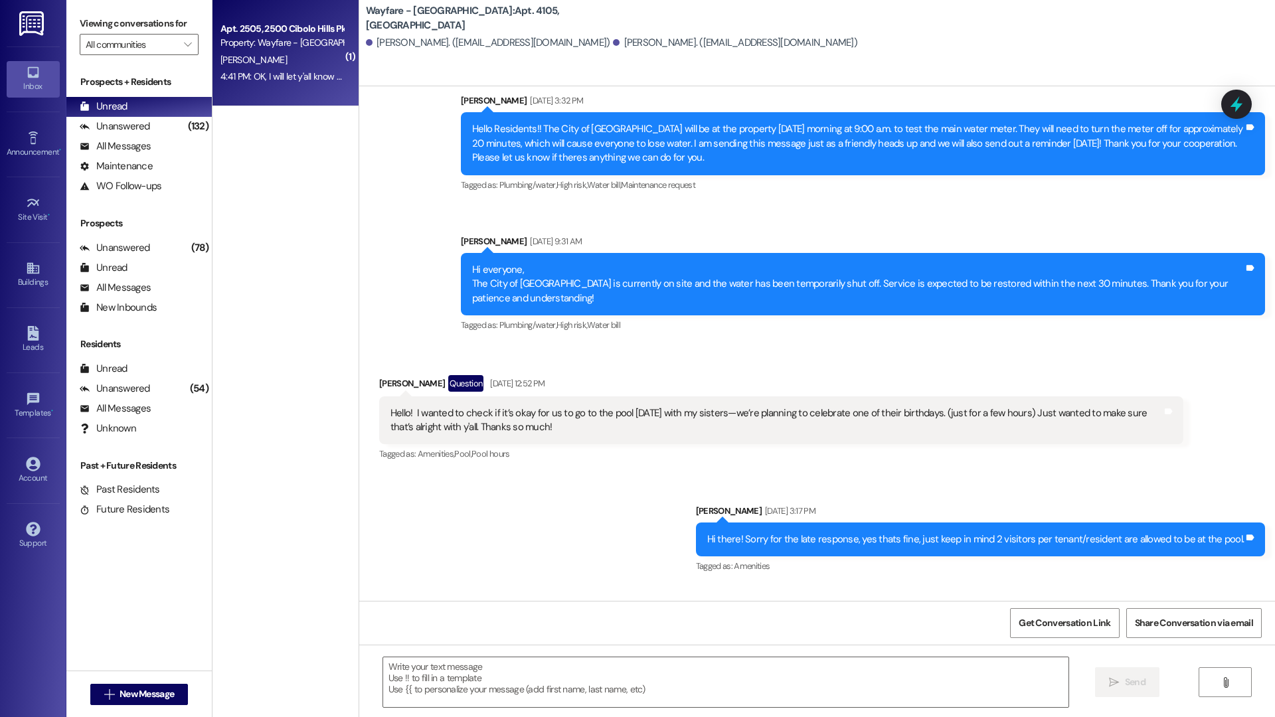
scroll to position [23377, 0]
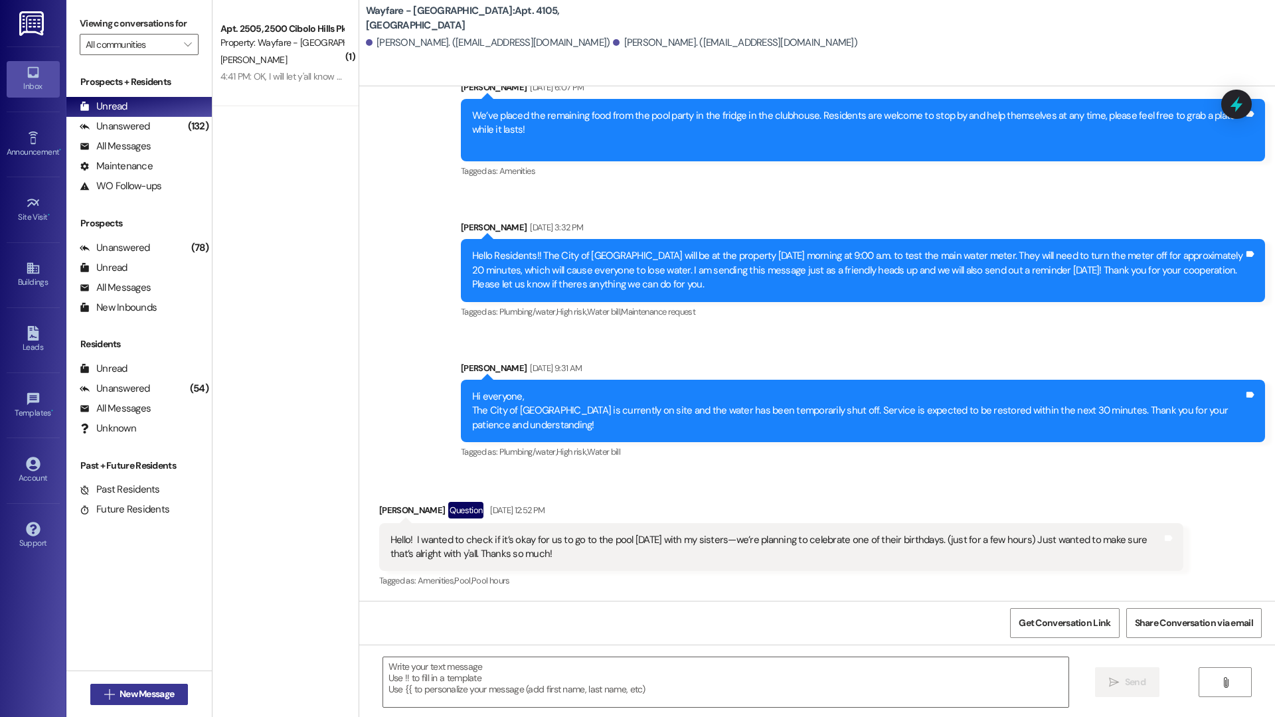
click at [173, 697] on button " New Message" at bounding box center [139, 694] width 98 height 21
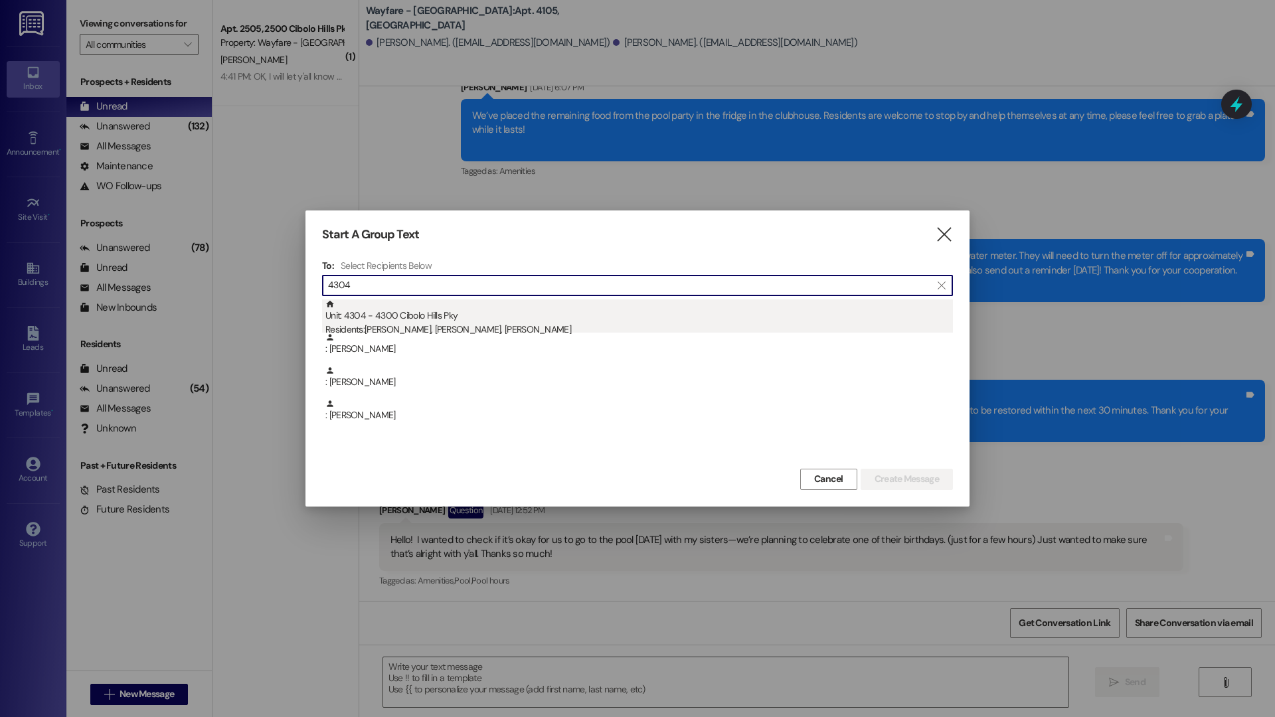
type input "4304"
click at [511, 315] on div "Unit: 4304 - 4300 Cibolo Hills Pky Residents: Bianca Gonzales, Joshua Wills, Ka…" at bounding box center [638, 318] width 627 height 38
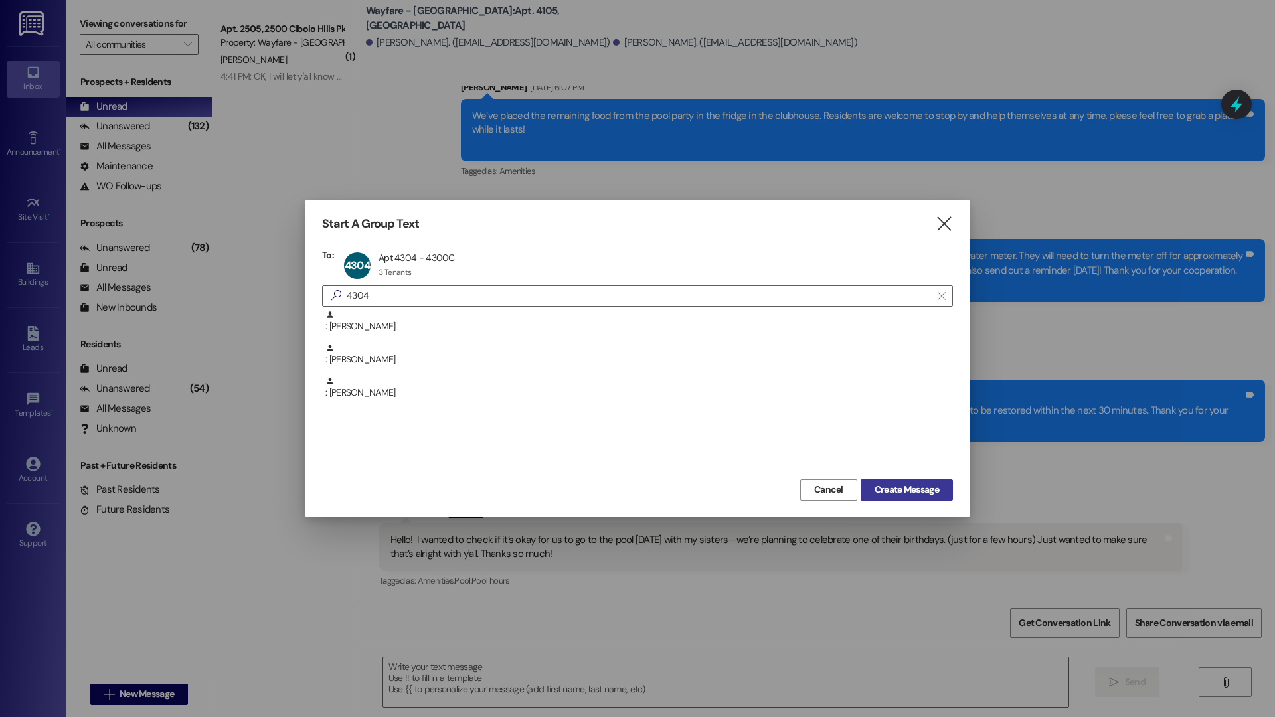
click at [908, 495] on span "Create Message" at bounding box center [906, 490] width 64 height 14
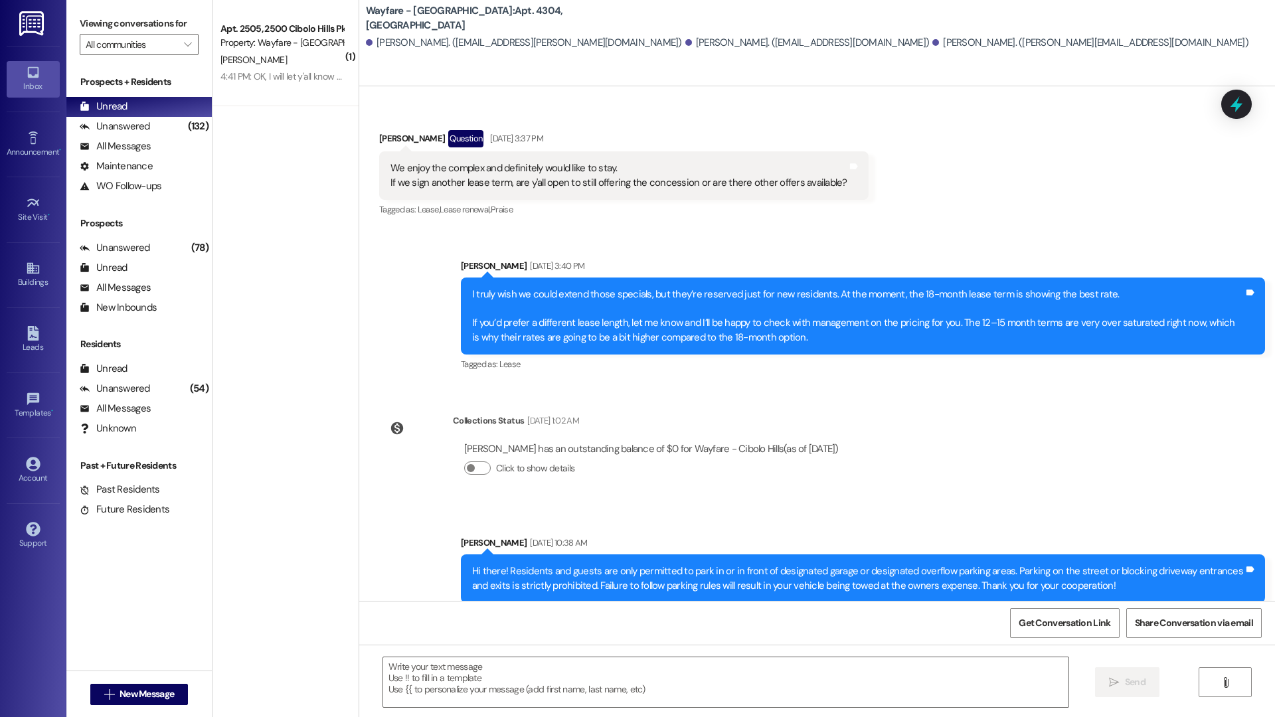
scroll to position [18577, 0]
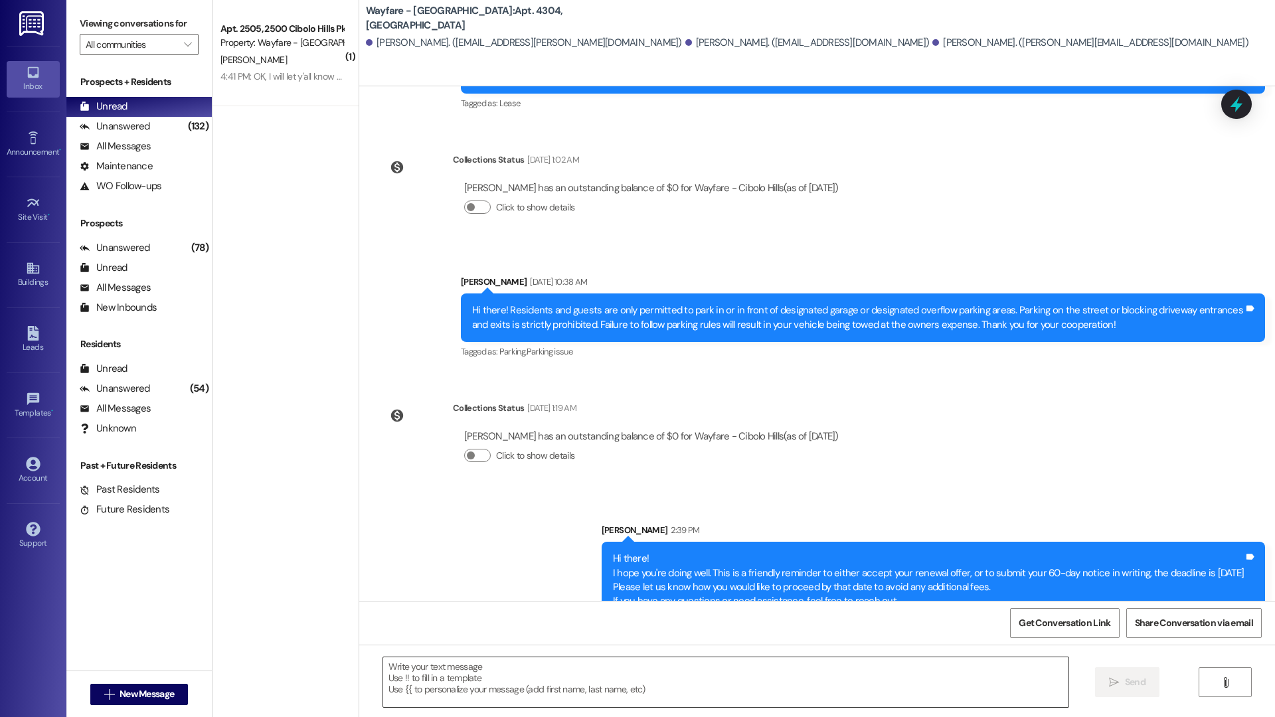
click at [769, 655] on div " Send " at bounding box center [816, 695] width 915 height 100
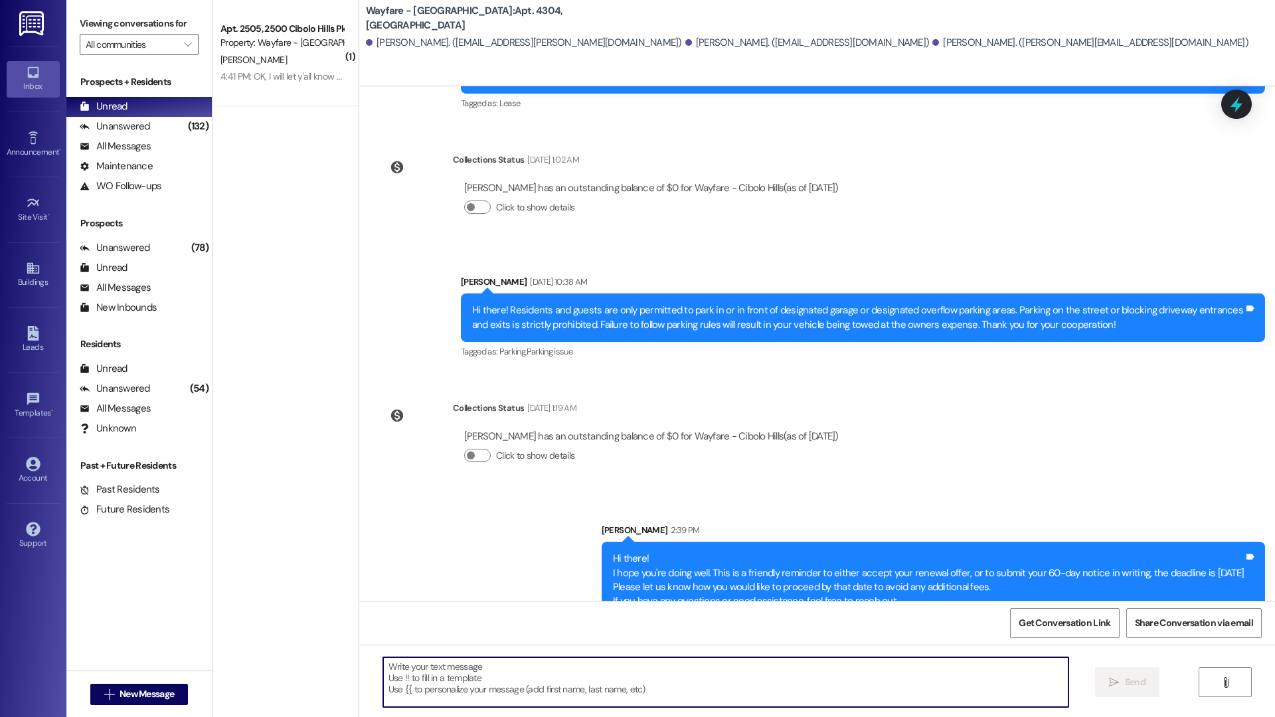
click at [765, 673] on textarea at bounding box center [725, 682] width 685 height 50
paste textarea "Hi there! Just popping in with a friendly reminder — it’s time to decide if you…"
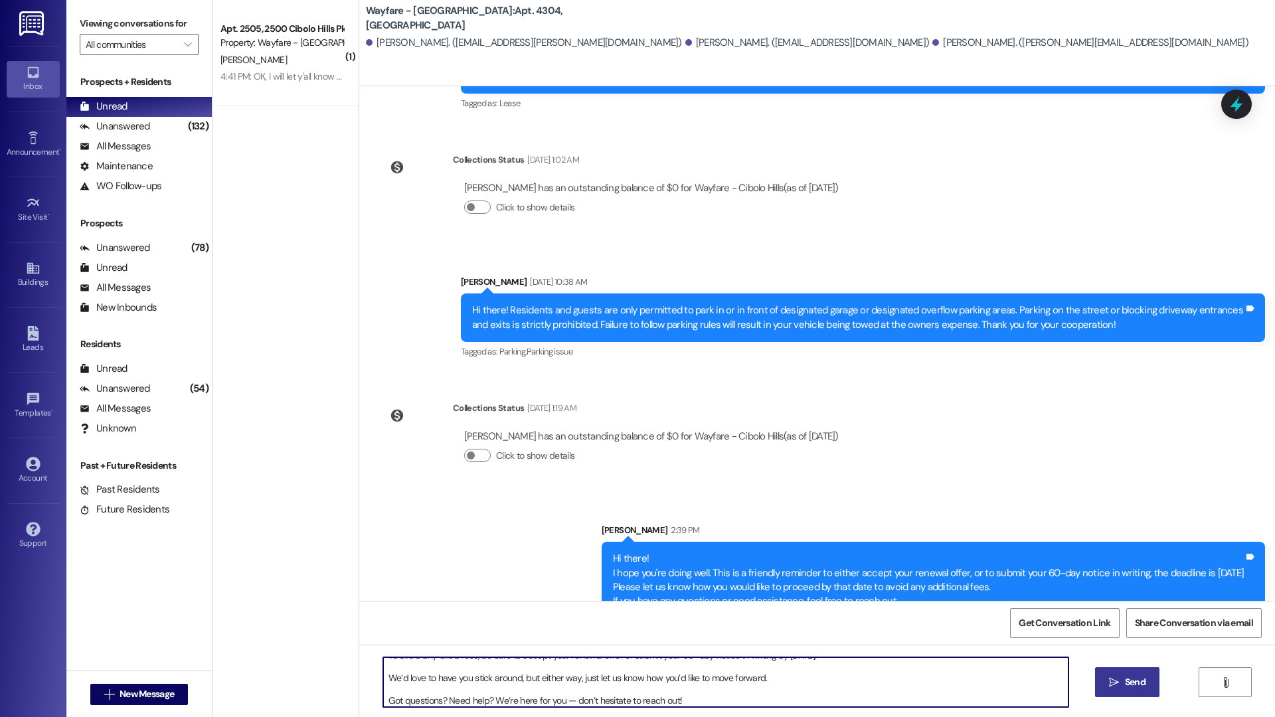
type textarea "Hi there! Just popping in with a friendly reminder — it’s time to decide if you…"
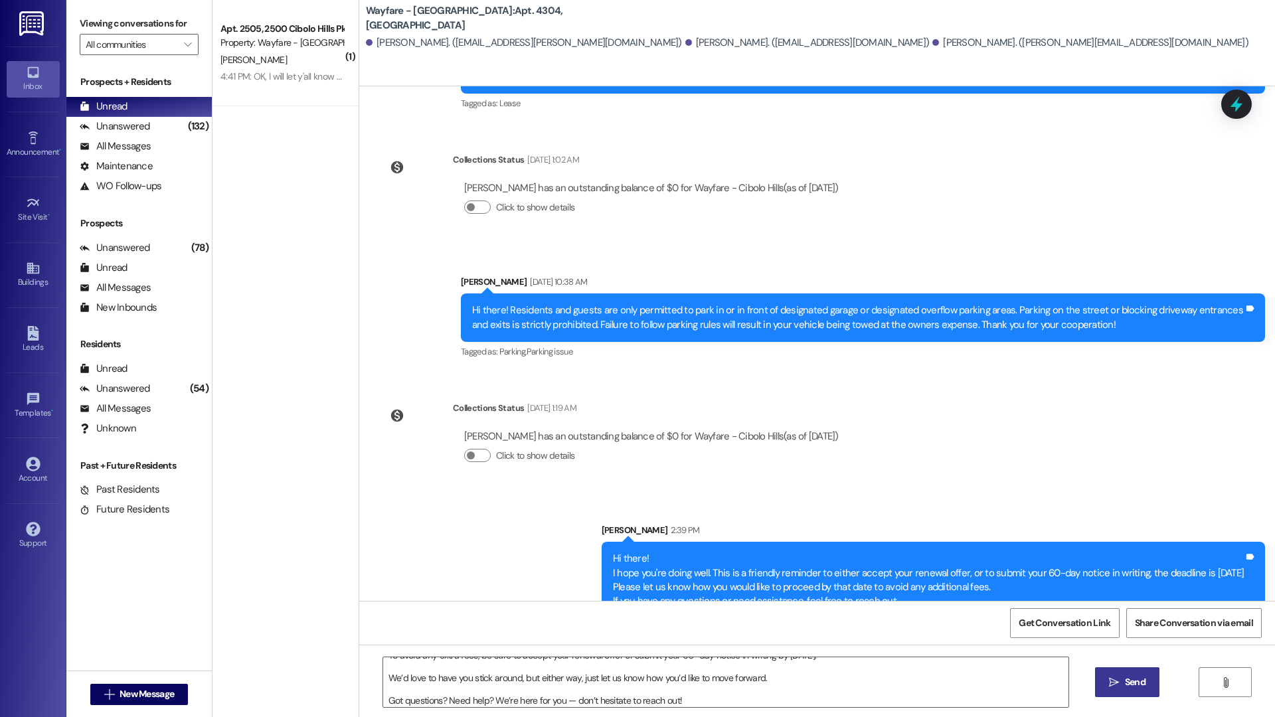
click at [1111, 685] on icon "" at bounding box center [1114, 682] width 10 height 11
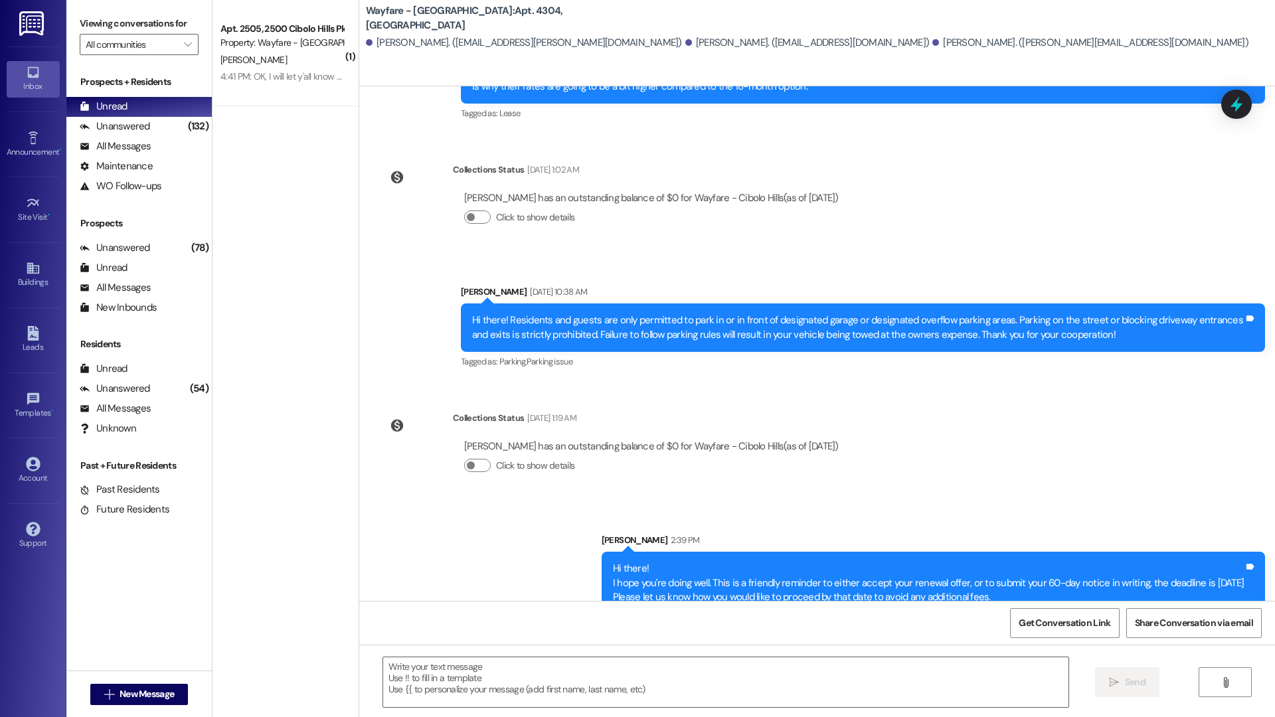
scroll to position [18647, 0]
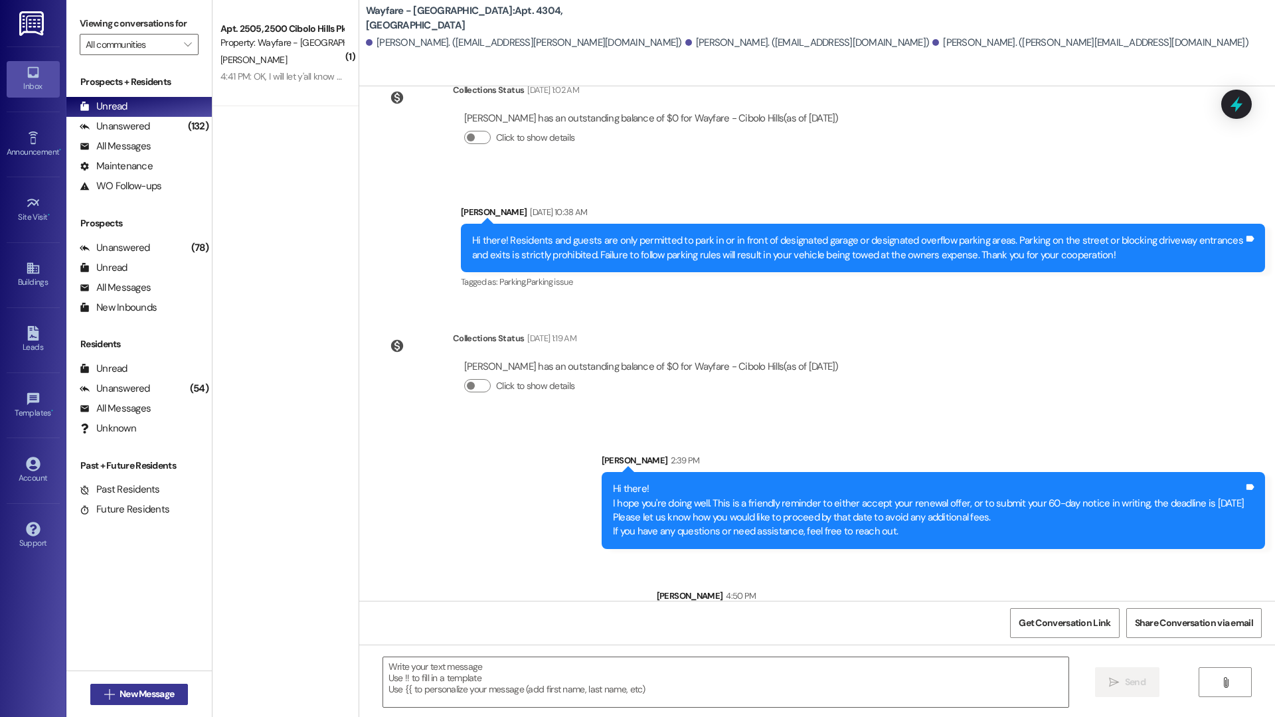
click at [165, 696] on span "New Message" at bounding box center [146, 694] width 54 height 14
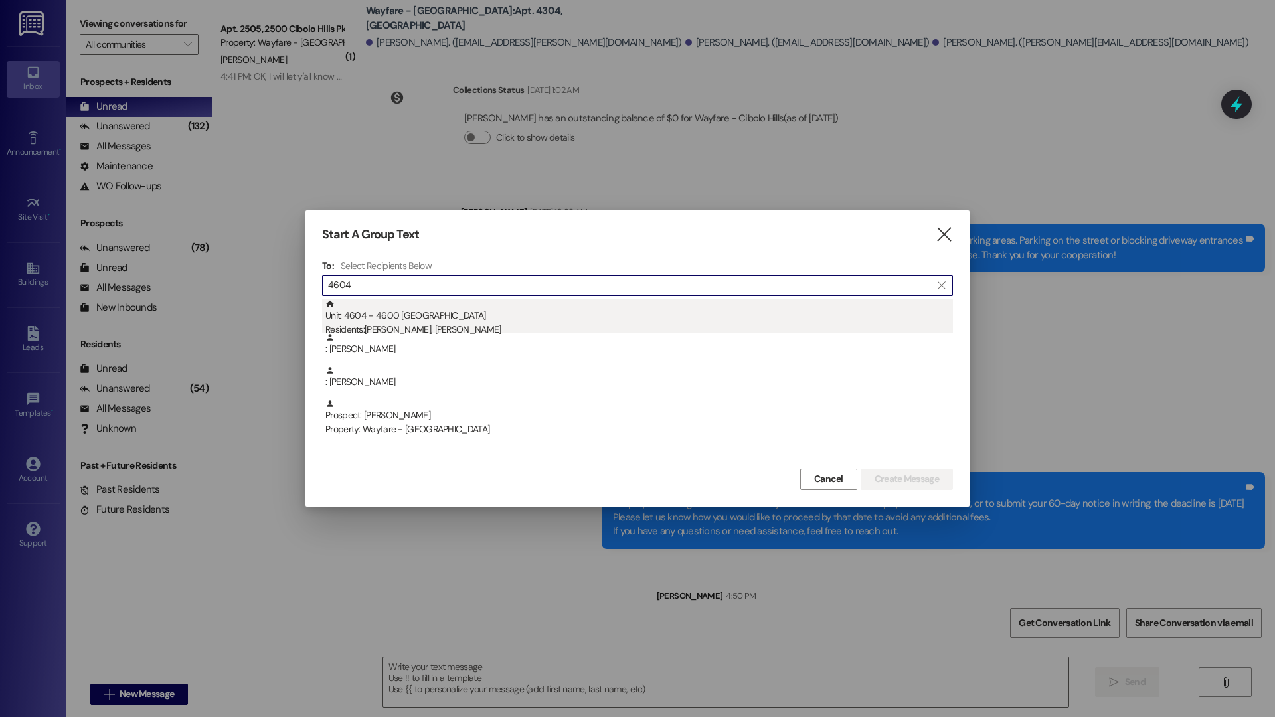
type input "4604"
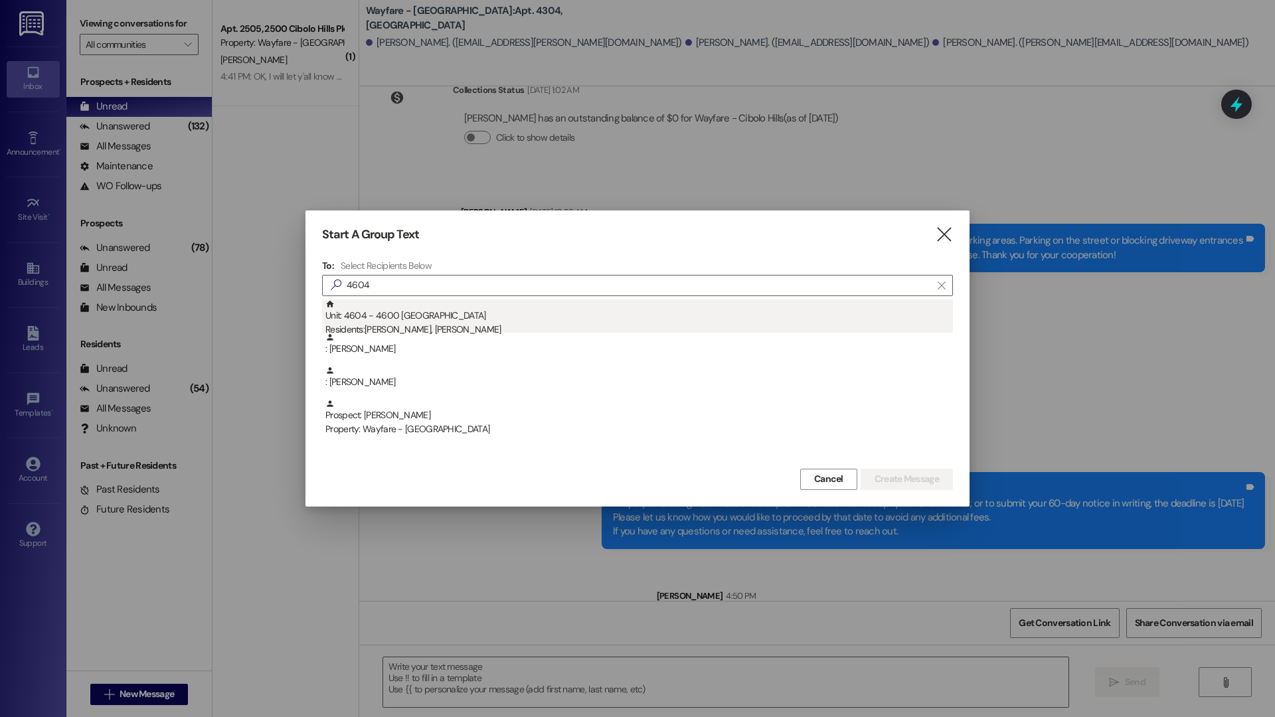
click at [489, 313] on div "Unit: 4604 - 4600 Cibolo Hills Pky Residents: Isabella Isiordia, Randy Garcia" at bounding box center [638, 318] width 627 height 38
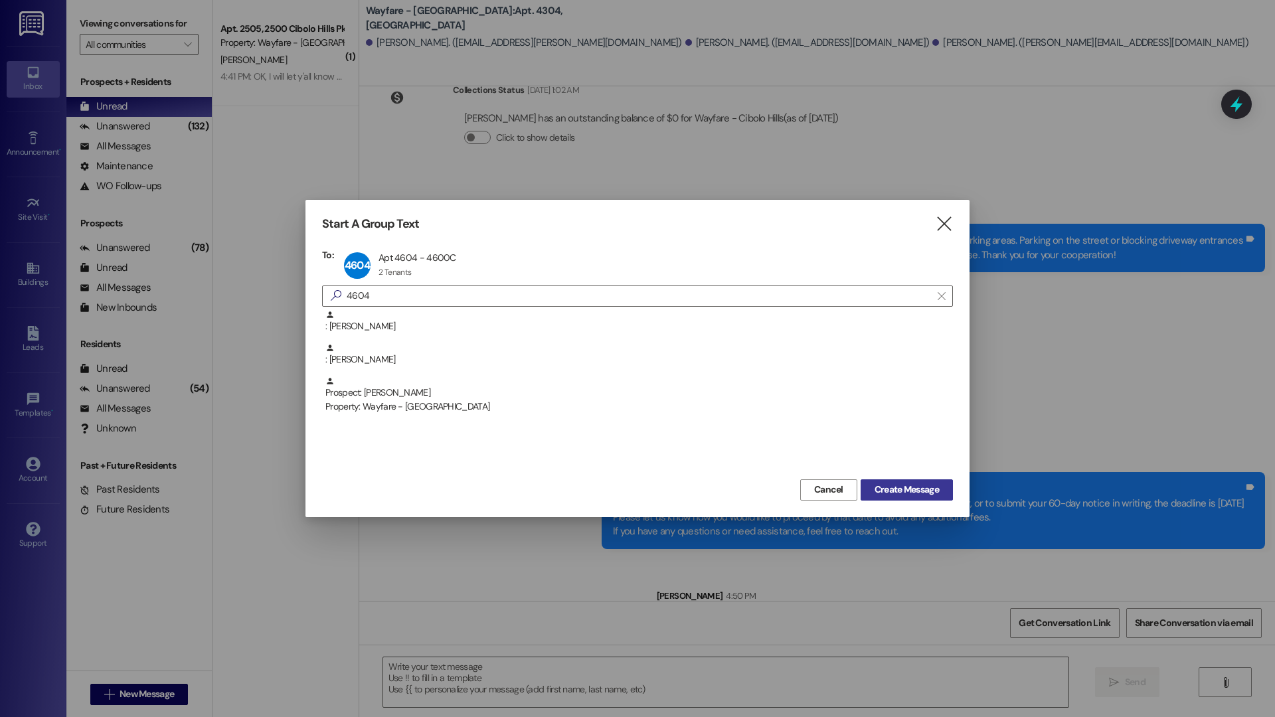
click at [922, 484] on span "Create Message" at bounding box center [906, 490] width 64 height 14
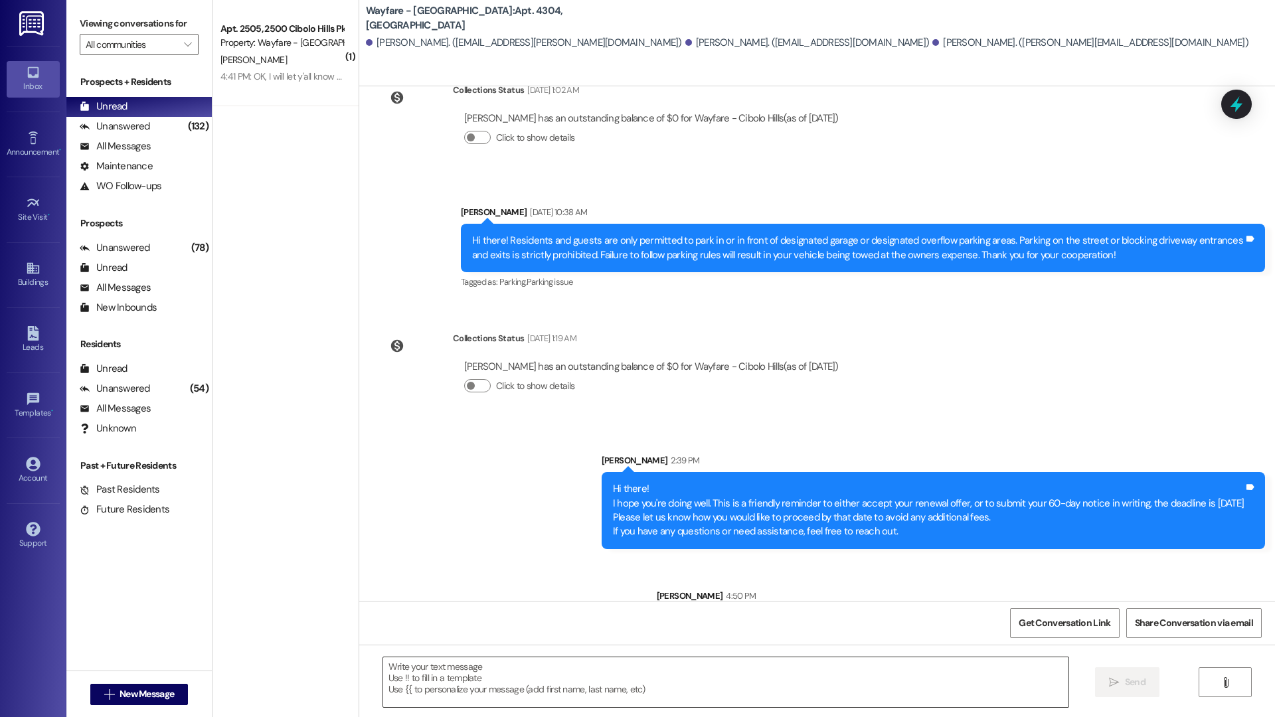
click at [625, 672] on textarea at bounding box center [725, 682] width 685 height 50
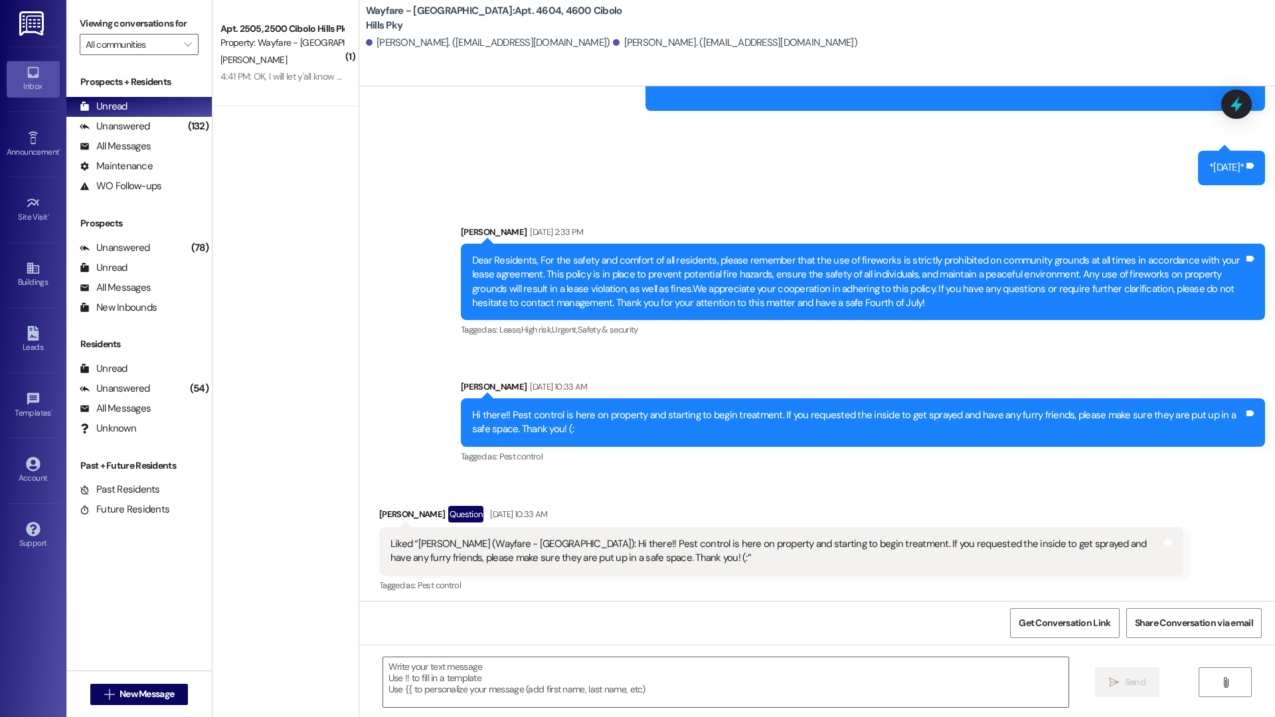
scroll to position [11824, 0]
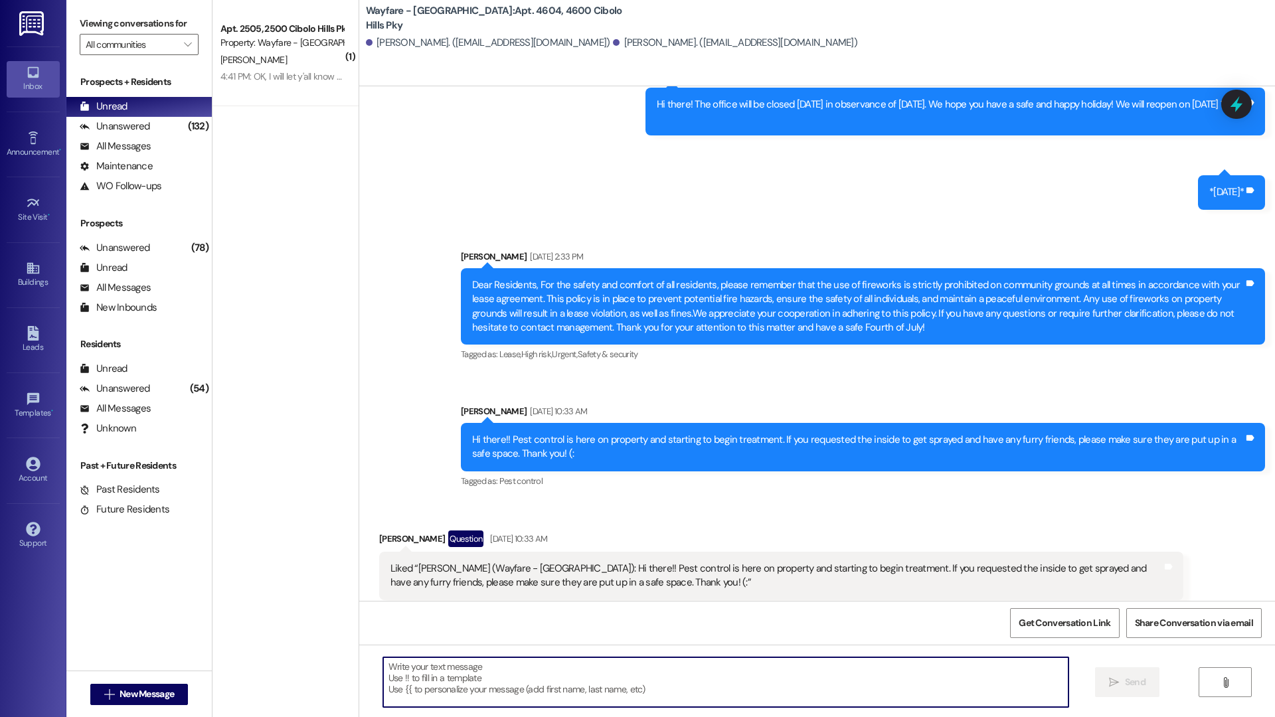
click at [465, 667] on textarea at bounding box center [725, 682] width 685 height 50
paste textarea "Hi there! Just popping in with a friendly reminder — it’s time to decide if you…"
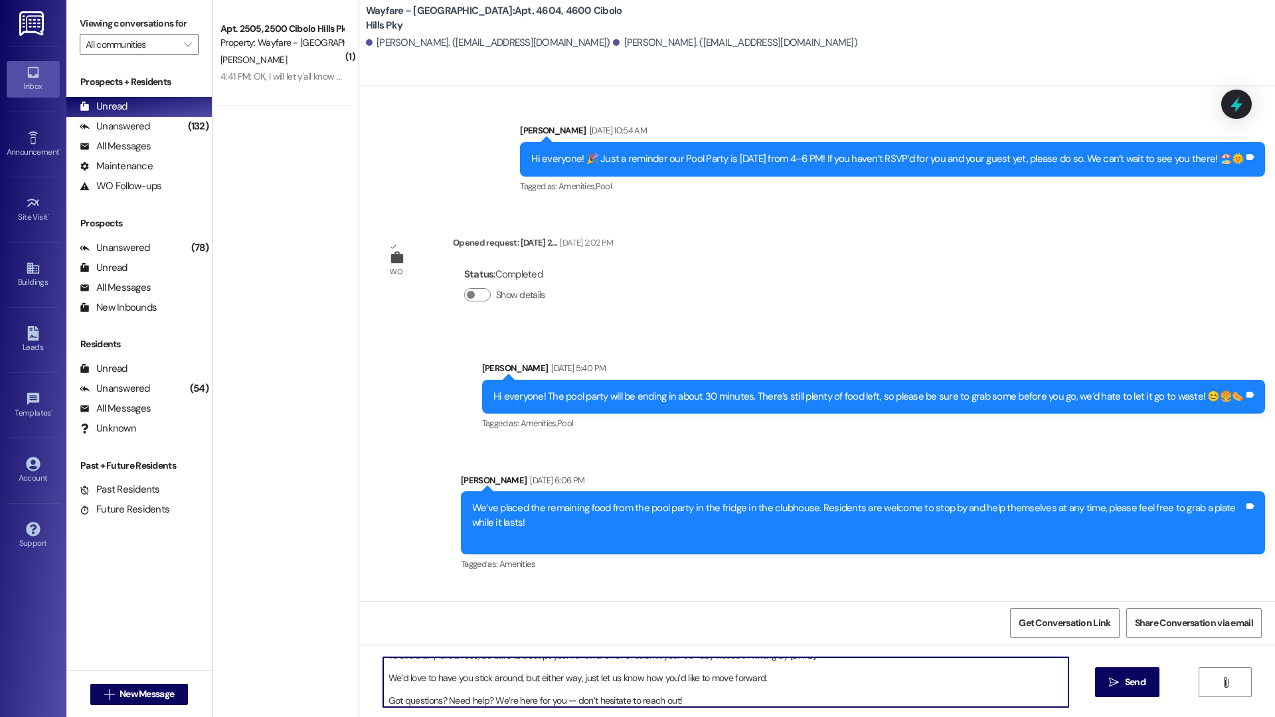
scroll to position [12360, 0]
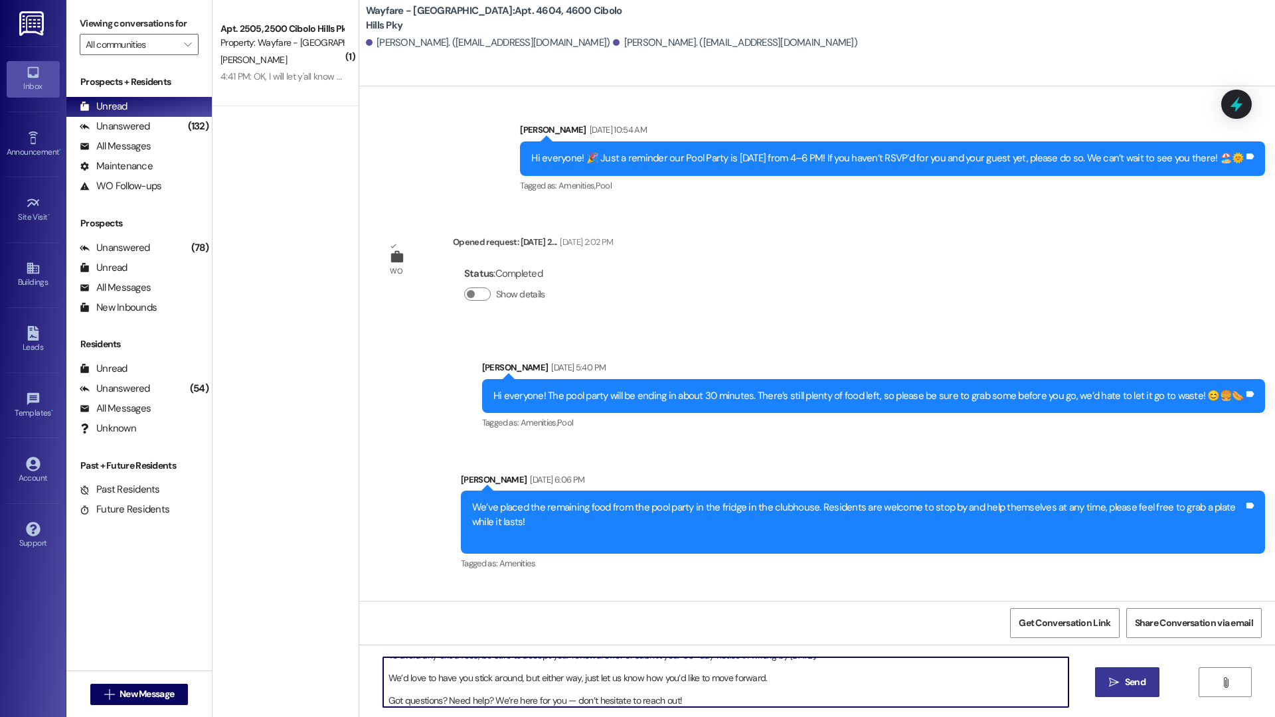
type textarea "Hi there! Just popping in with a friendly reminder — it’s time to decide if you…"
click at [1109, 689] on button " Send" at bounding box center [1127, 682] width 64 height 30
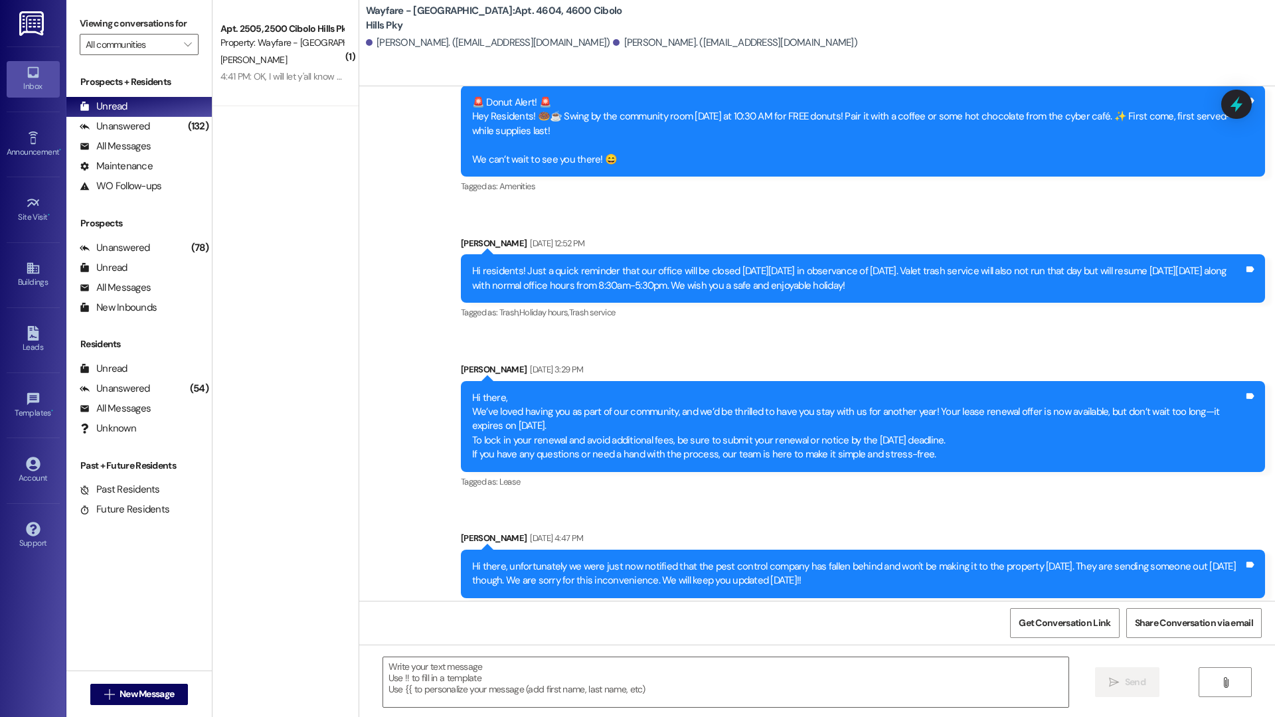
scroll to position [14530, 0]
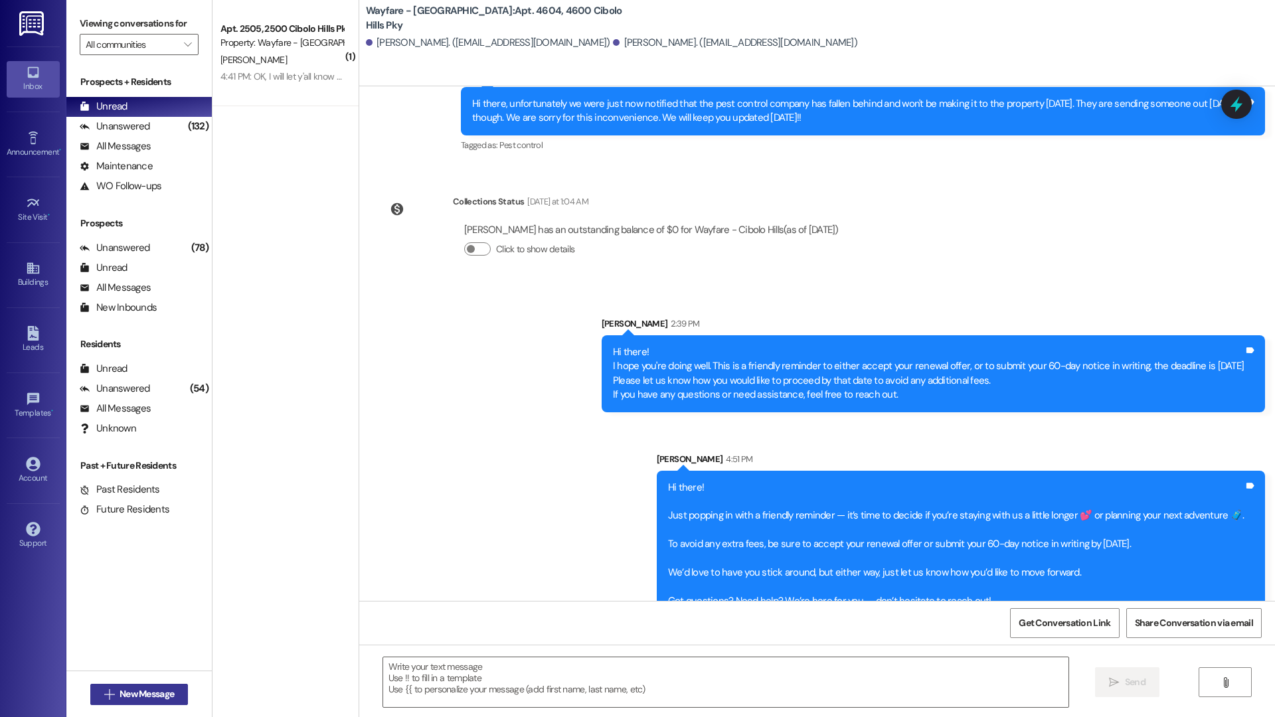
click at [146, 698] on span "New Message" at bounding box center [146, 694] width 54 height 14
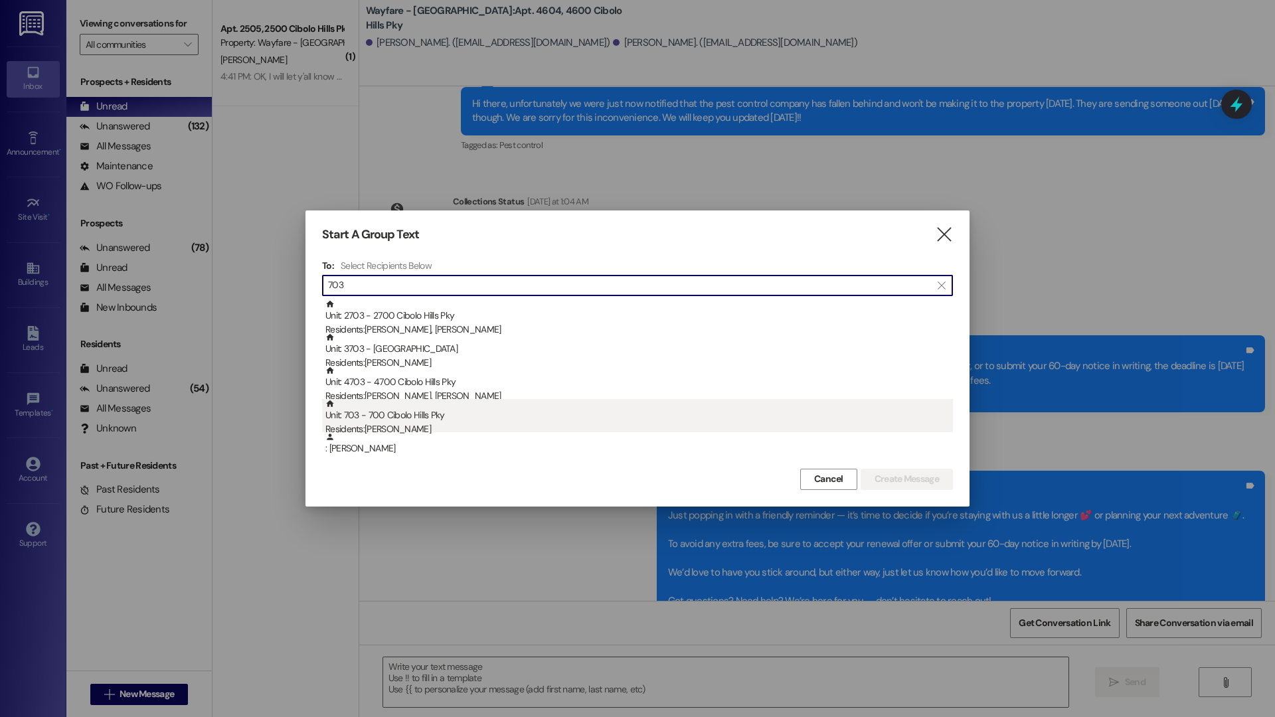
type input "703"
click at [510, 425] on div "Residents: Chauncey Silas" at bounding box center [638, 429] width 627 height 14
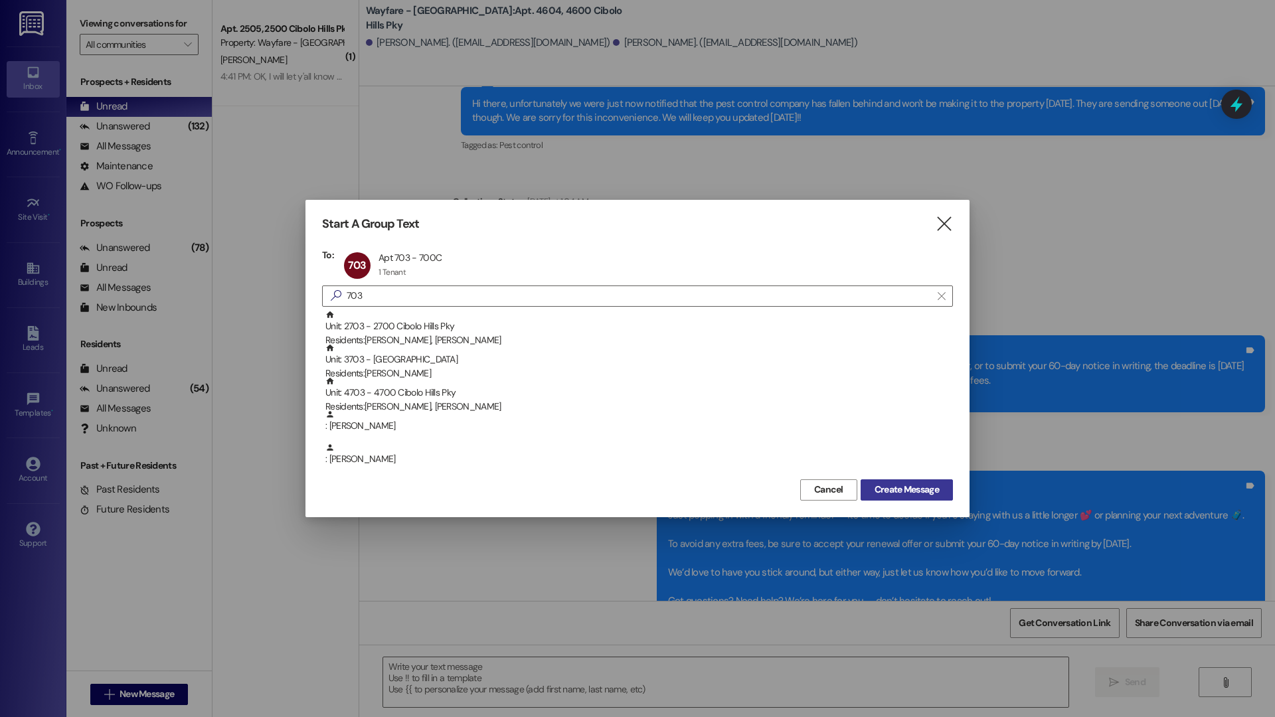
click at [894, 489] on span "Create Message" at bounding box center [906, 490] width 64 height 14
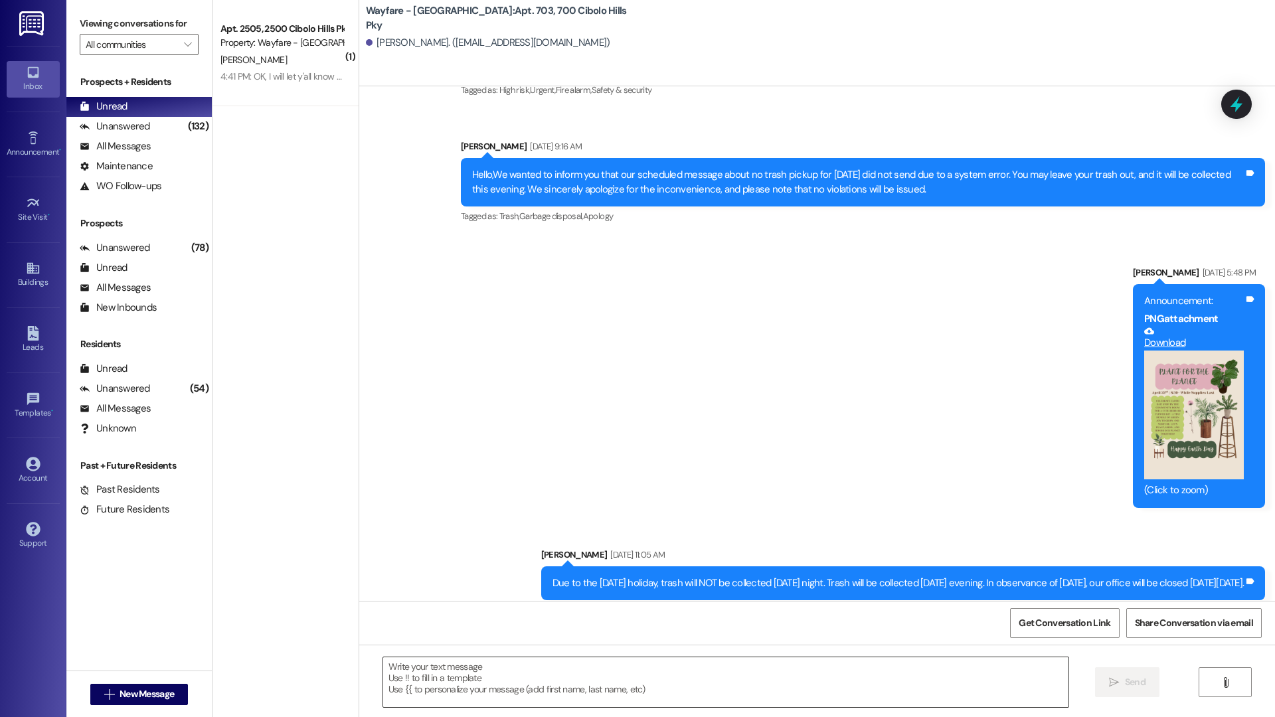
click at [603, 676] on textarea at bounding box center [725, 682] width 685 height 50
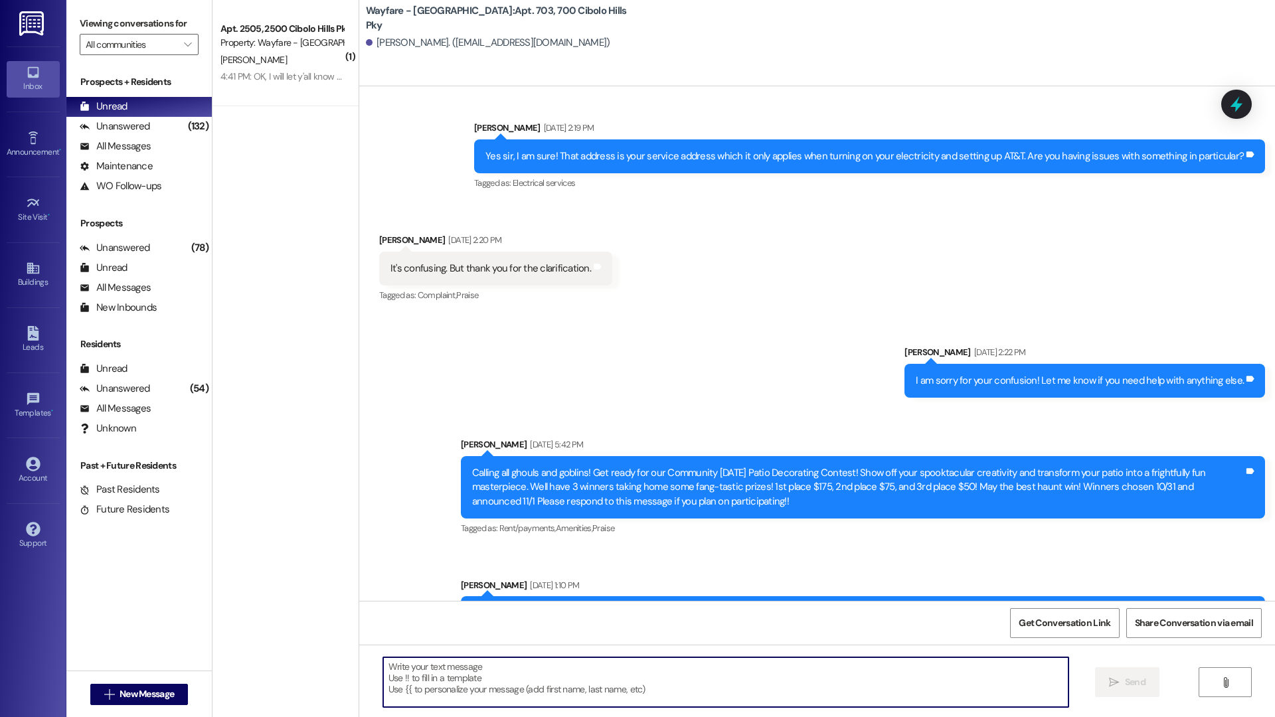
scroll to position [822, 0]
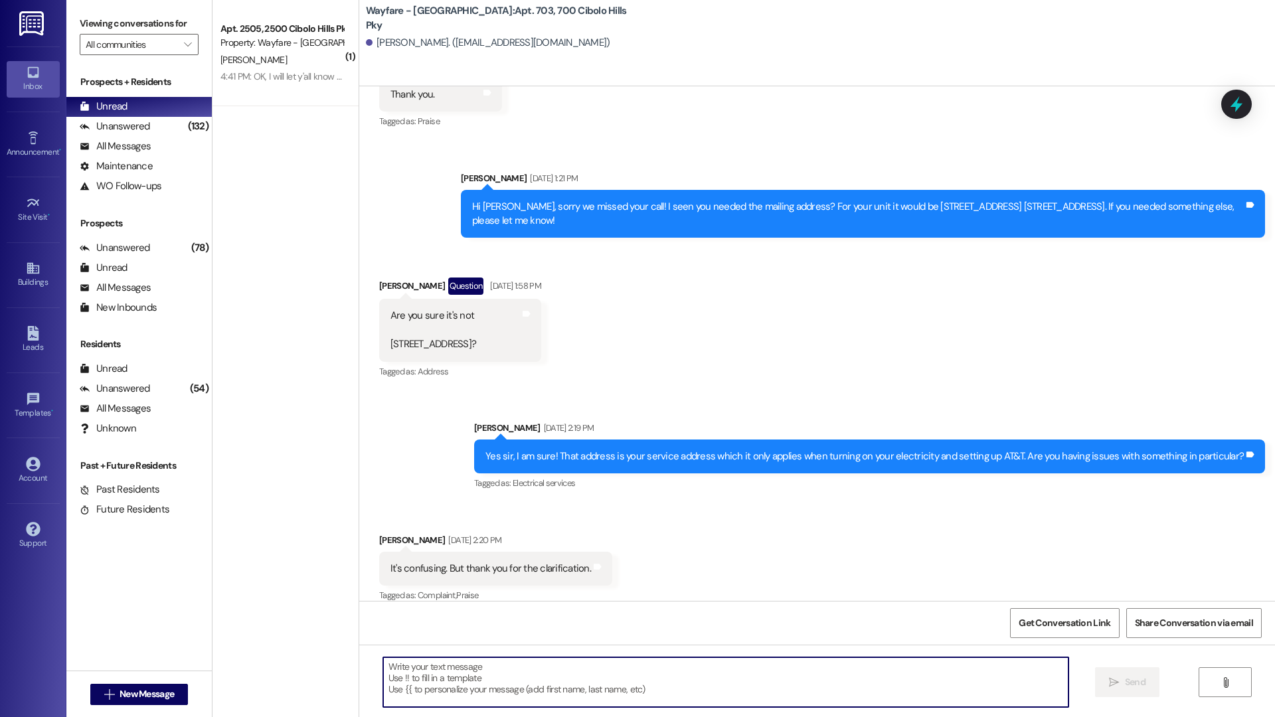
paste textarea "Hi there! Just popping in with a friendly reminder — it’s time to decide if you…"
type textarea "Hi there! Just popping in with a friendly reminder — it’s time to decide if you…"
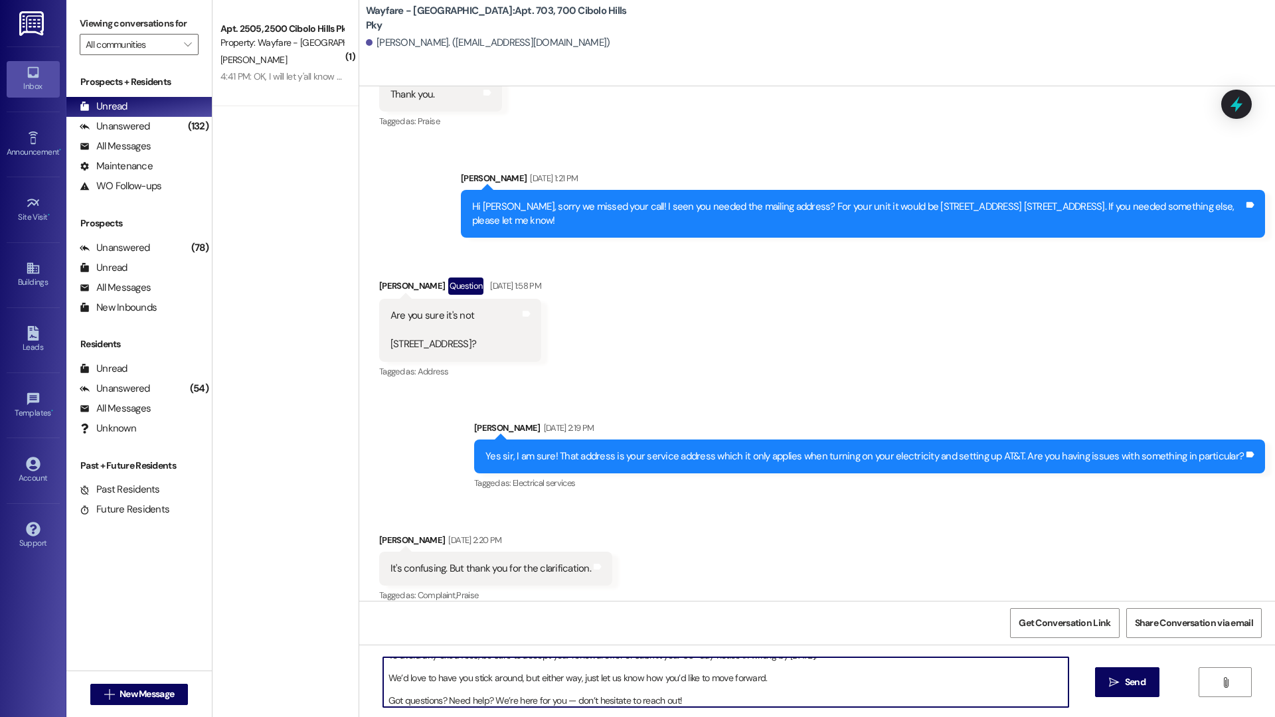
scroll to position [0, 0]
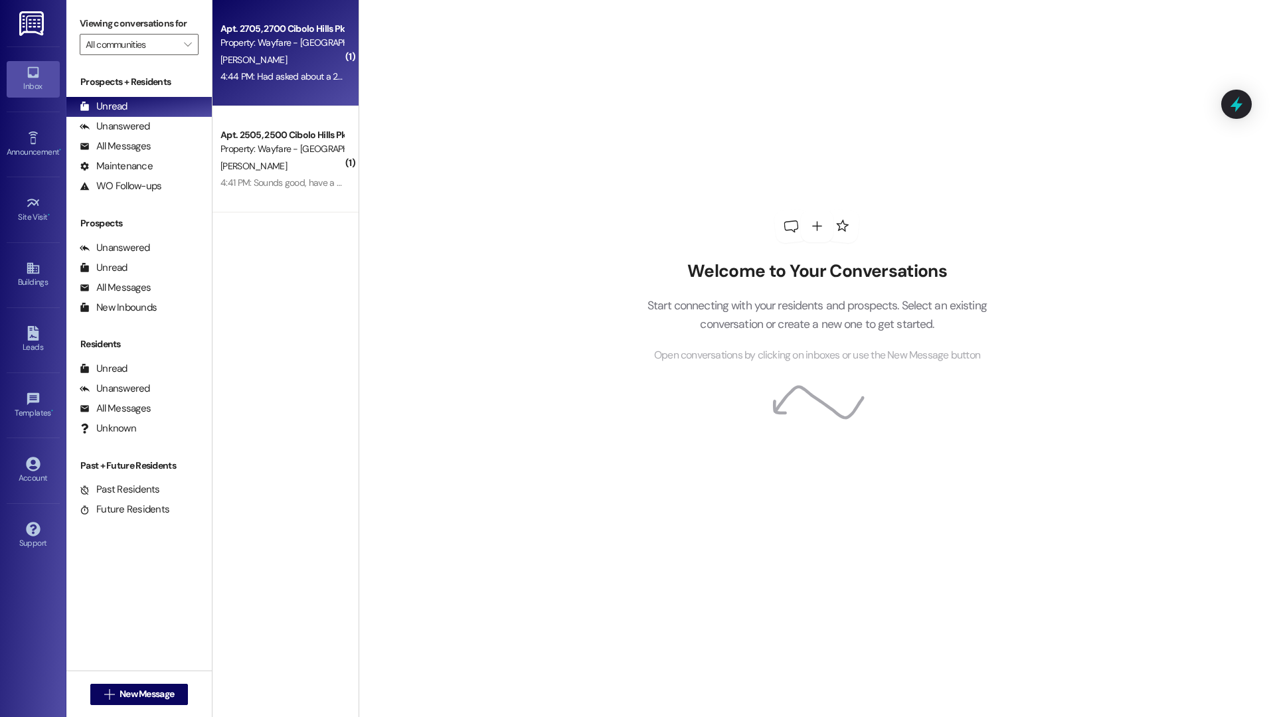
click at [319, 99] on div "Apt. 2705, 2700 Cibolo Hills Pky Property: Wayfare - Cibolo Hills H. Carter 4:4…" at bounding box center [285, 53] width 146 height 106
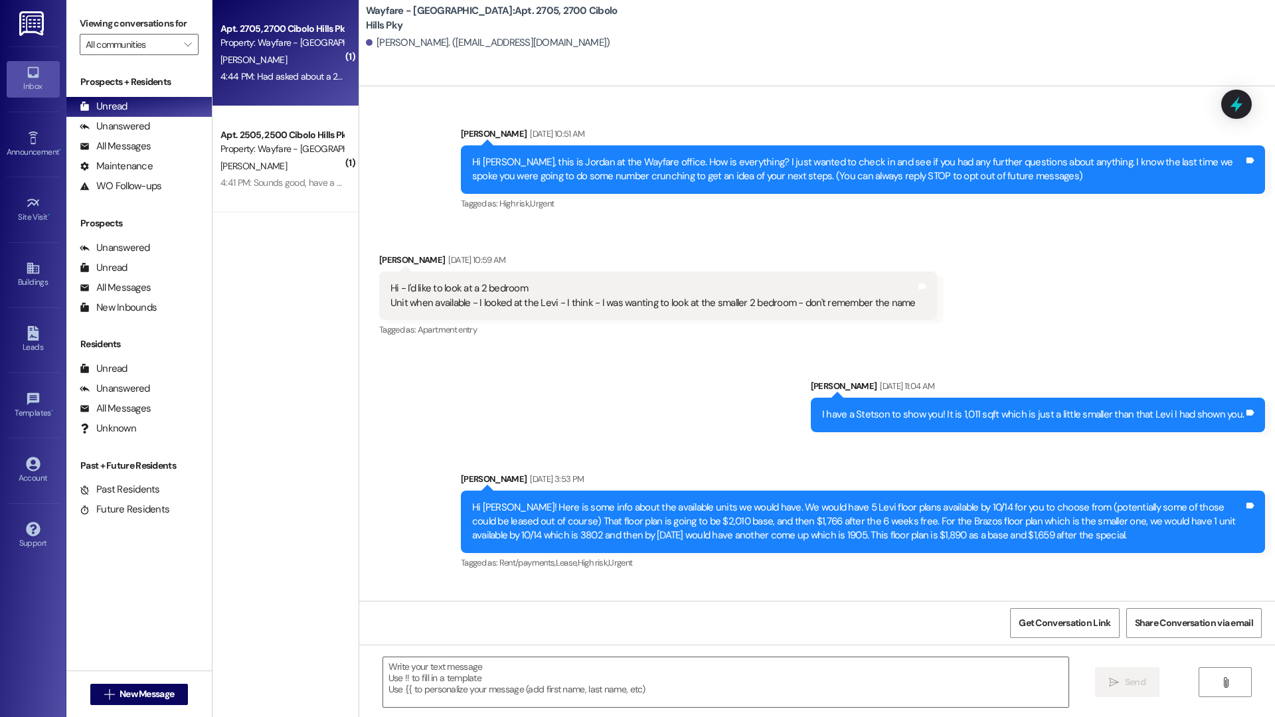
scroll to position [22141, 0]
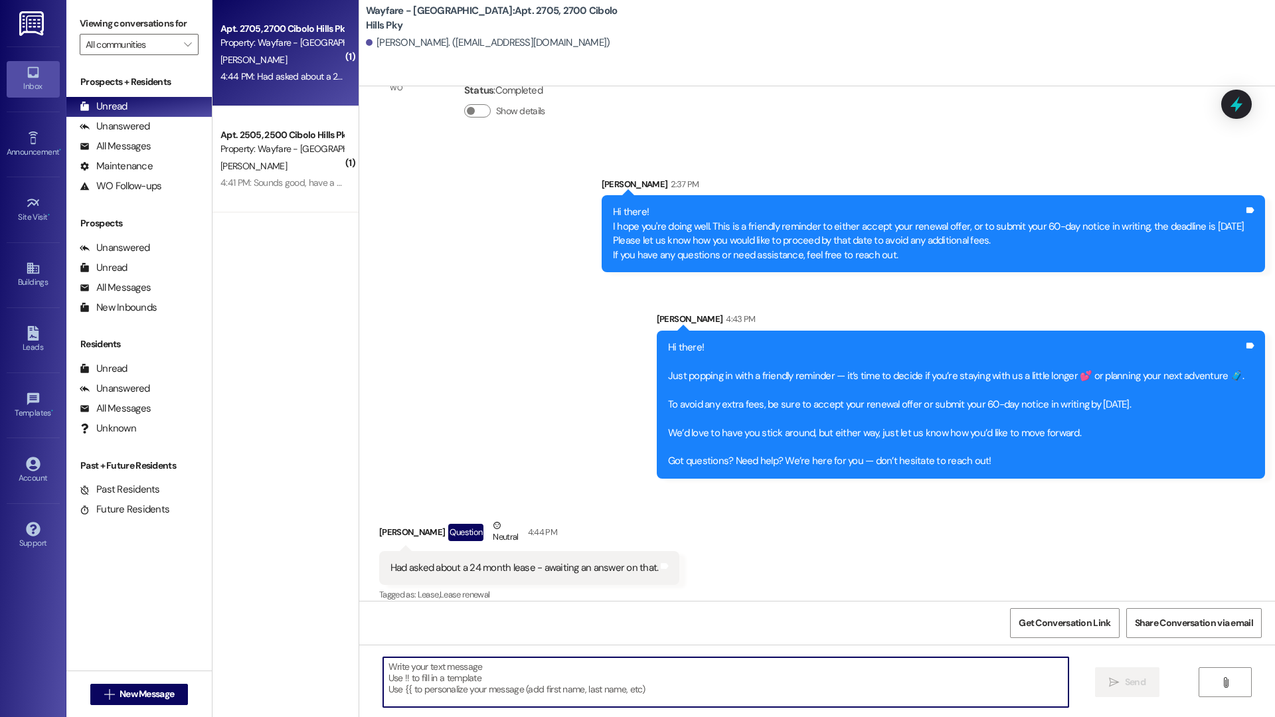
click at [489, 679] on textarea at bounding box center [725, 682] width 685 height 50
type textarea "!"
type textarea "18 months is the longest we can offer right now."
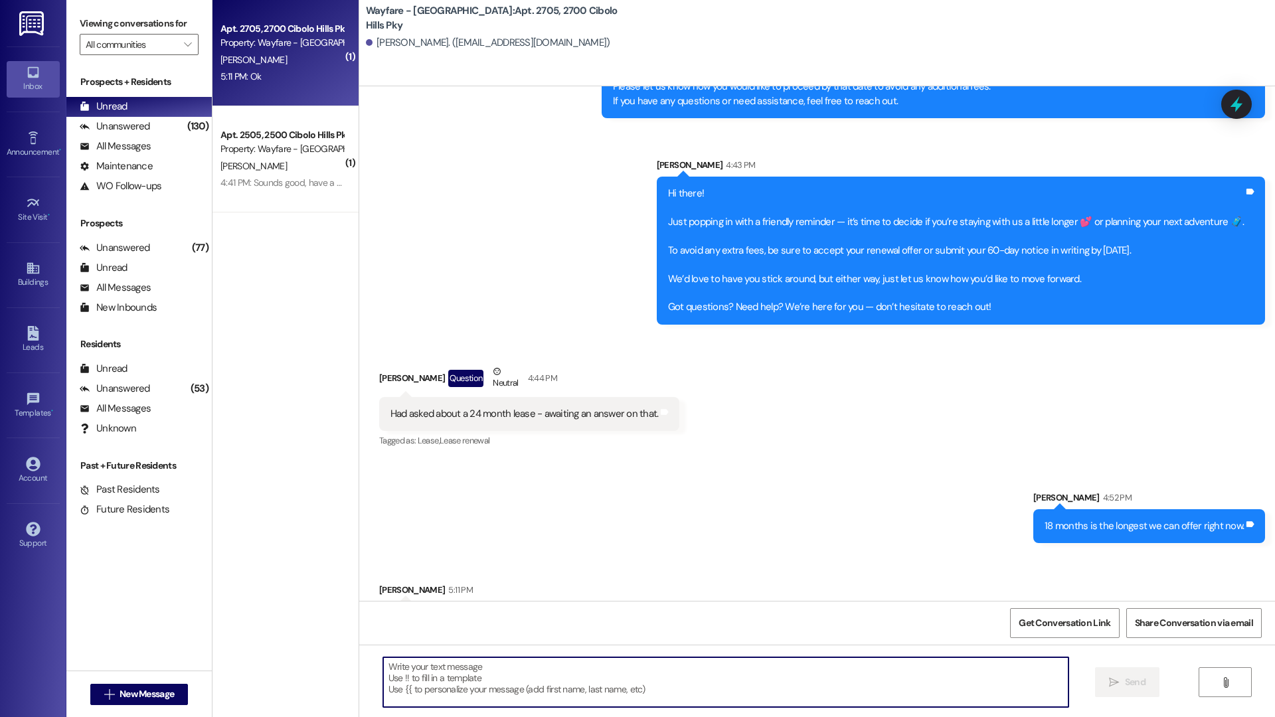
scroll to position [22325, 0]
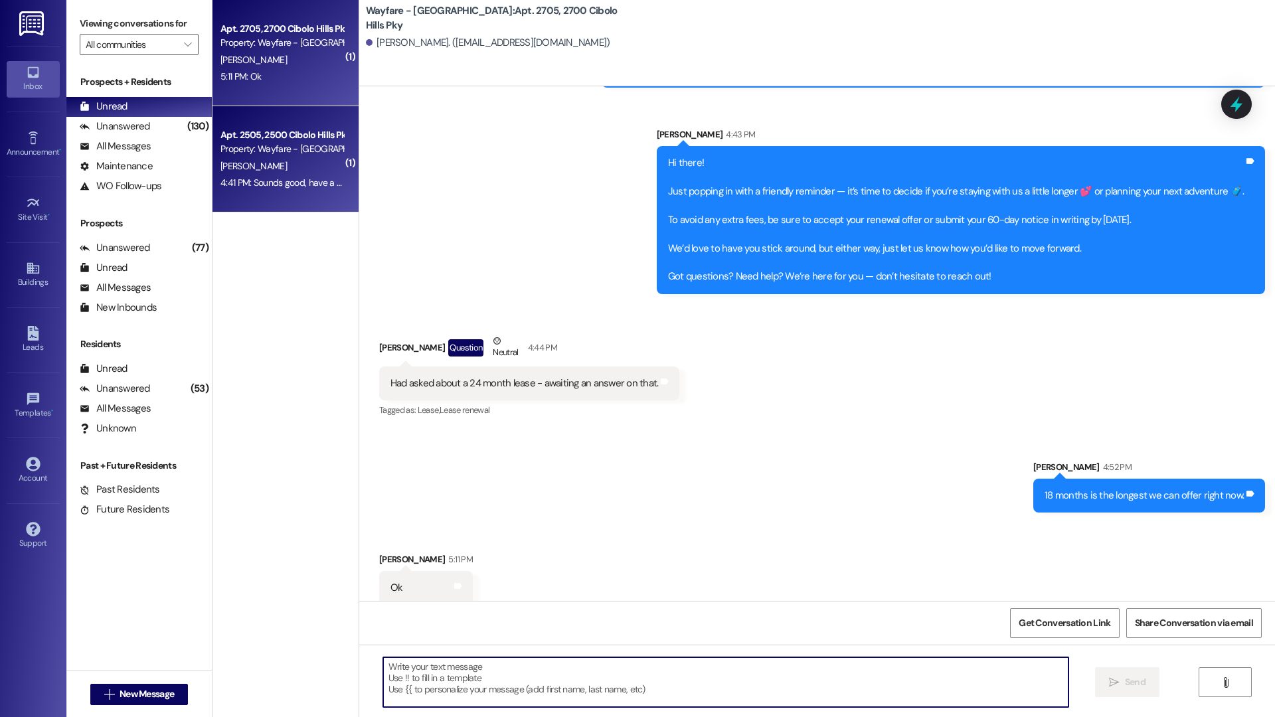
click at [281, 150] on div "Property: Wayfare - Cibolo Hills" at bounding box center [281, 149] width 123 height 14
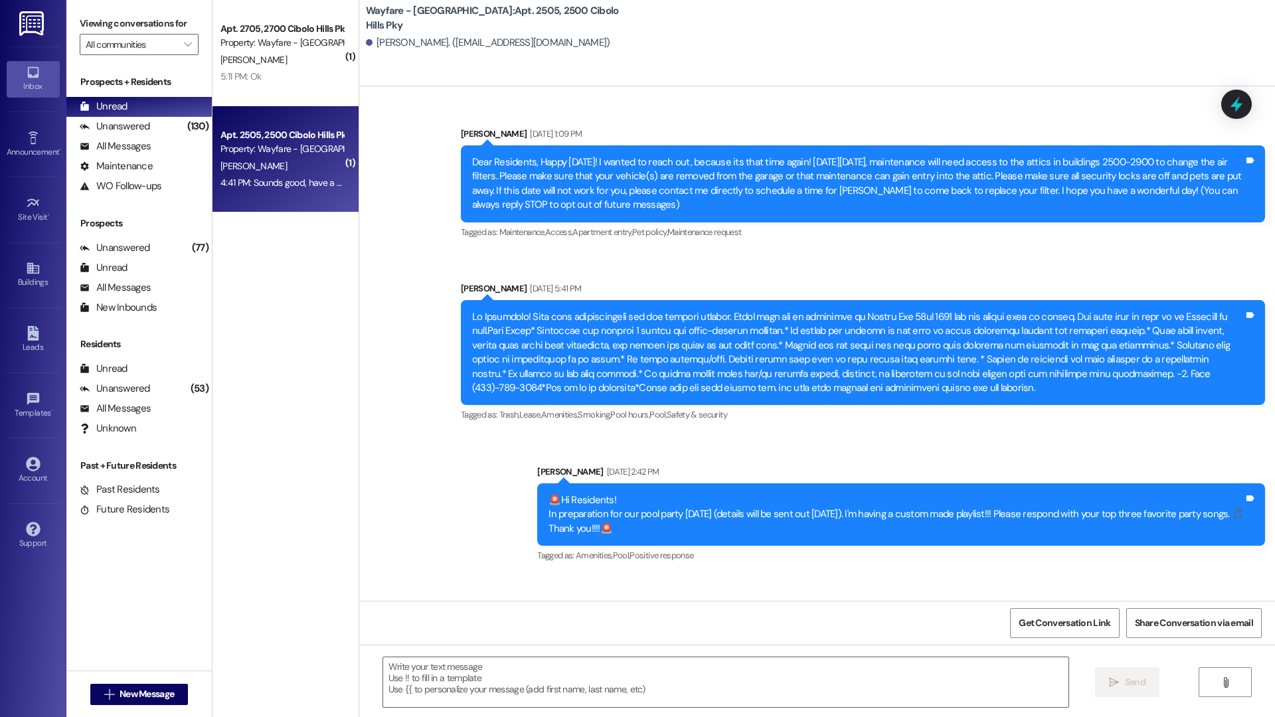
scroll to position [19488, 0]
